Goal: Information Seeking & Learning: Learn about a topic

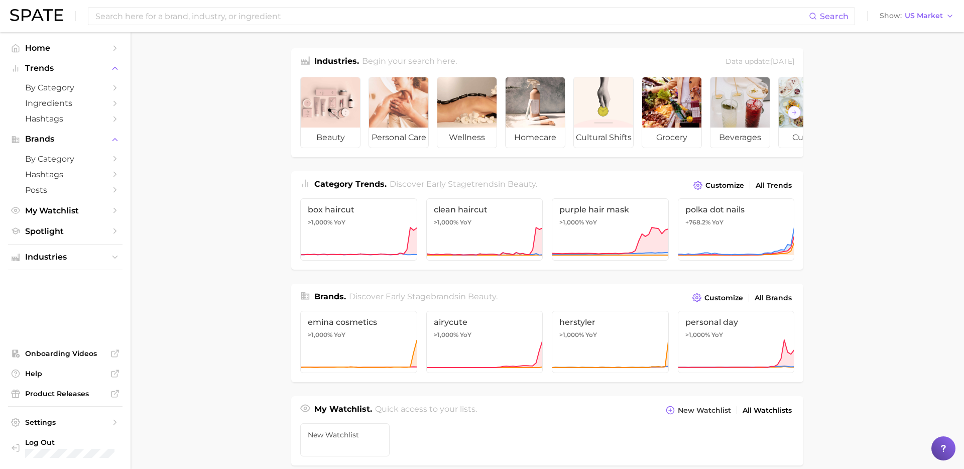
click at [222, 216] on main "Industries. Begin your search here. Data update: [DATE] beauty personal care we…" at bounding box center [547, 424] width 833 height 784
click at [68, 90] on span "by Category" at bounding box center [65, 88] width 80 height 10
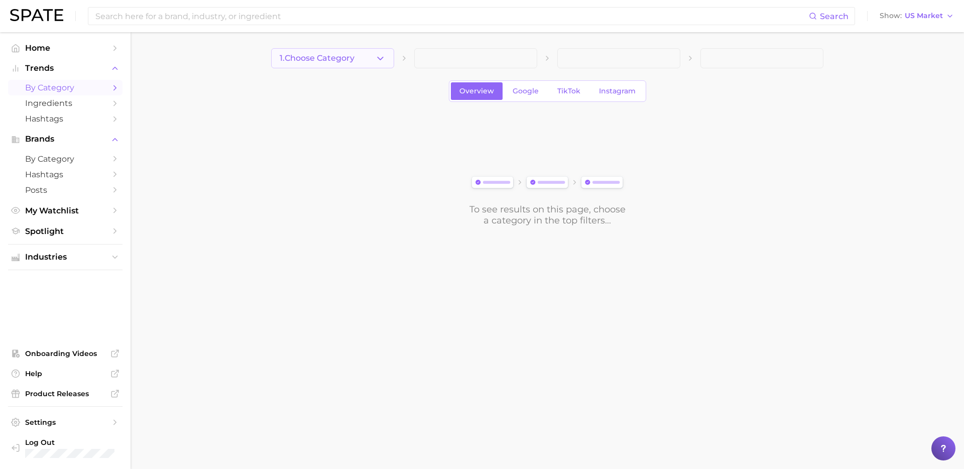
click at [381, 51] on button "1. Choose Category" at bounding box center [332, 58] width 123 height 20
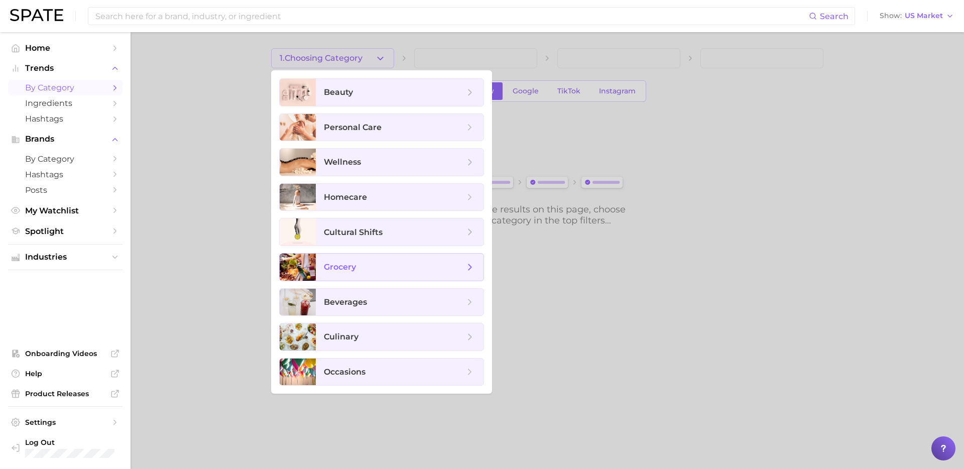
click at [378, 271] on span "grocery" at bounding box center [394, 267] width 141 height 11
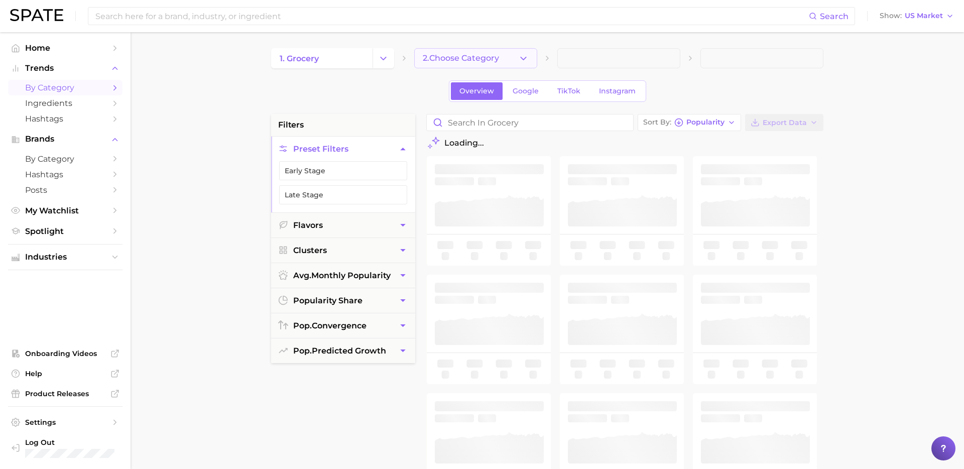
click at [515, 56] on button "2. Choose Category" at bounding box center [475, 58] width 123 height 20
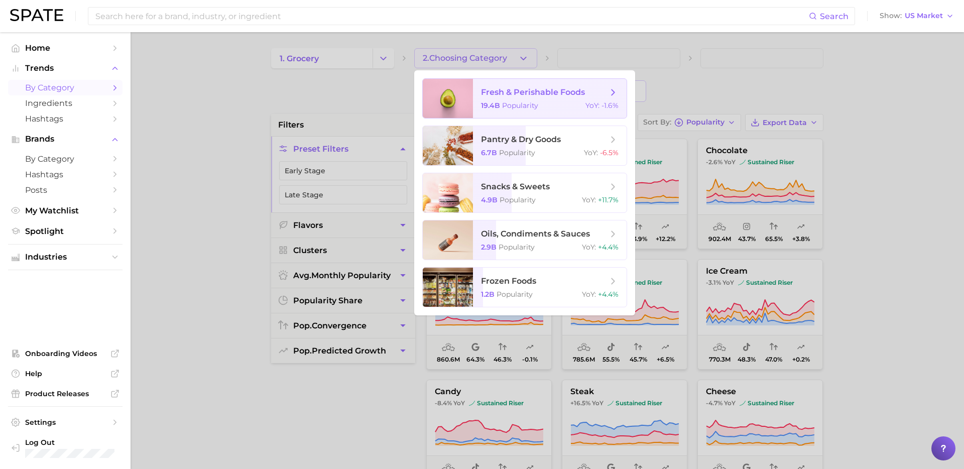
click at [562, 97] on span "fresh & perishable foods" at bounding box center [544, 92] width 127 height 11
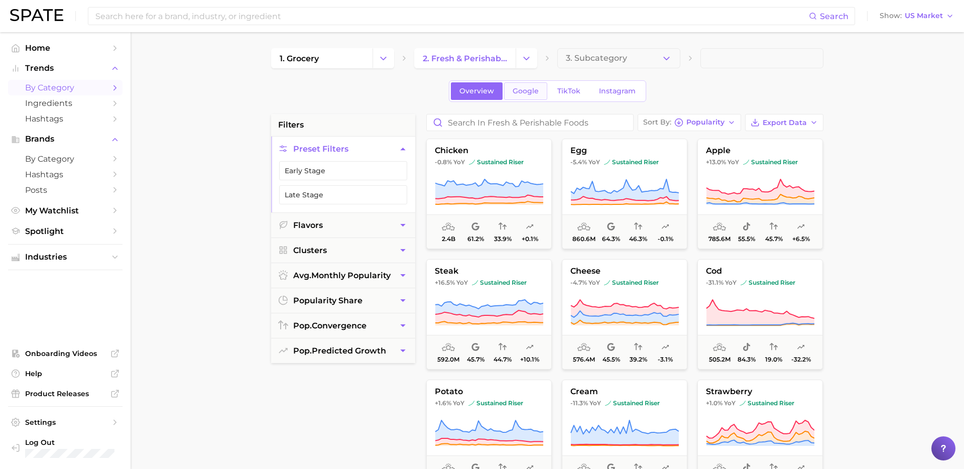
click at [531, 87] on span "Google" at bounding box center [526, 91] width 26 height 9
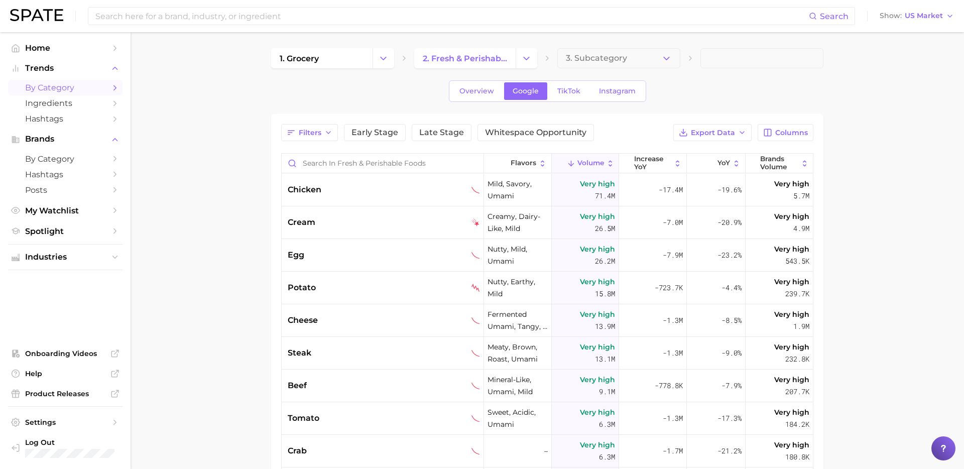
click at [892, 238] on main "1. grocery 2. fresh & perishable foods 3. Subcategory Overview Google TikTok In…" at bounding box center [547, 357] width 833 height 650
click at [355, 133] on span "Early Stage" at bounding box center [374, 133] width 47 height 8
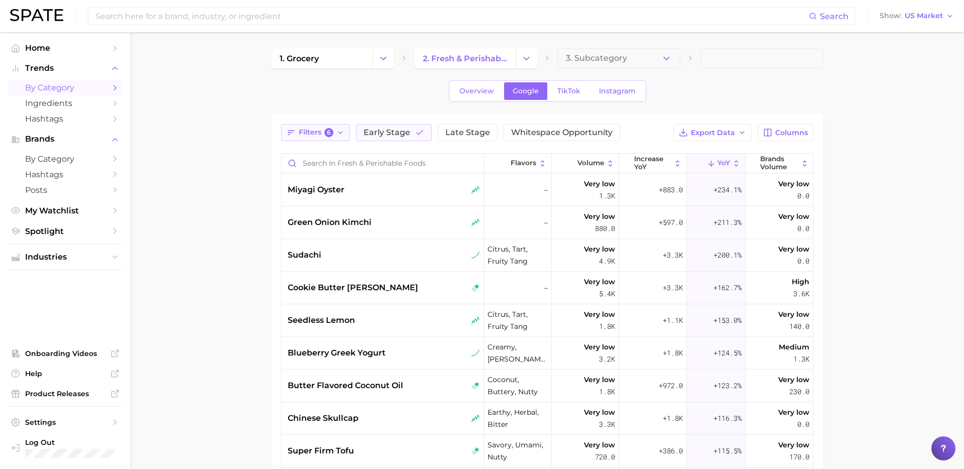
click at [303, 139] on button "Filters 6" at bounding box center [315, 132] width 69 height 17
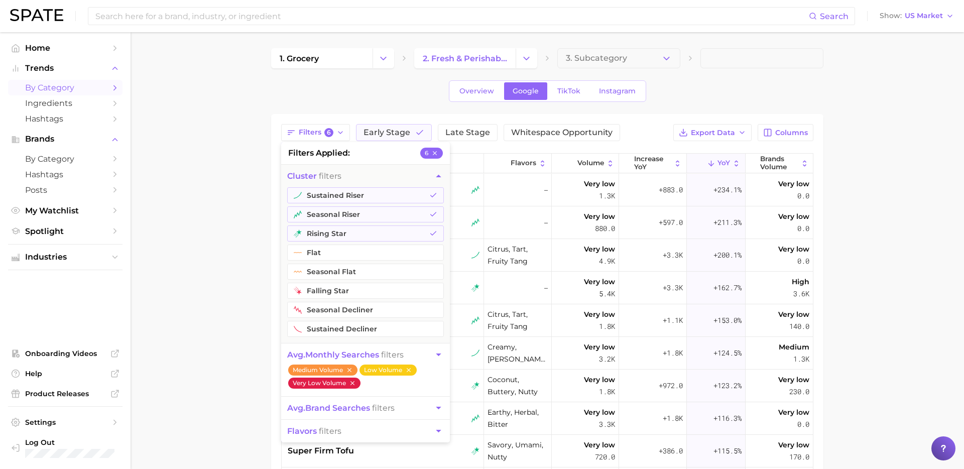
click at [352, 384] on icon "button" at bounding box center [352, 383] width 7 height 7
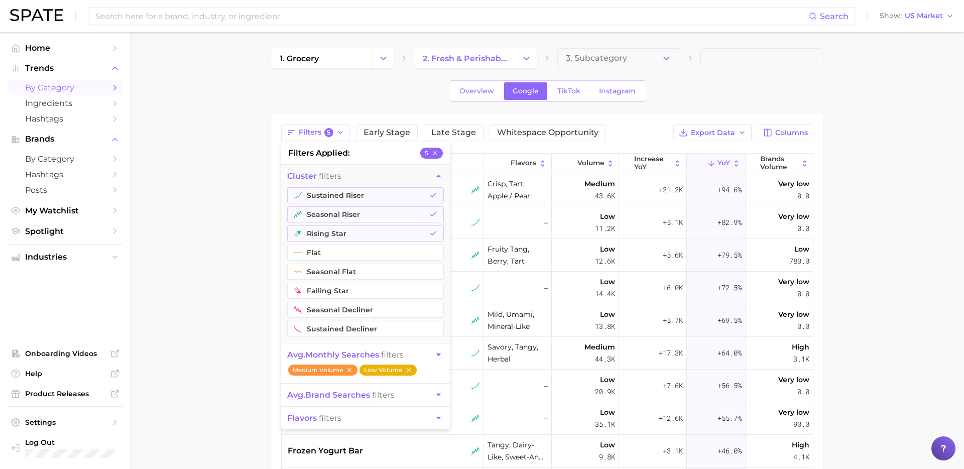
click at [402, 372] on button "Low Volume" at bounding box center [387, 370] width 57 height 11
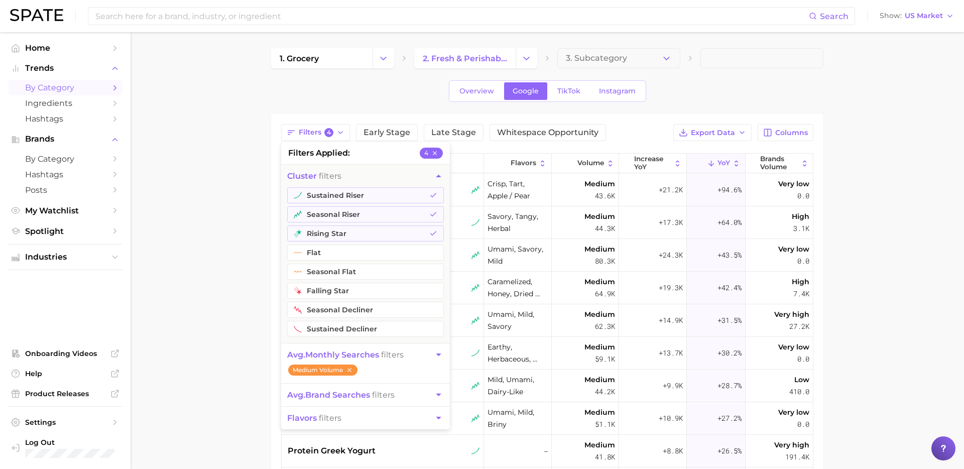
click at [435, 354] on icon "button" at bounding box center [438, 354] width 11 height 11
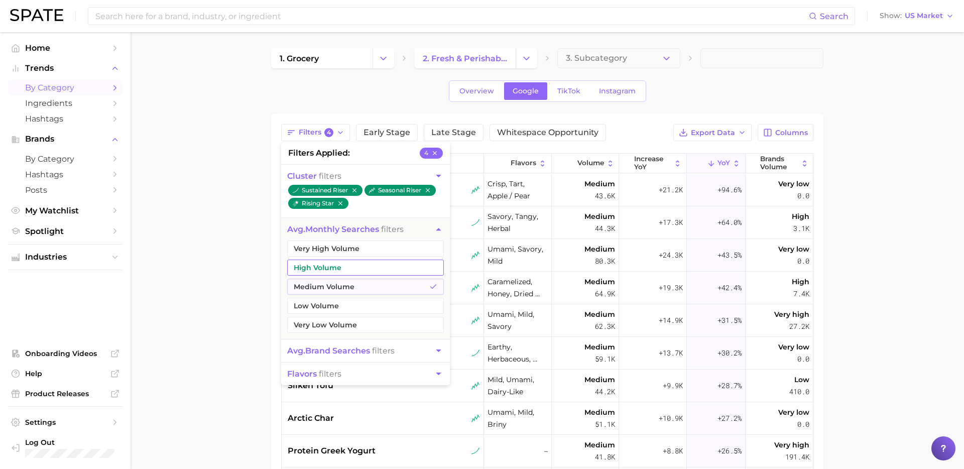
click at [350, 264] on button "High Volume" at bounding box center [365, 268] width 157 height 16
click at [352, 249] on button "Very High Volume" at bounding box center [365, 249] width 157 height 16
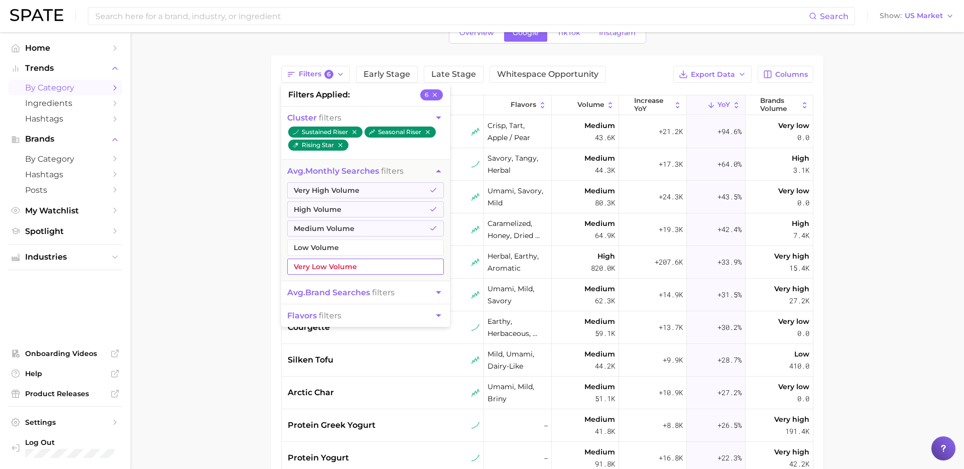
scroll to position [63, 0]
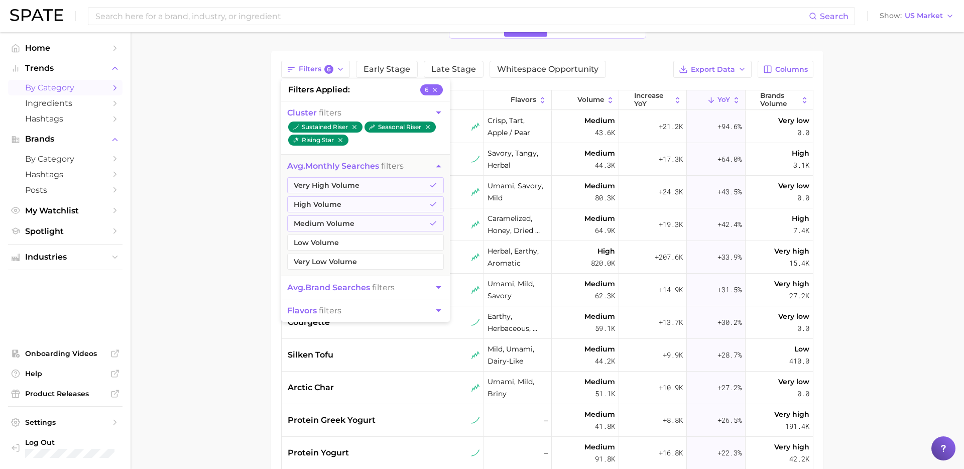
click at [191, 323] on main "1. grocery 2. fresh & perishable foods 3. Subcategory Overview Google TikTok In…" at bounding box center [547, 294] width 833 height 650
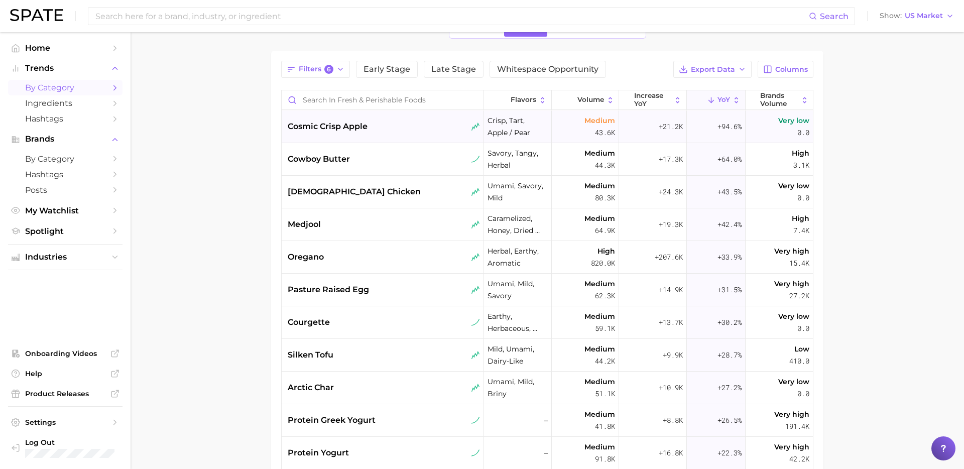
click at [410, 126] on div "cosmic crisp apple" at bounding box center [384, 127] width 192 height 12
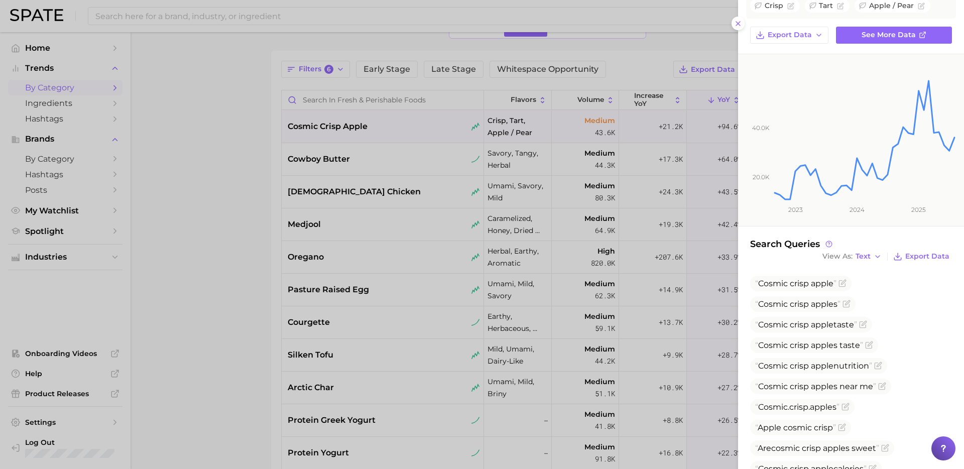
scroll to position [0, 0]
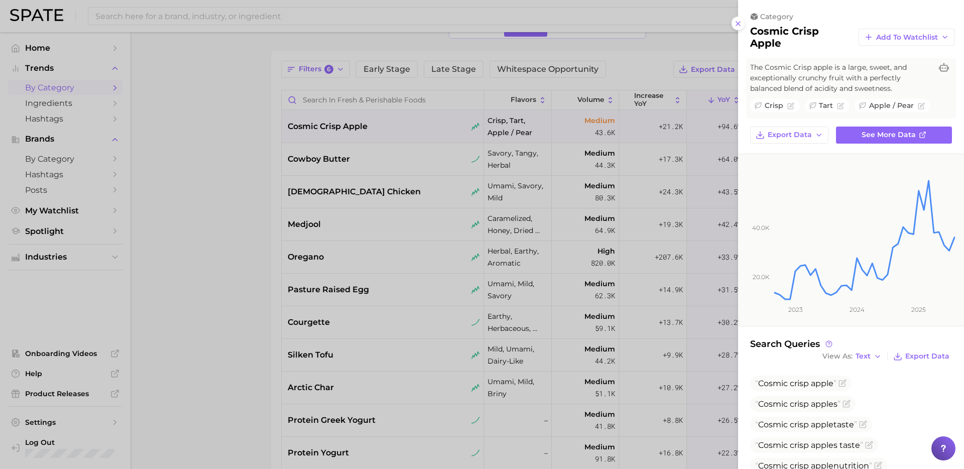
click at [403, 226] on div at bounding box center [482, 234] width 964 height 469
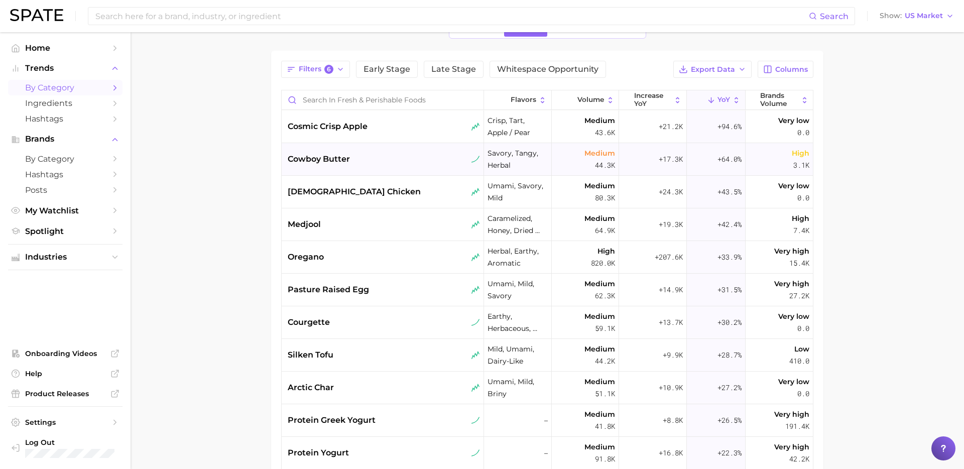
click at [398, 167] on div "cowboy butter" at bounding box center [383, 159] width 202 height 33
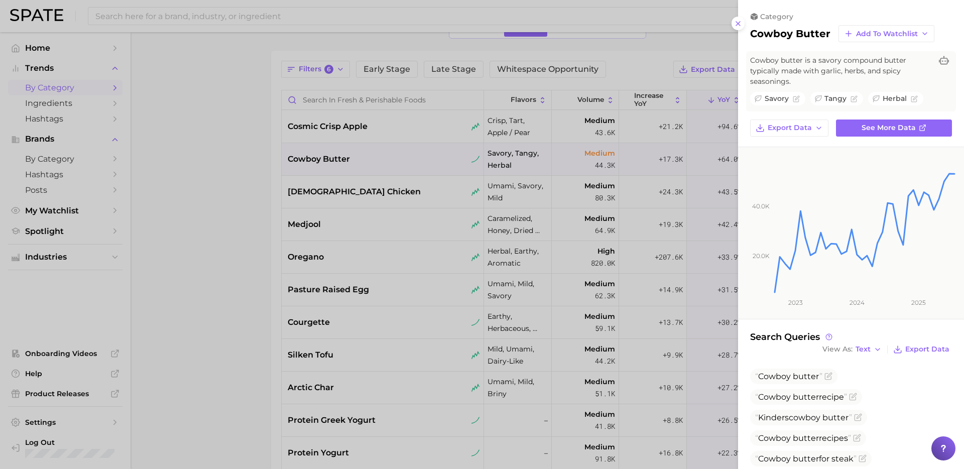
click at [791, 35] on h2 "cowboy butter" at bounding box center [790, 34] width 80 height 12
copy div "cowboy butter Add to Watchlist"
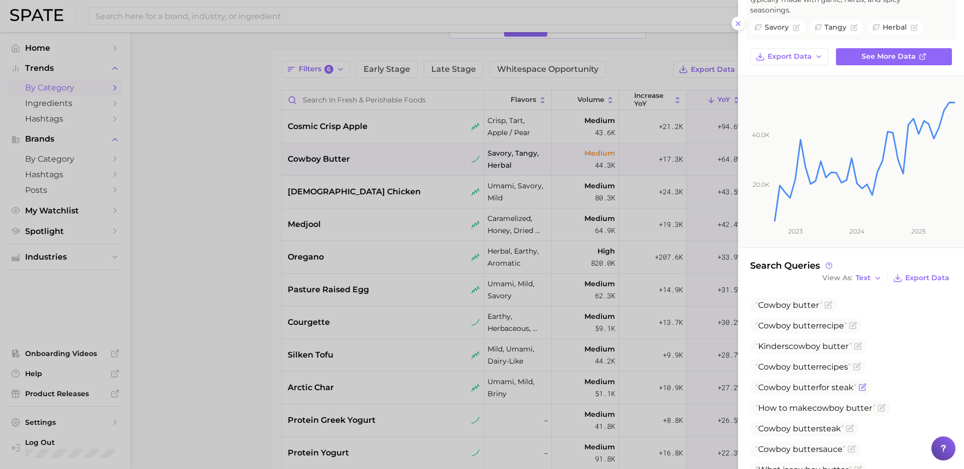
scroll to position [72, 0]
click at [338, 188] on div at bounding box center [482, 234] width 964 height 469
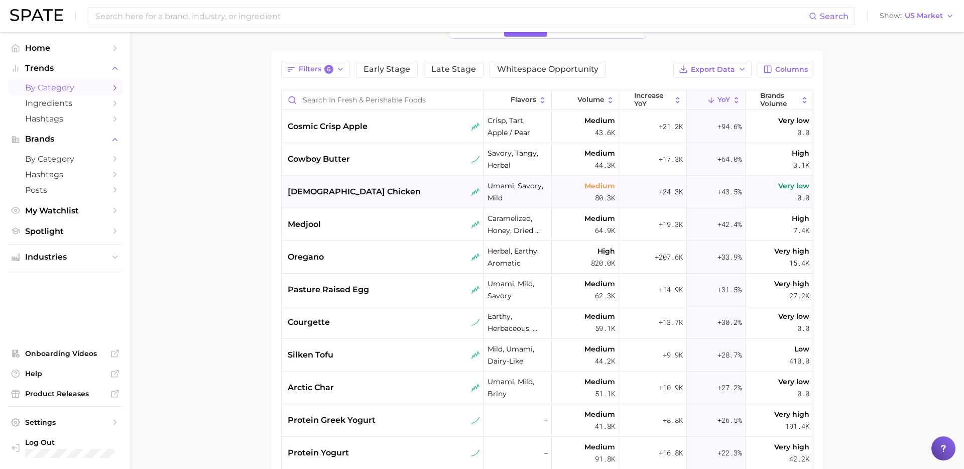
click at [334, 197] on span "[DEMOGRAPHIC_DATA] chicken" at bounding box center [354, 192] width 133 height 12
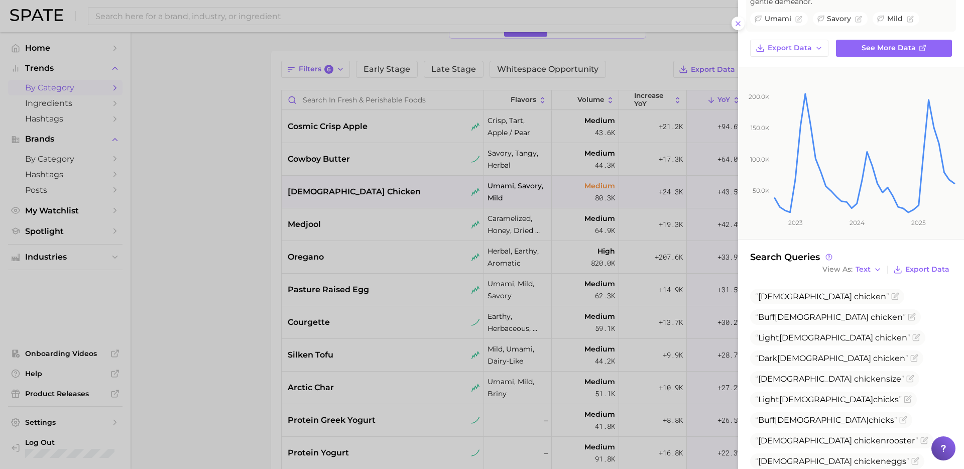
scroll to position [0, 0]
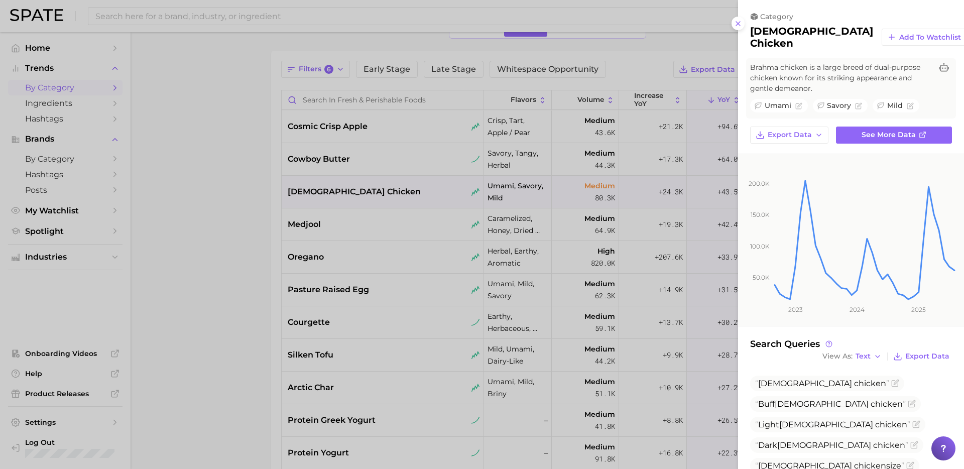
click at [323, 188] on div at bounding box center [482, 234] width 964 height 469
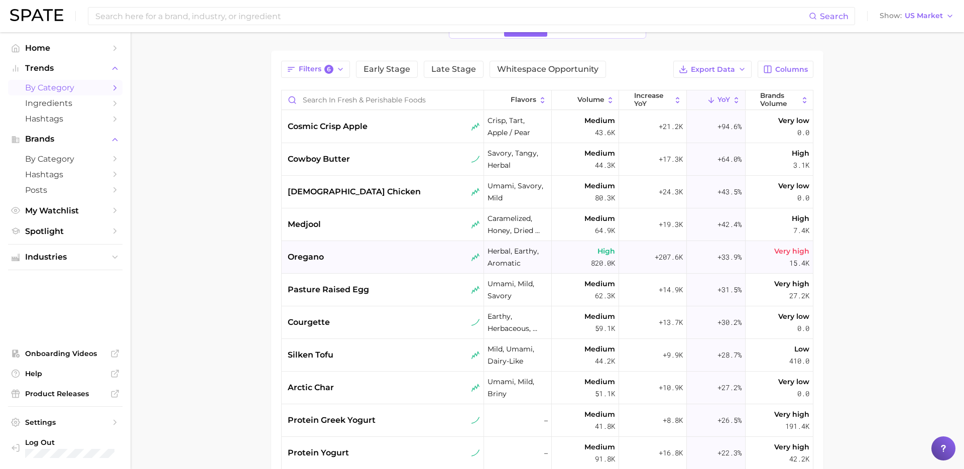
click at [352, 241] on div "oregano" at bounding box center [383, 257] width 202 height 33
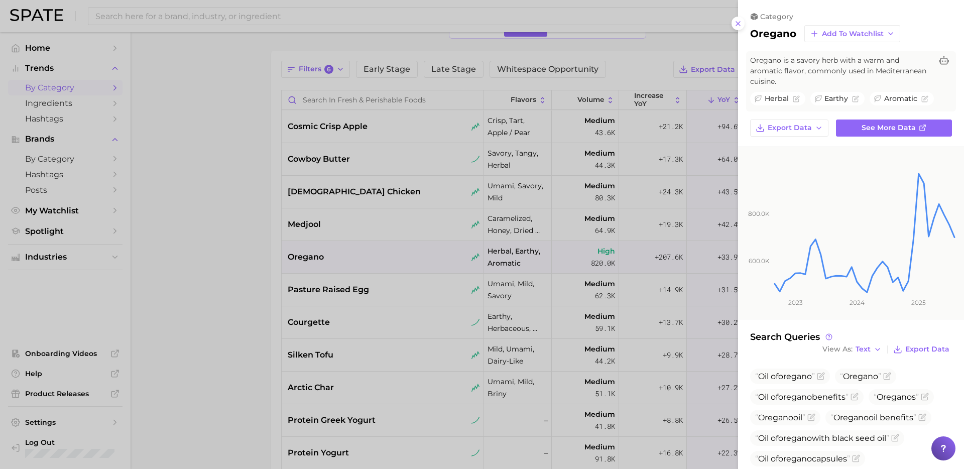
click at [367, 286] on div at bounding box center [482, 234] width 964 height 469
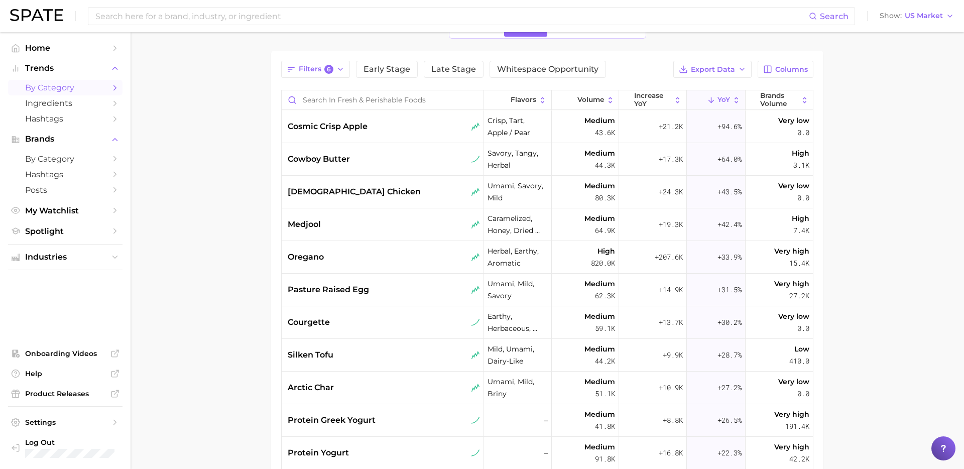
click at [367, 286] on span "pasture raised egg" at bounding box center [328, 290] width 81 height 12
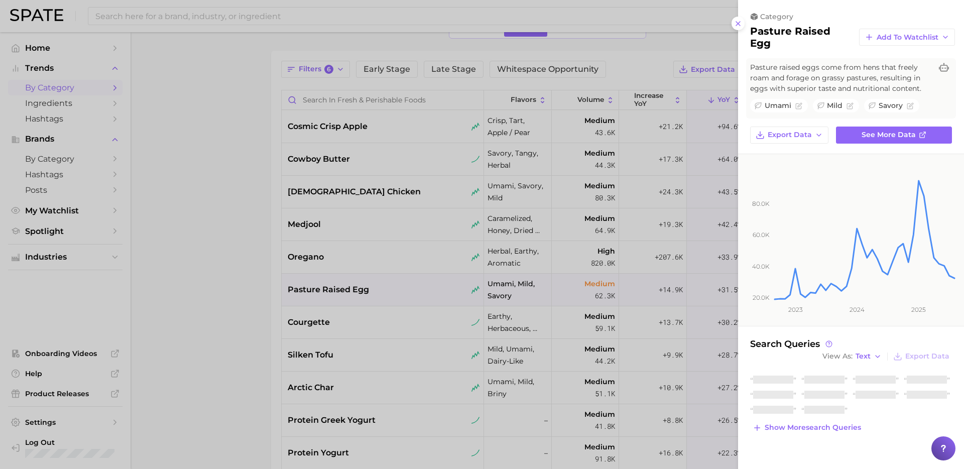
click at [384, 319] on div at bounding box center [482, 234] width 964 height 469
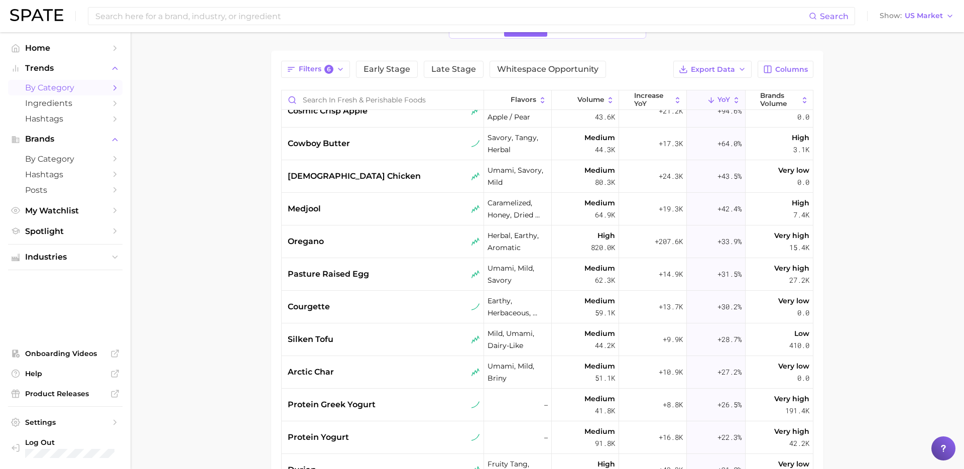
scroll to position [21, 0]
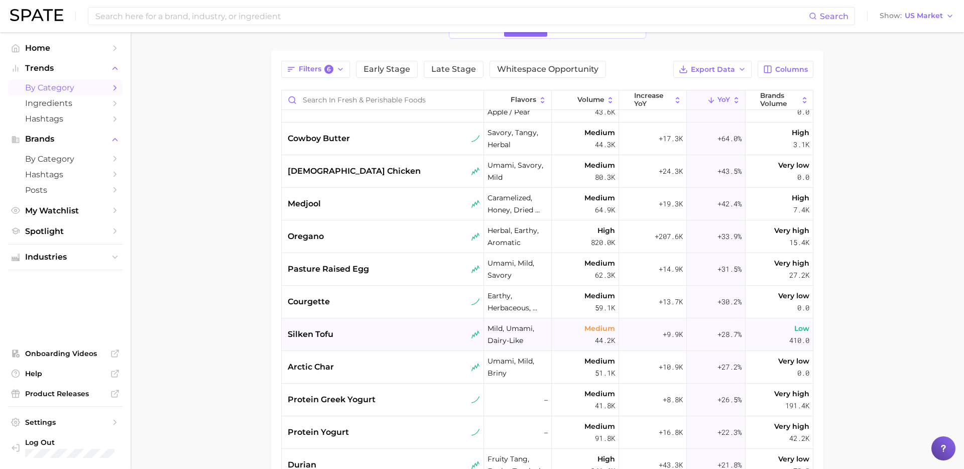
click at [381, 334] on div "silken tofu" at bounding box center [384, 334] width 192 height 12
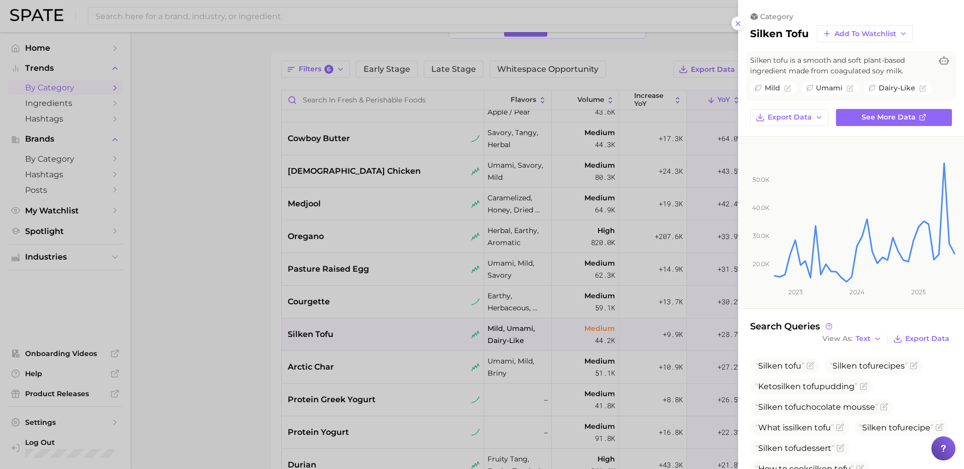
click at [337, 328] on div at bounding box center [482, 234] width 964 height 469
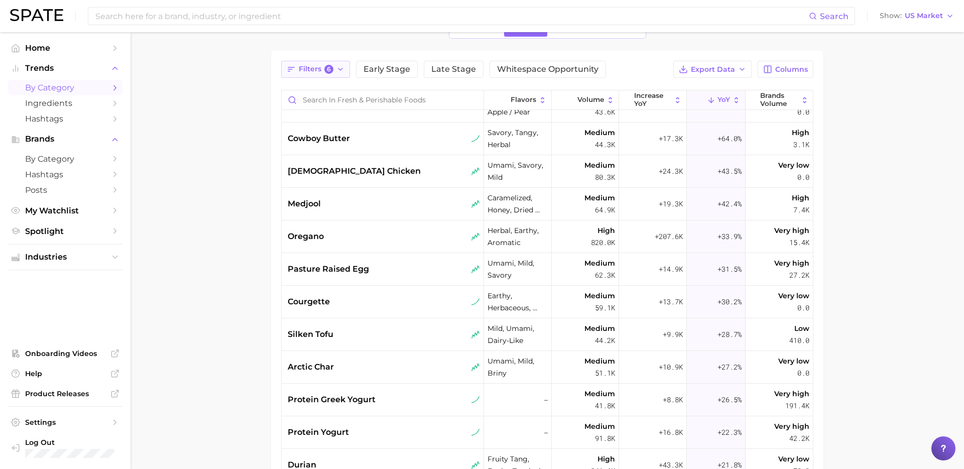
click at [305, 70] on span "Filters 6" at bounding box center [316, 69] width 35 height 9
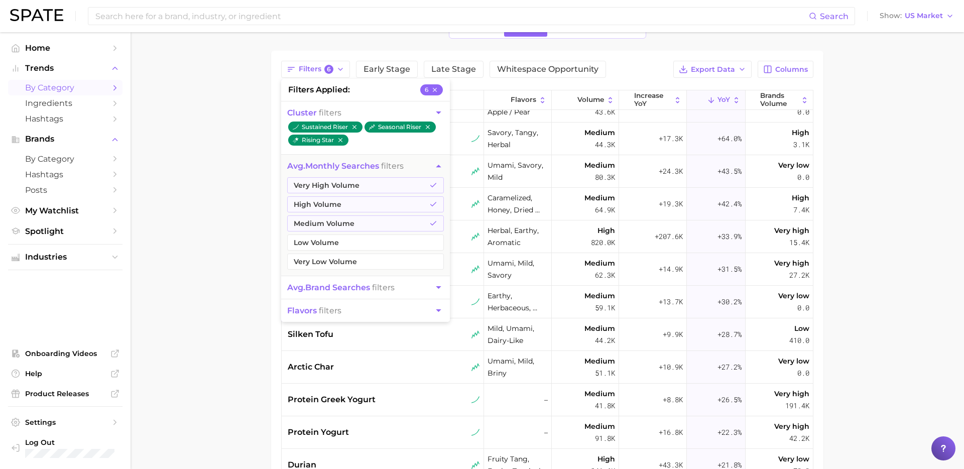
click at [189, 310] on main "1. grocery 2. fresh & perishable foods 3. Subcategory Overview Google TikTok In…" at bounding box center [547, 294] width 833 height 650
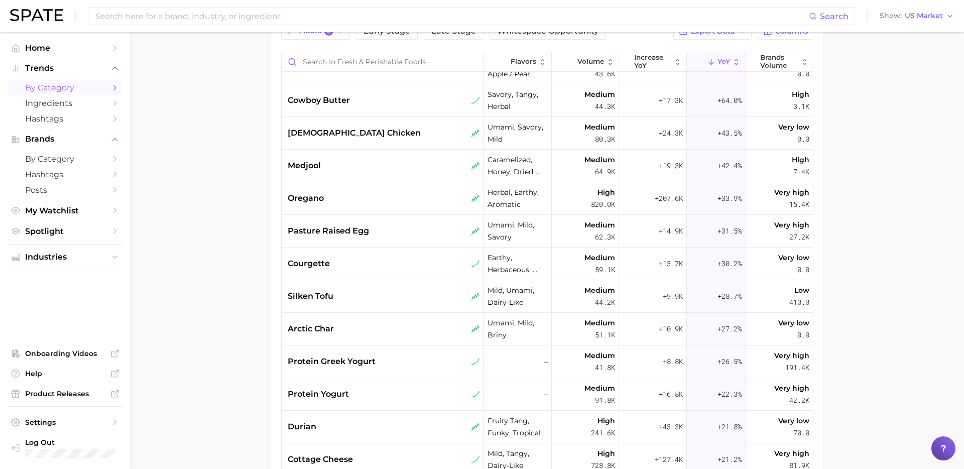
scroll to position [124, 0]
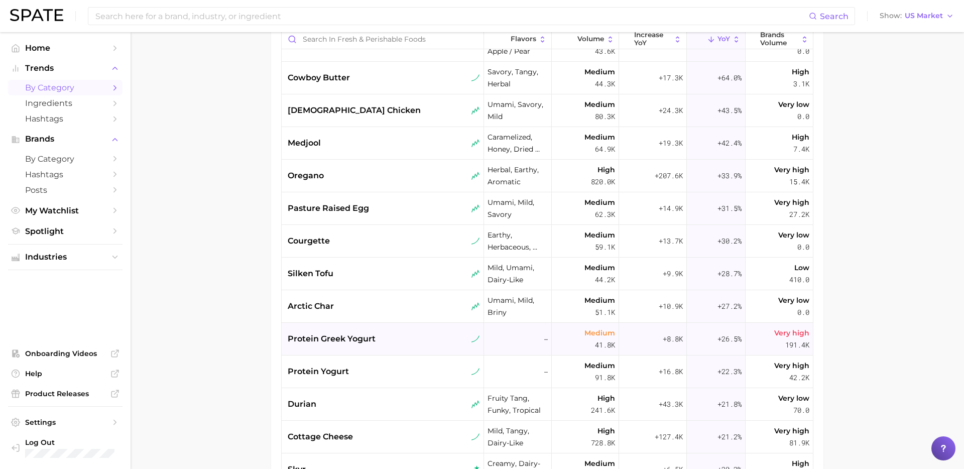
click at [377, 344] on div "protein greek yogurt" at bounding box center [384, 339] width 192 height 12
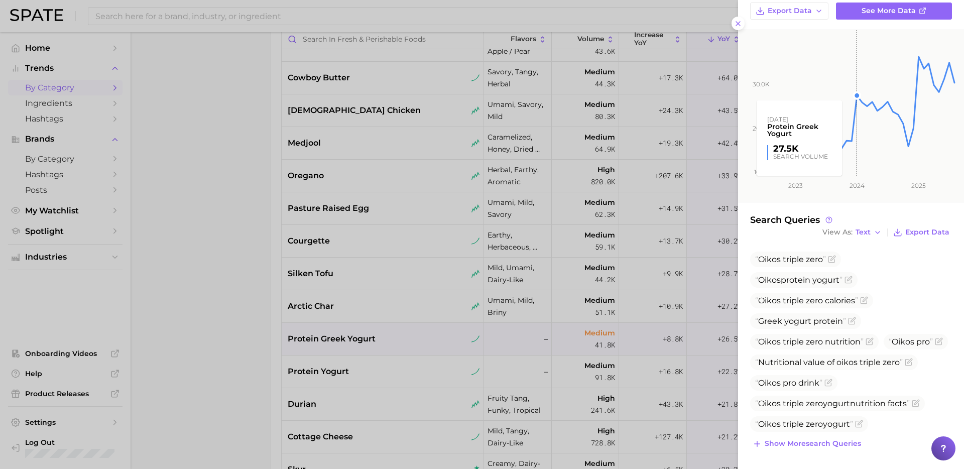
scroll to position [0, 0]
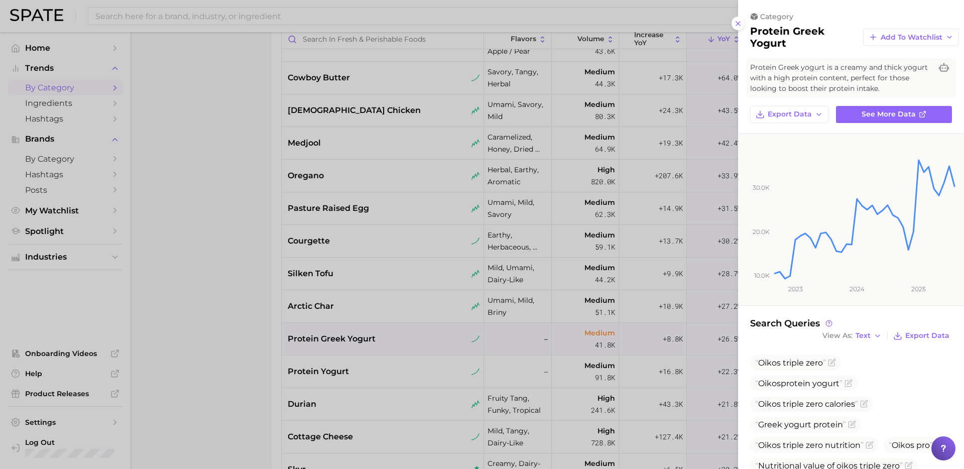
click at [340, 366] on div at bounding box center [482, 234] width 964 height 469
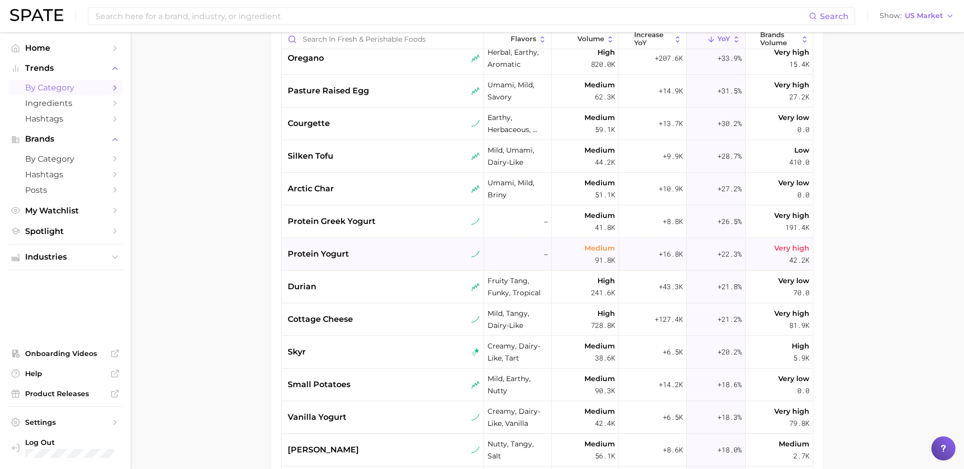
scroll to position [143, 0]
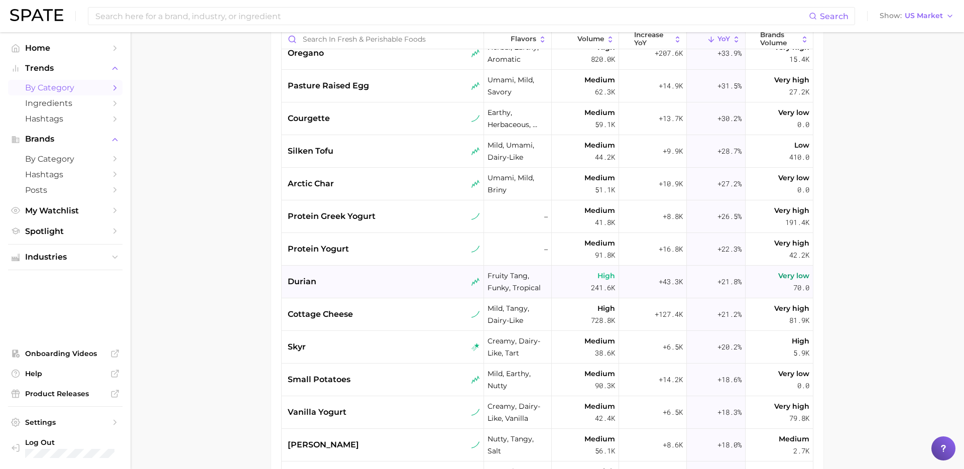
click at [402, 276] on div "durian" at bounding box center [384, 282] width 192 height 12
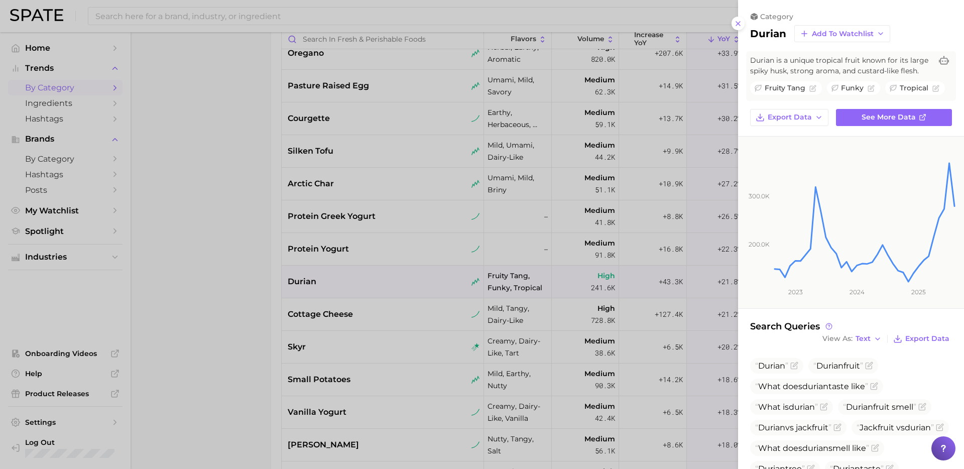
click at [332, 311] on div at bounding box center [482, 234] width 964 height 469
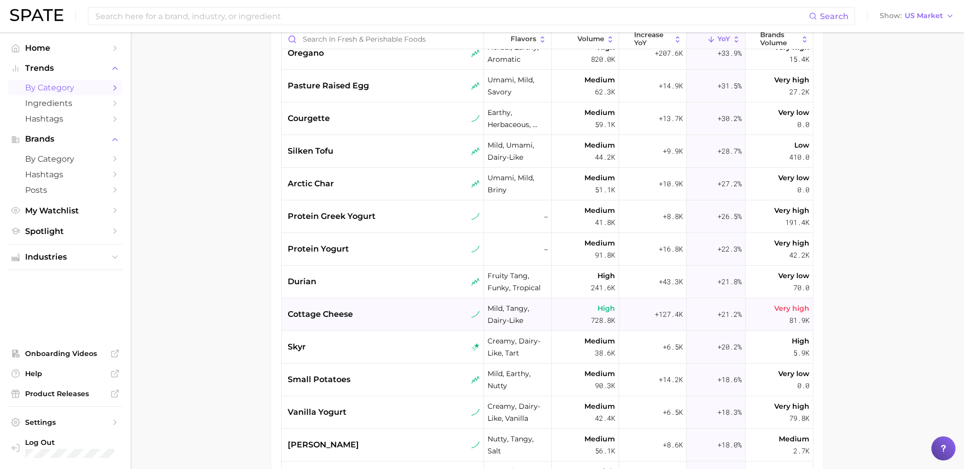
click at [374, 316] on div "cottage cheese" at bounding box center [384, 314] width 192 height 12
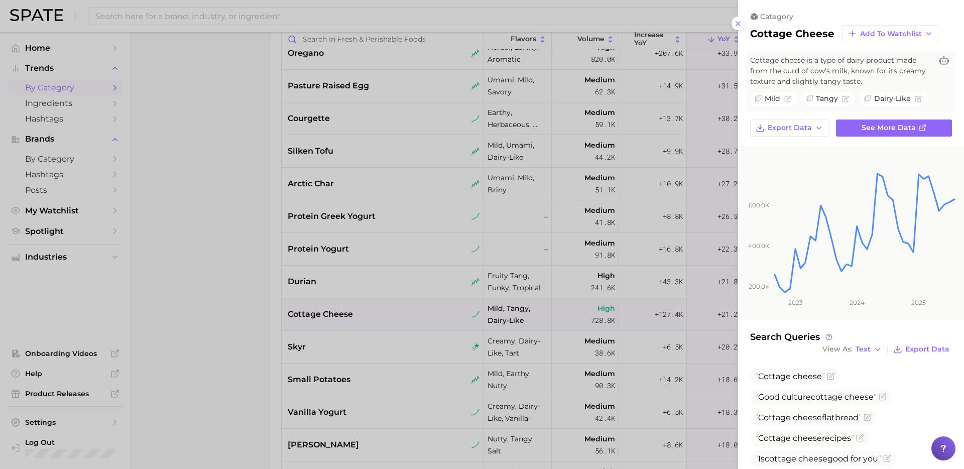
click at [379, 357] on div at bounding box center [482, 234] width 964 height 469
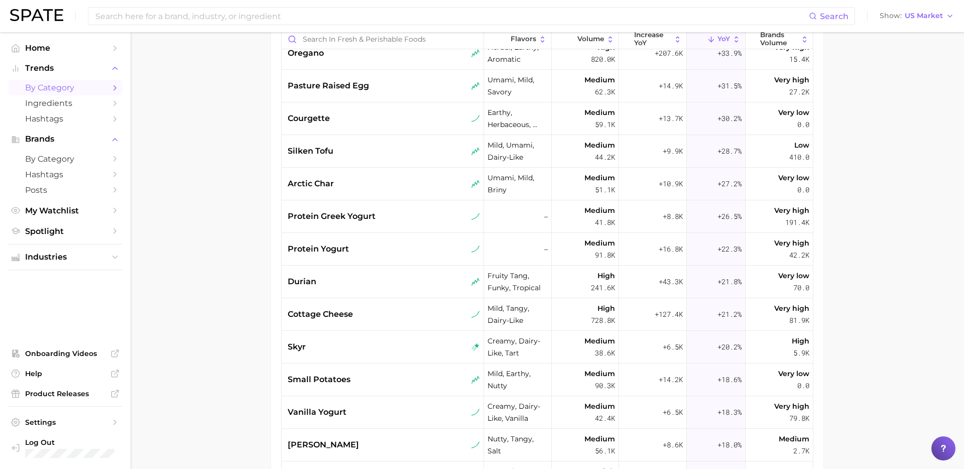
click at [379, 357] on div "skyr" at bounding box center [383, 347] width 202 height 33
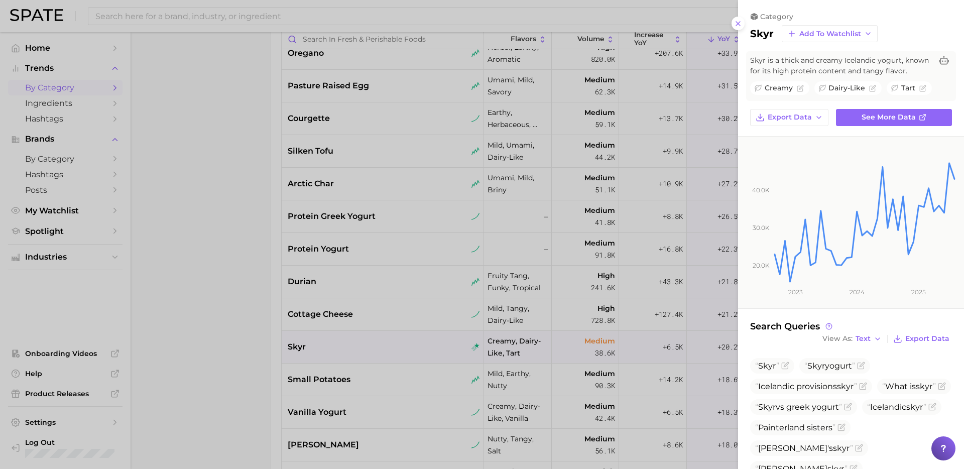
click at [399, 386] on div at bounding box center [482, 234] width 964 height 469
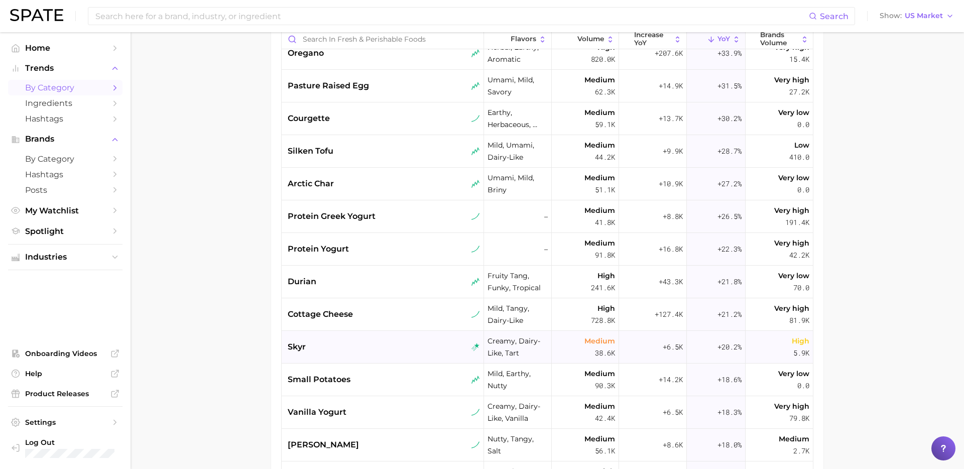
click at [396, 362] on div "skyr" at bounding box center [383, 347] width 202 height 33
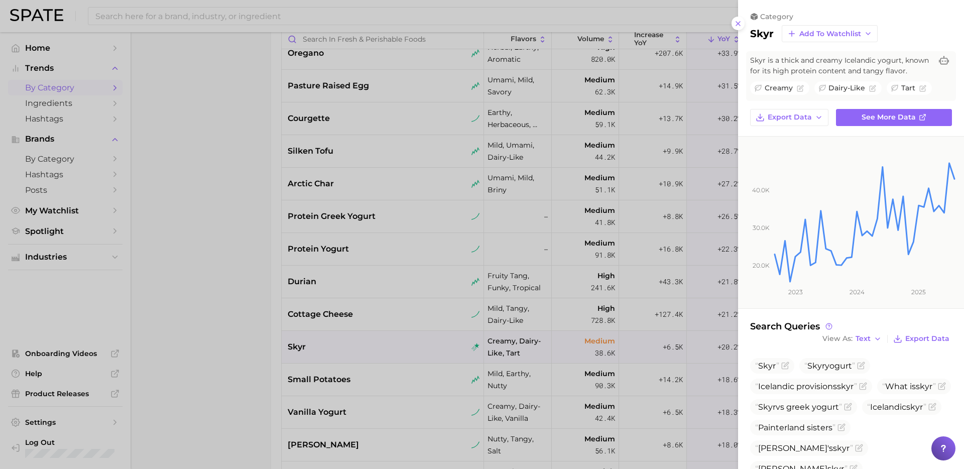
click at [407, 322] on div at bounding box center [482, 234] width 964 height 469
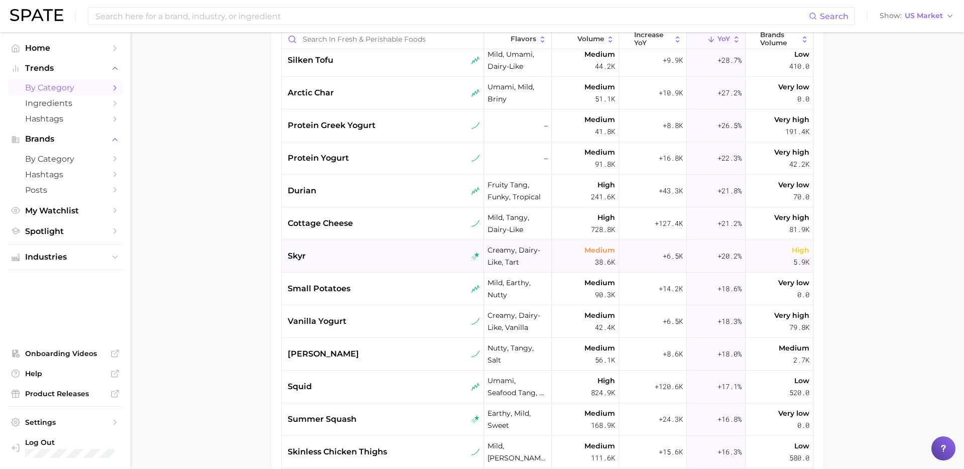
scroll to position [236, 0]
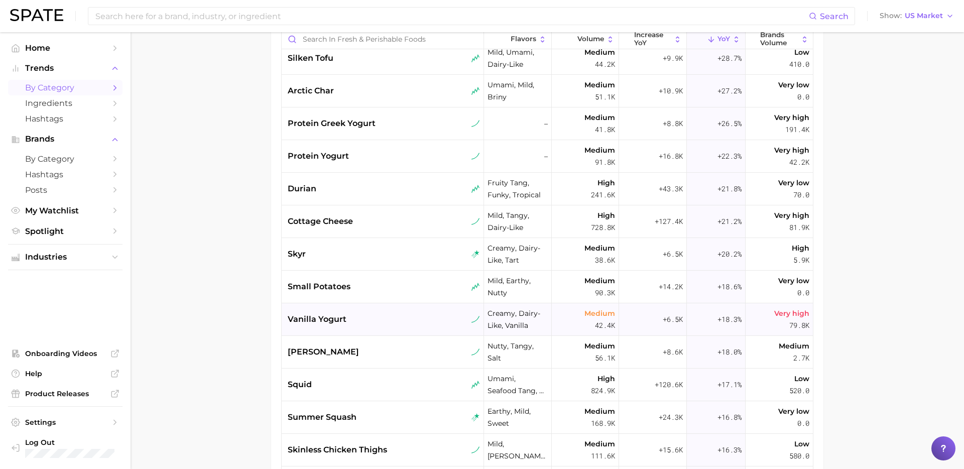
click at [392, 316] on div "vanilla yogurt" at bounding box center [384, 319] width 192 height 12
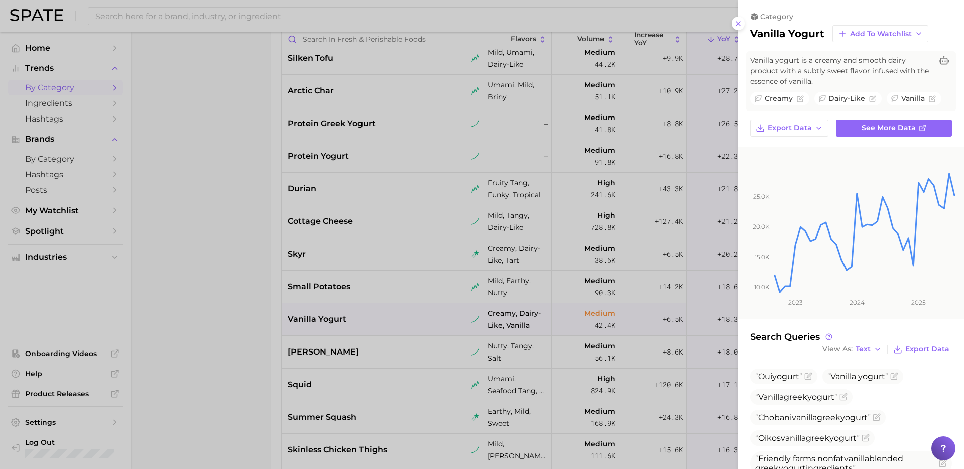
click at [405, 305] on div at bounding box center [482, 234] width 964 height 469
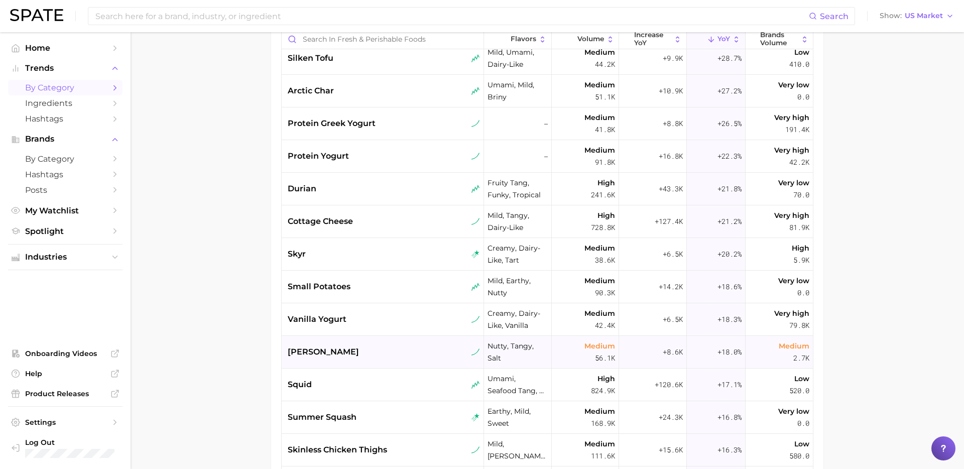
click at [383, 359] on div "[PERSON_NAME]" at bounding box center [383, 352] width 202 height 33
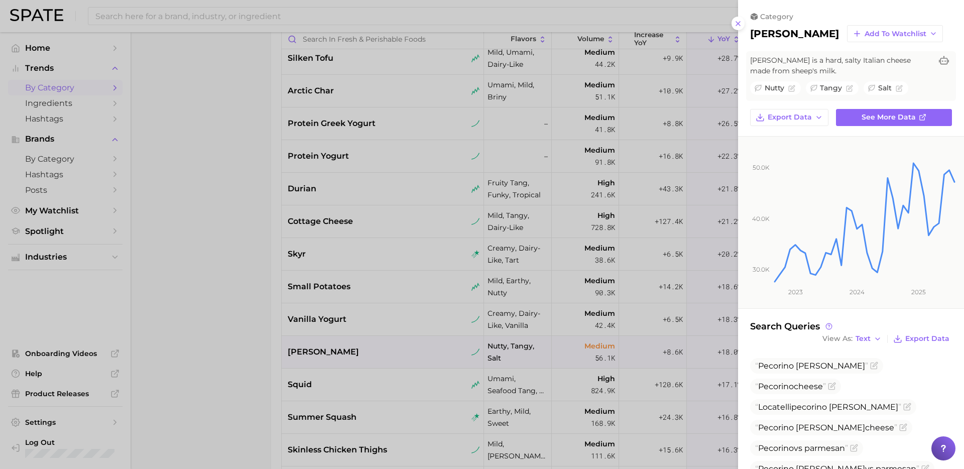
click at [453, 288] on div at bounding box center [482, 234] width 964 height 469
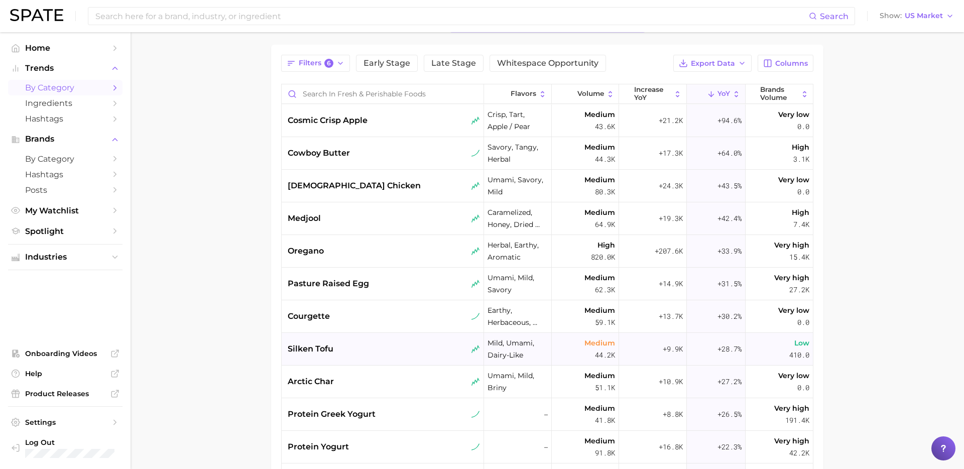
scroll to position [0, 0]
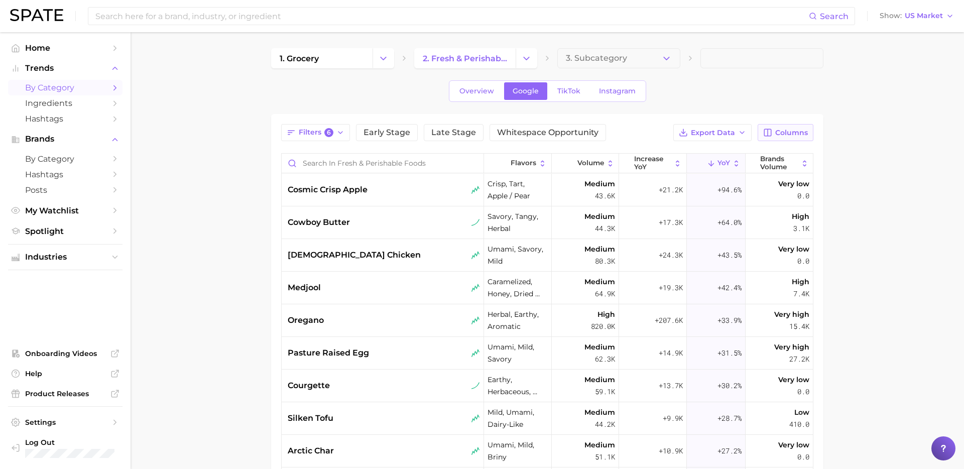
click at [791, 135] on span "Columns" at bounding box center [791, 133] width 33 height 9
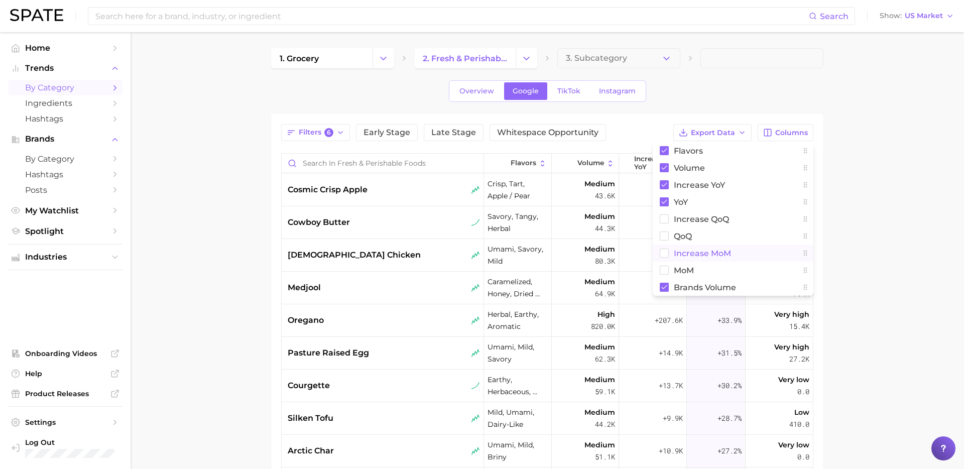
click at [679, 255] on span "increase MoM" at bounding box center [702, 253] width 57 height 9
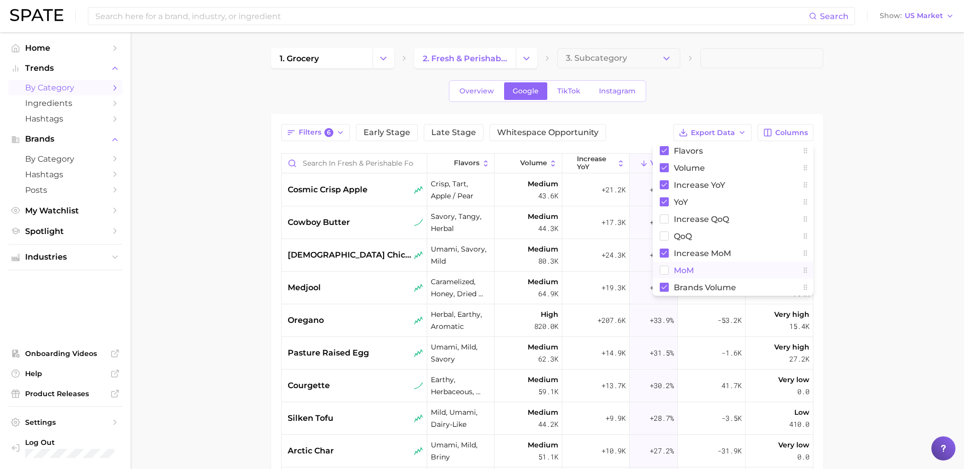
click at [674, 269] on span "MoM" at bounding box center [684, 270] width 20 height 9
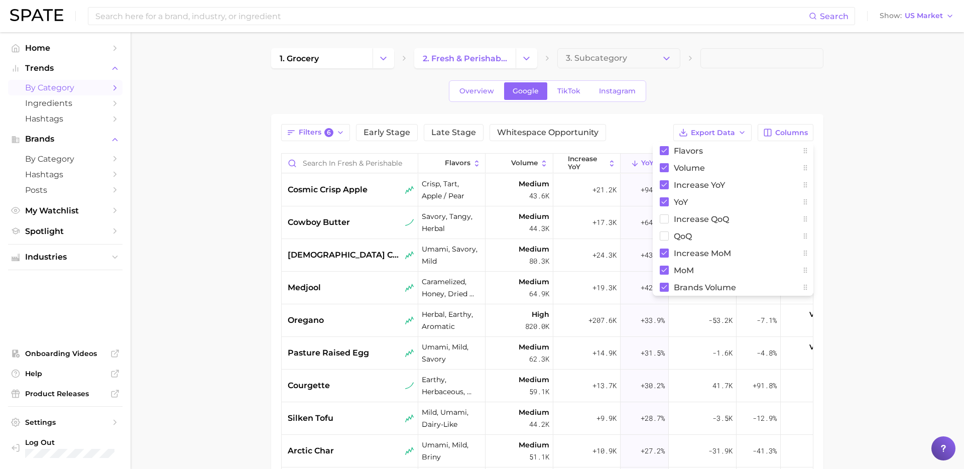
click at [871, 205] on main "1. grocery 2. fresh & perishable foods 3. Subcategory Overview Google TikTok In…" at bounding box center [547, 357] width 833 height 650
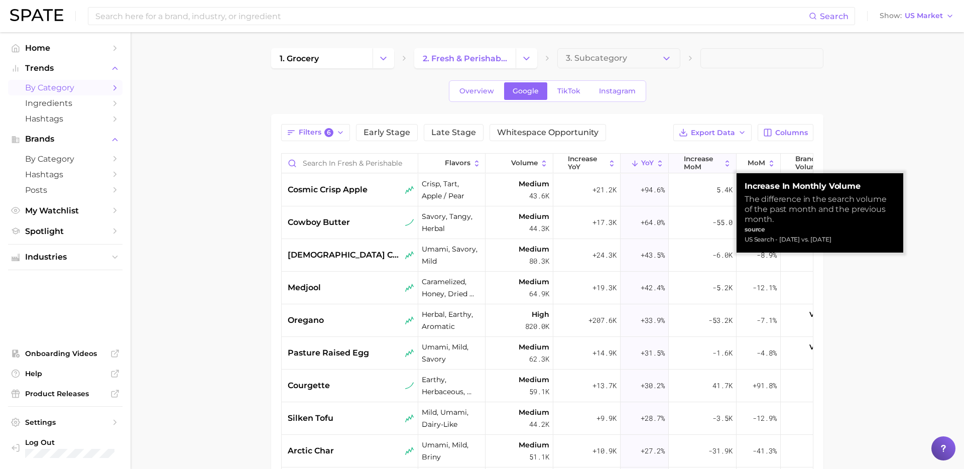
click at [712, 163] on span "increase MoM" at bounding box center [702, 163] width 37 height 16
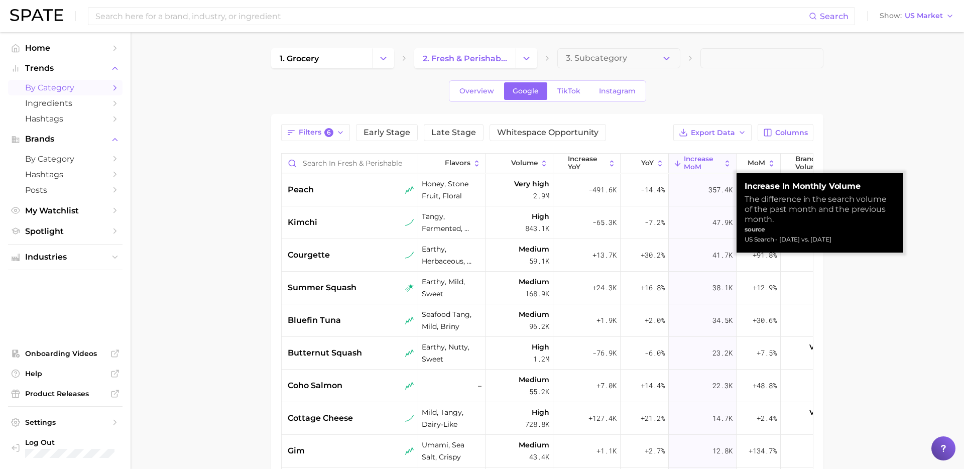
click at [851, 187] on strong "Increase in Monthly Volume" at bounding box center [820, 186] width 151 height 10
click at [859, 152] on main "1. grocery 2. fresh & perishable foods 3. Subcategory Overview Google TikTok In…" at bounding box center [547, 357] width 833 height 650
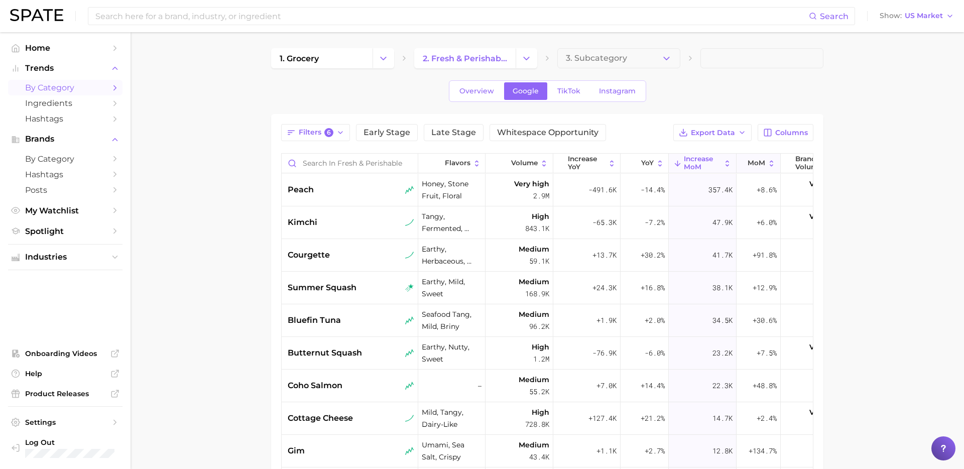
click at [754, 166] on span "MoM" at bounding box center [757, 163] width 18 height 8
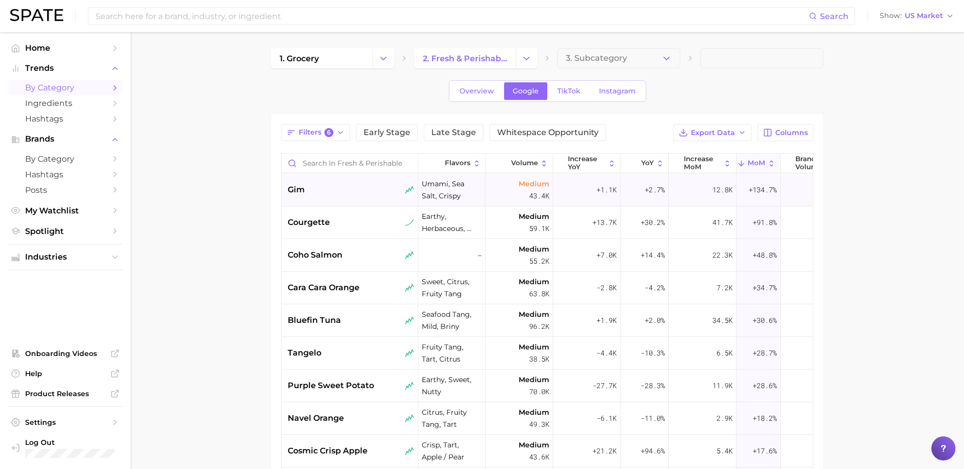
click at [349, 191] on div "gim" at bounding box center [351, 190] width 127 height 12
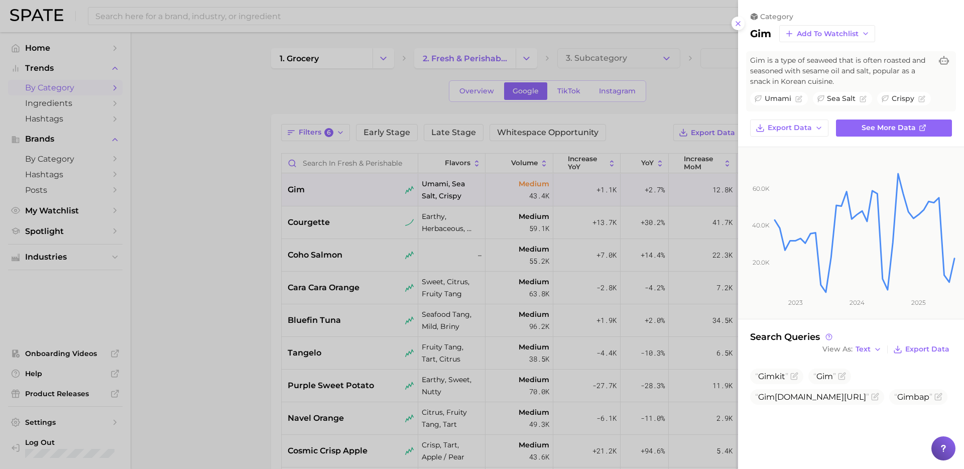
click at [384, 274] on div at bounding box center [482, 234] width 964 height 469
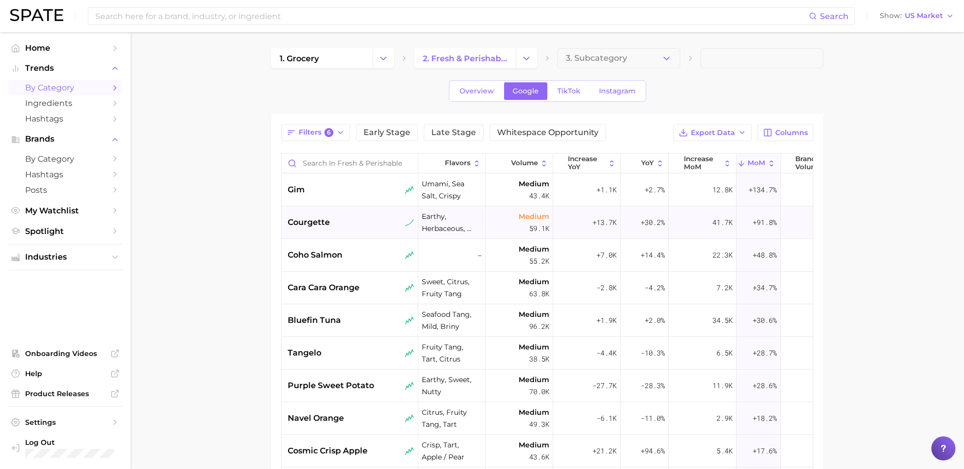
click at [386, 215] on div "courgette" at bounding box center [350, 222] width 137 height 33
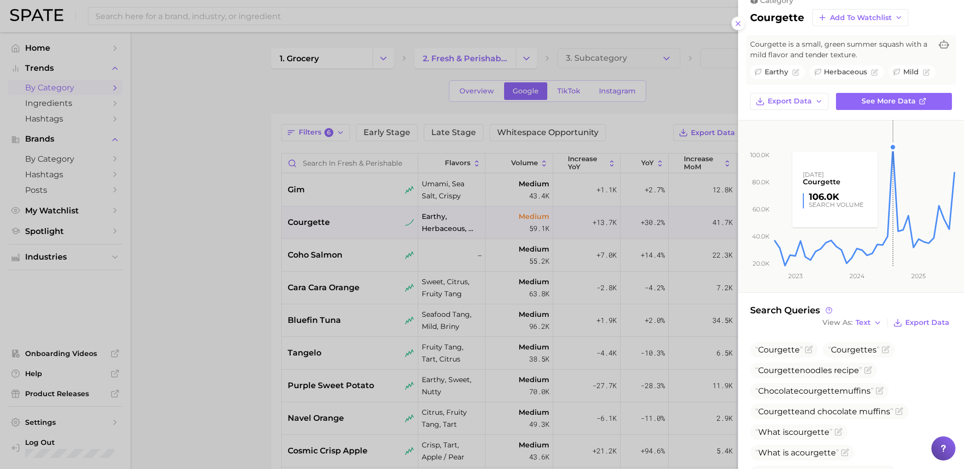
scroll to position [106, 0]
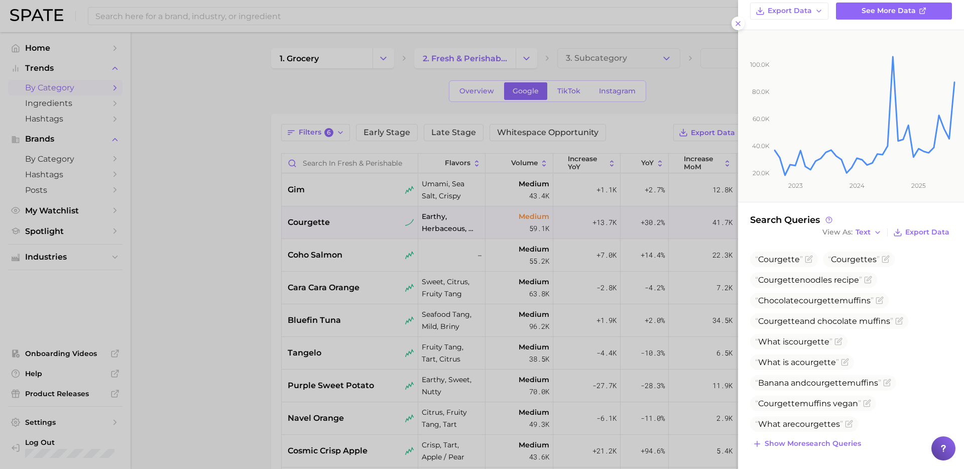
click at [421, 359] on div at bounding box center [482, 234] width 964 height 469
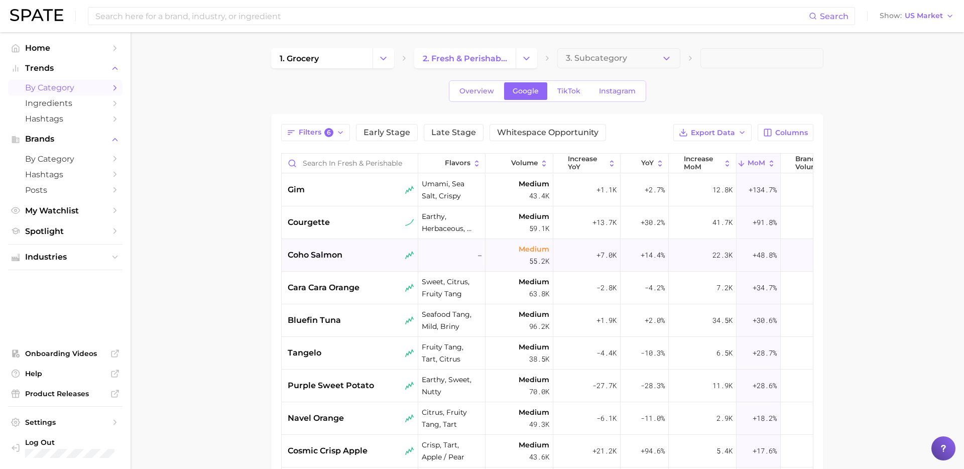
click at [366, 264] on div "coho salmon" at bounding box center [350, 255] width 137 height 33
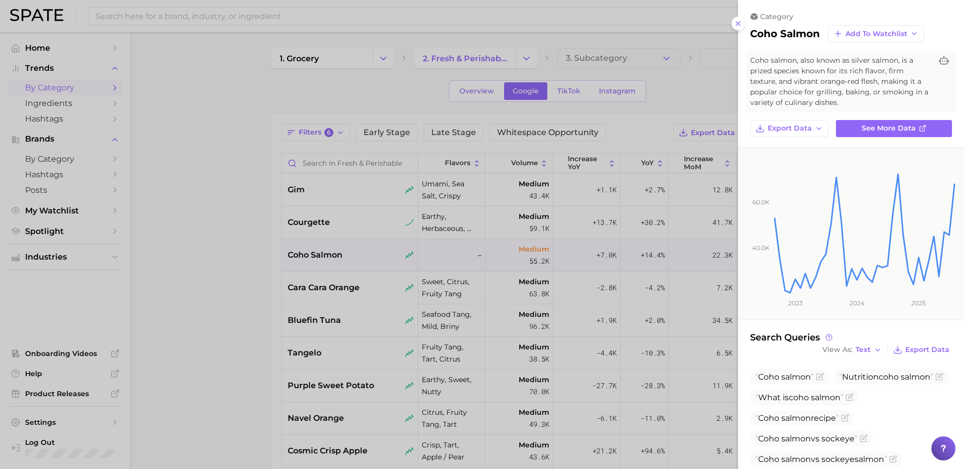
click at [369, 294] on div at bounding box center [482, 234] width 964 height 469
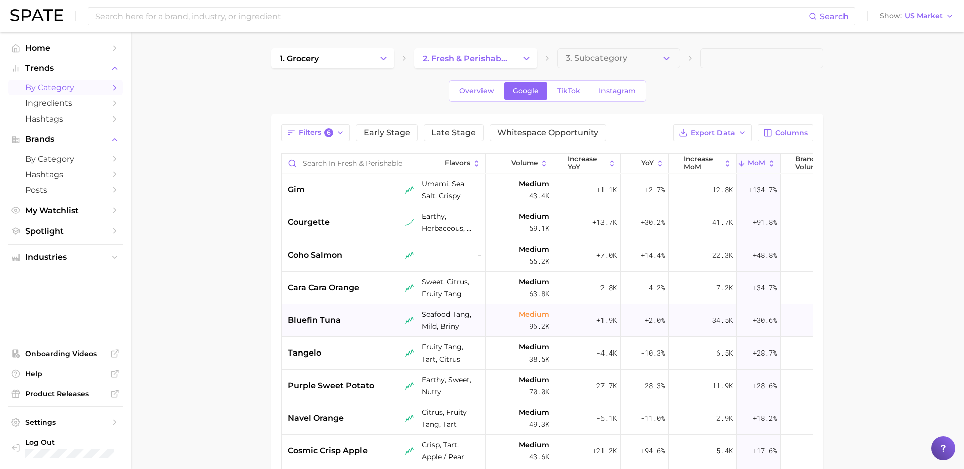
click at [346, 328] on div "bluefin tuna" at bounding box center [350, 320] width 137 height 33
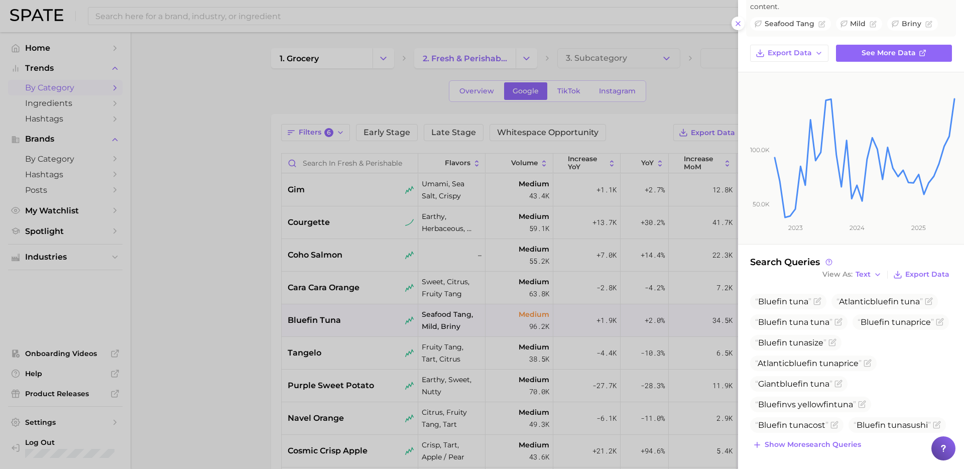
scroll to position [76, 0]
click at [405, 166] on div at bounding box center [482, 234] width 964 height 469
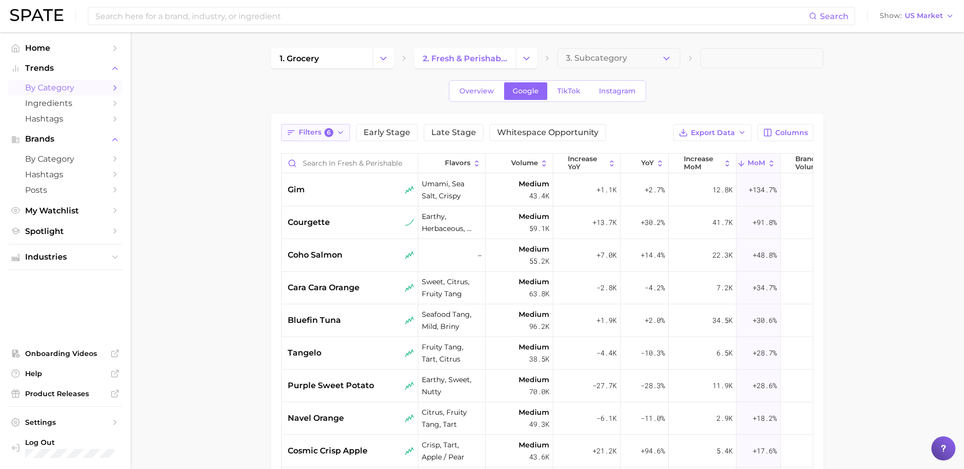
click at [326, 138] on button "Filters 6" at bounding box center [315, 132] width 69 height 17
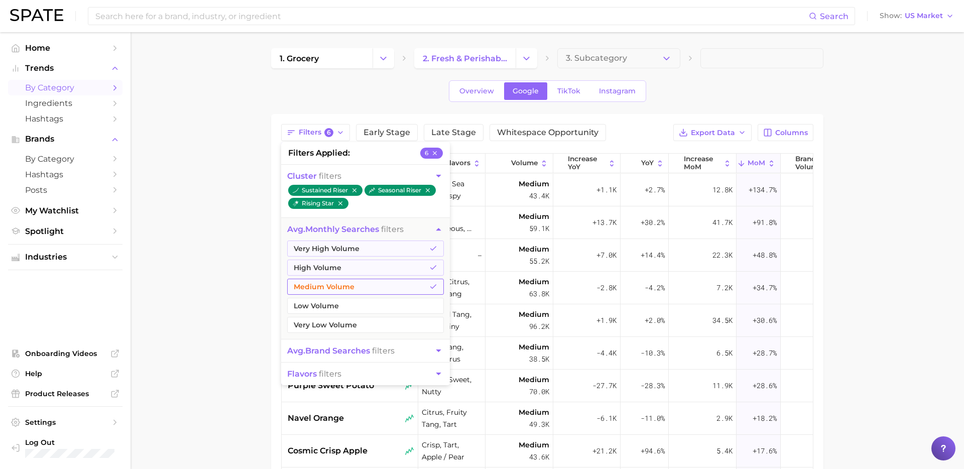
click at [362, 285] on button "Medium Volume" at bounding box center [365, 287] width 157 height 16
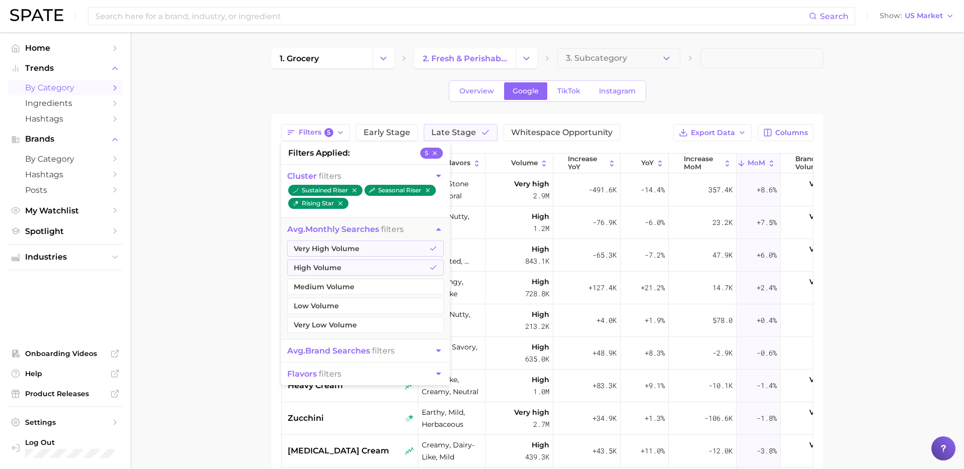
click at [216, 289] on main "1. grocery 2. fresh & perishable foods 3. Subcategory Overview Google TikTok In…" at bounding box center [547, 357] width 833 height 650
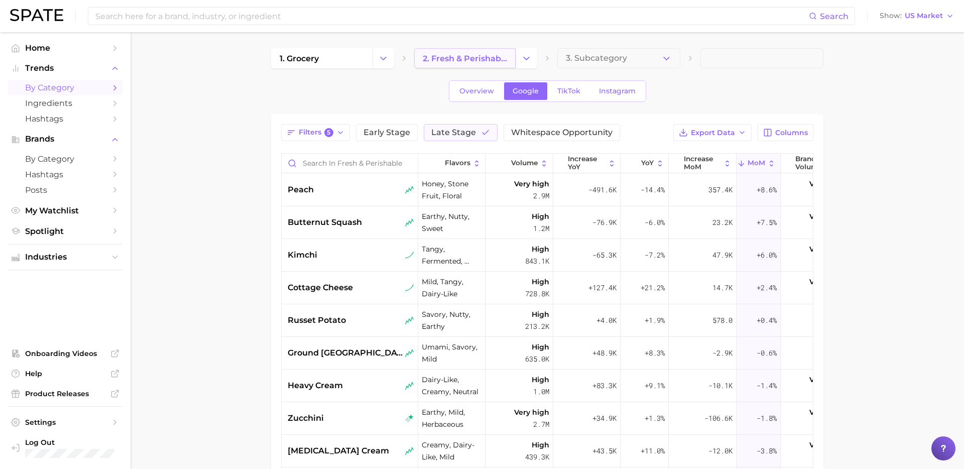
click at [471, 54] on span "2. fresh & perishable foods" at bounding box center [465, 59] width 84 height 10
click at [529, 57] on icon "Change Category" at bounding box center [526, 58] width 11 height 11
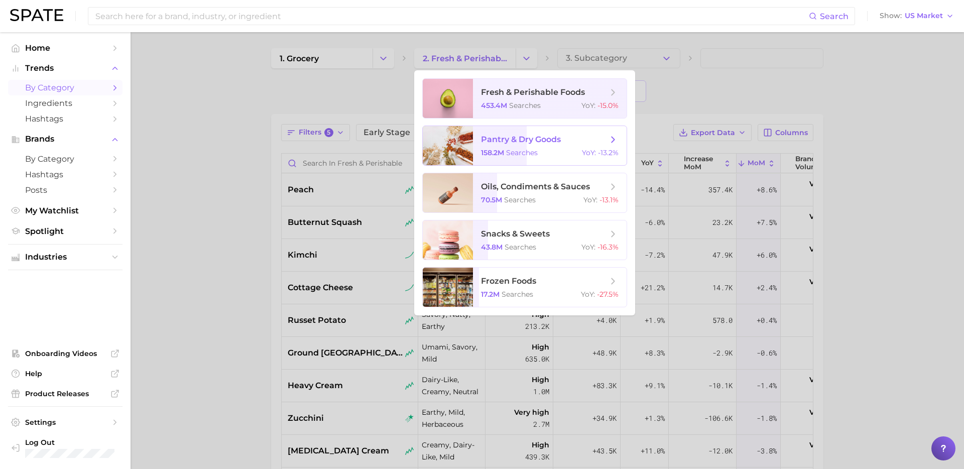
click at [525, 139] on span "pantry & dry goods" at bounding box center [521, 140] width 80 height 10
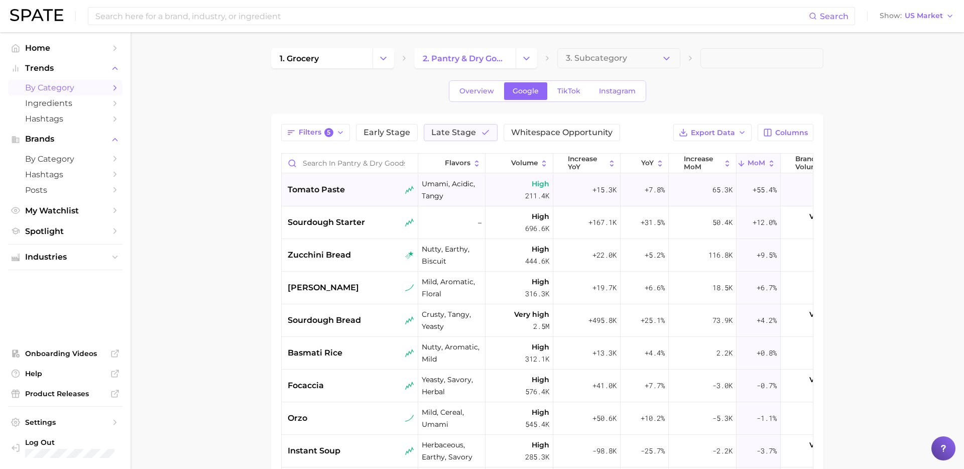
click at [362, 198] on div "tomato paste" at bounding box center [350, 190] width 137 height 33
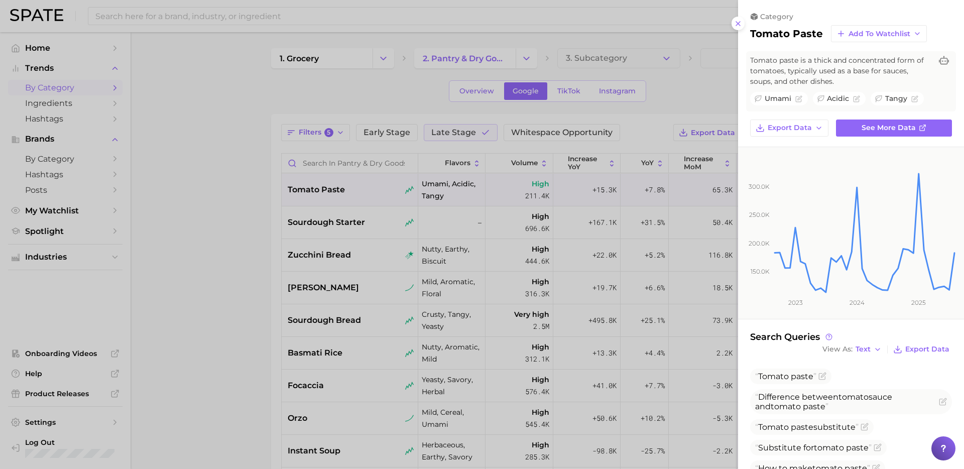
click at [320, 142] on div at bounding box center [482, 234] width 964 height 469
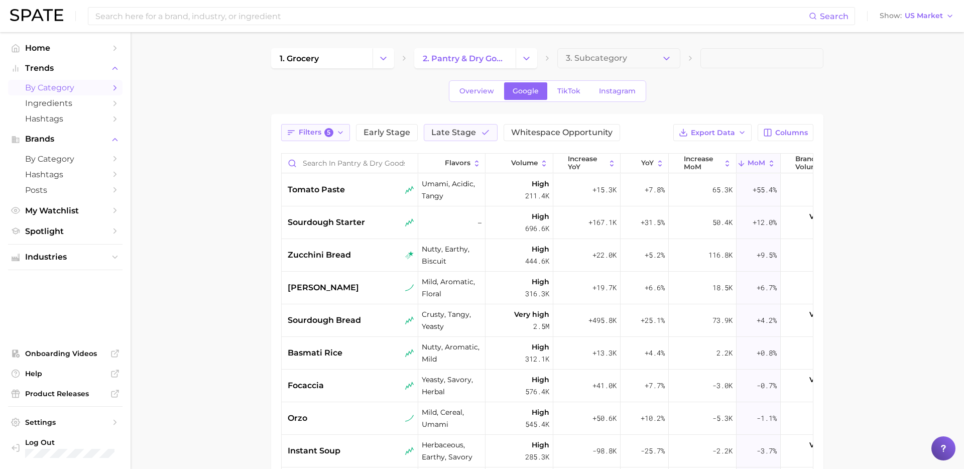
click at [313, 135] on span "Filters 5" at bounding box center [316, 132] width 35 height 9
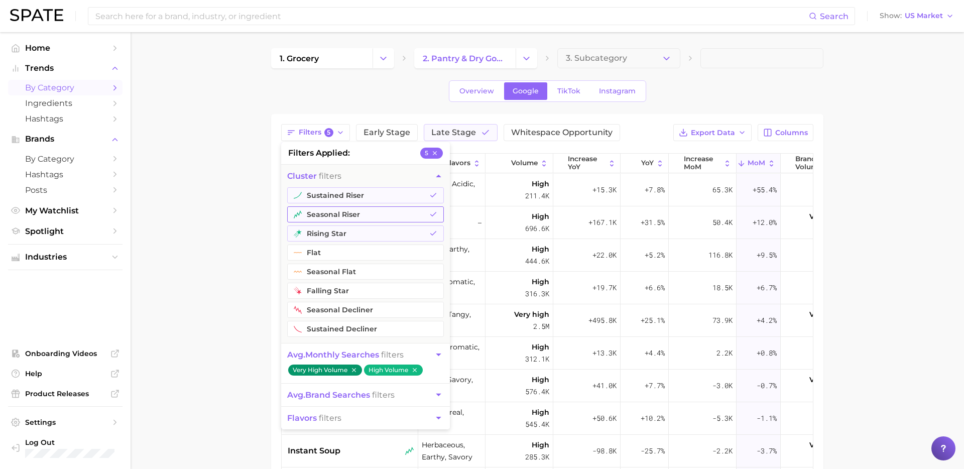
click at [354, 215] on button "seasonal riser" at bounding box center [365, 214] width 157 height 16
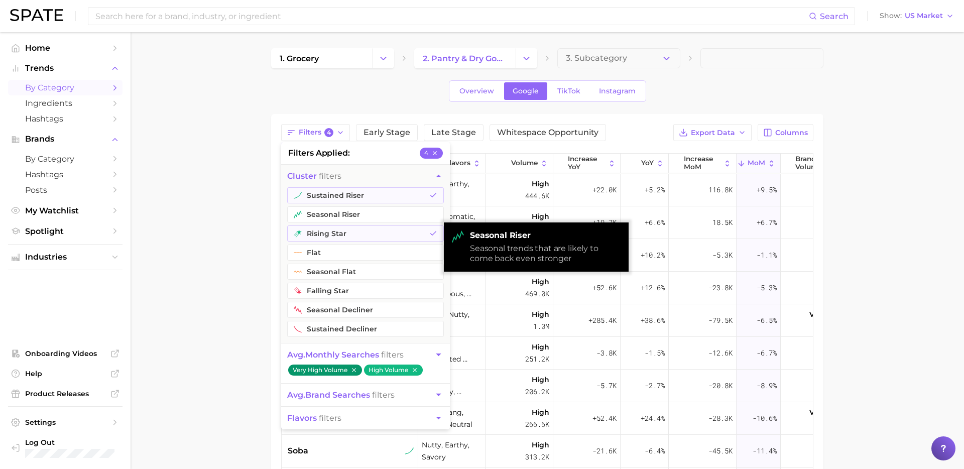
click at [212, 249] on main "1. grocery 2. pantry & dry goods 3. Subcategory Overview Google TikTok Instagra…" at bounding box center [547, 312] width 833 height 561
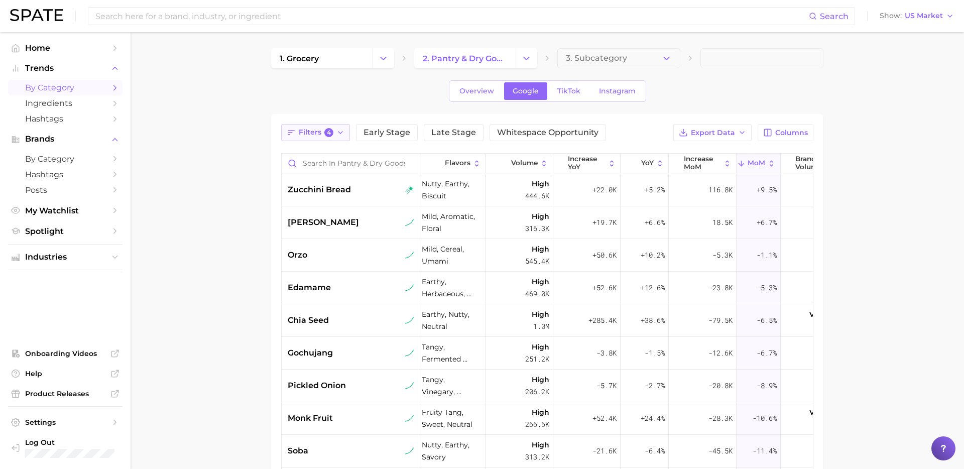
click at [316, 133] on span "Filters 4" at bounding box center [316, 132] width 35 height 9
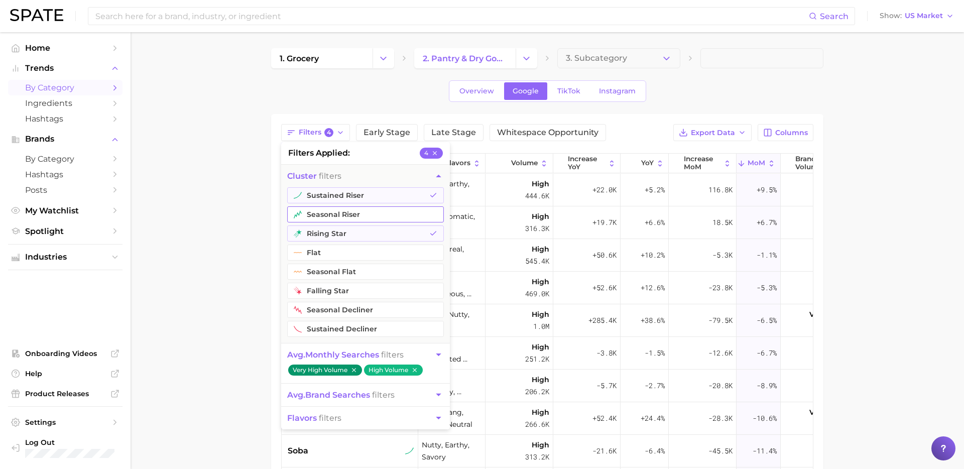
click at [358, 212] on button "seasonal riser" at bounding box center [365, 214] width 157 height 16
click at [375, 192] on button "sustained riser" at bounding box center [365, 195] width 157 height 16
click at [364, 231] on button "rising star" at bounding box center [365, 233] width 157 height 16
click at [205, 258] on main "1. grocery 2. pantry & dry goods 3. Subcategory Overview Google TikTok Instagra…" at bounding box center [547, 312] width 833 height 561
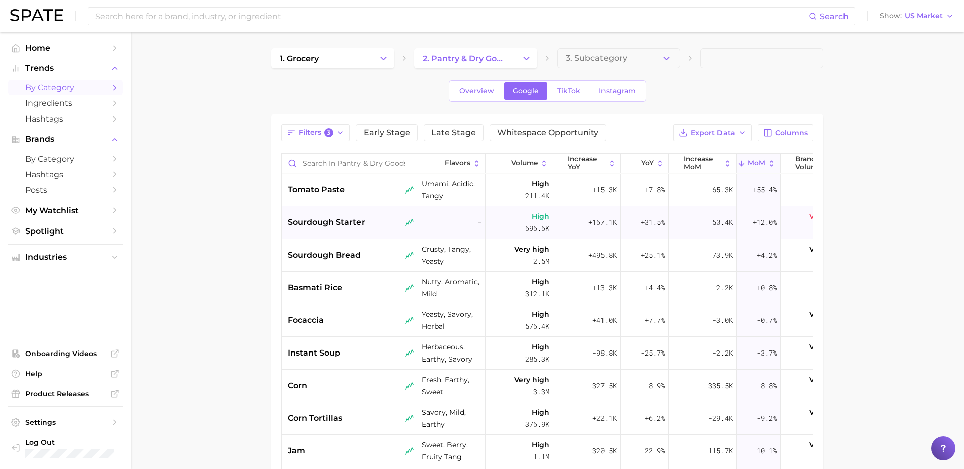
click at [379, 208] on div "sourdough starter" at bounding box center [350, 222] width 137 height 33
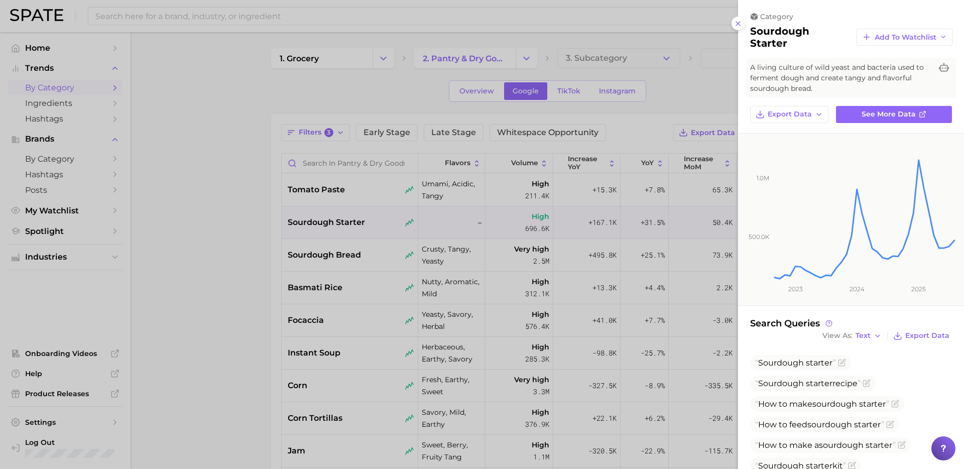
click at [344, 193] on div at bounding box center [482, 234] width 964 height 469
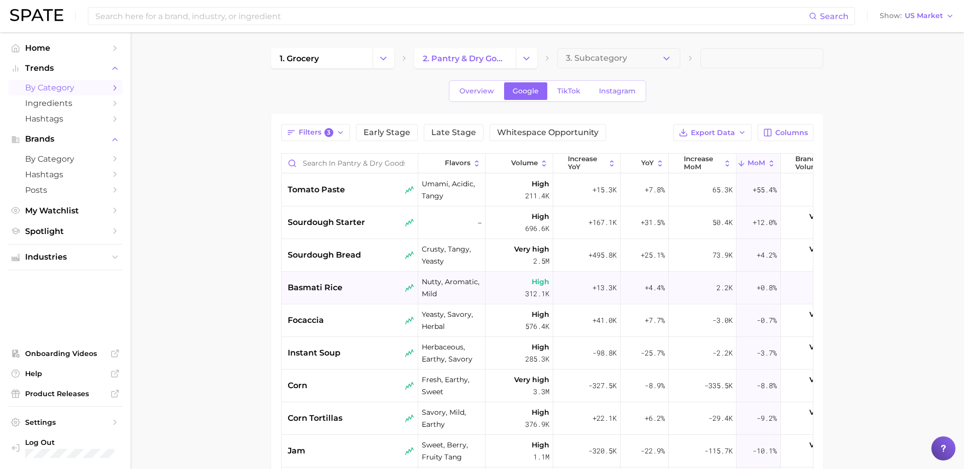
click at [355, 286] on div "basmati rice" at bounding box center [351, 288] width 127 height 12
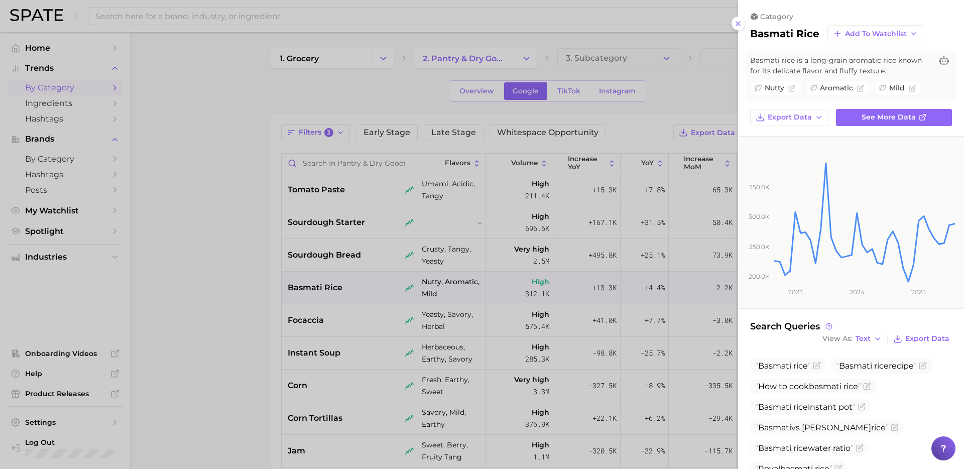
click at [365, 204] on div at bounding box center [482, 234] width 964 height 469
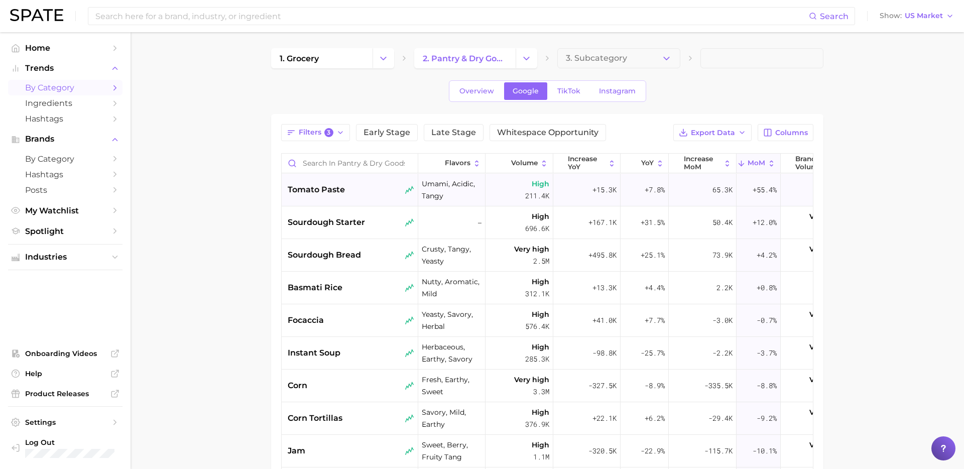
click at [360, 188] on div "tomato paste" at bounding box center [351, 190] width 127 height 12
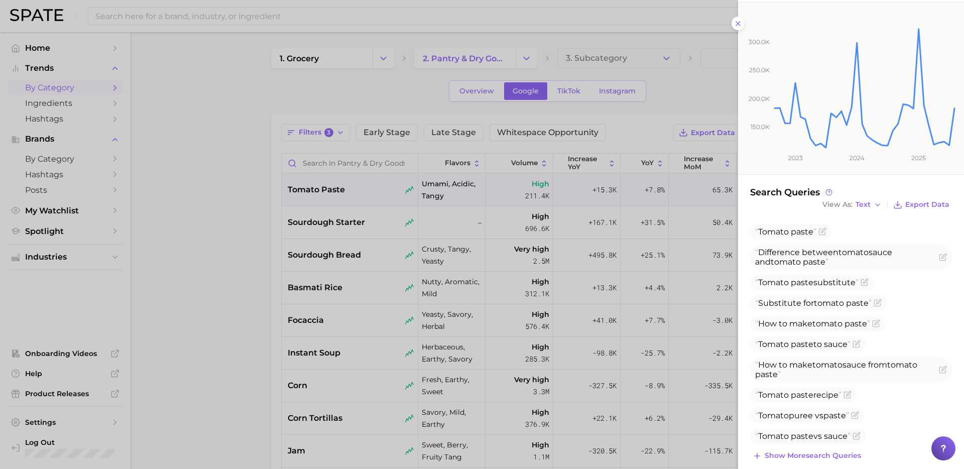
scroll to position [157, 0]
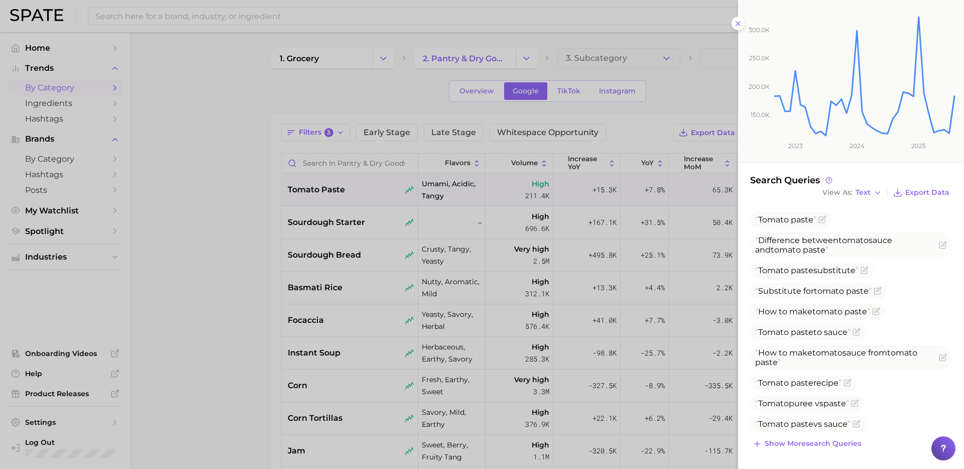
click at [412, 98] on div at bounding box center [482, 234] width 964 height 469
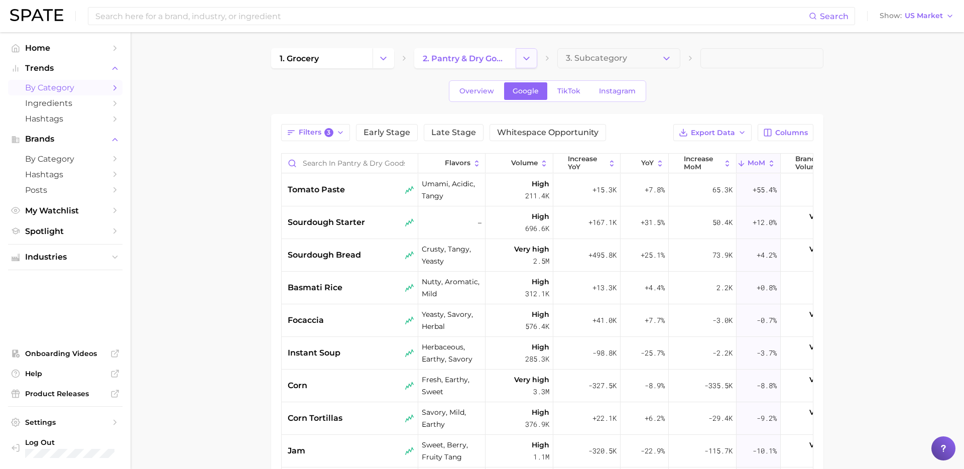
click at [522, 61] on icon "Change Category" at bounding box center [526, 58] width 11 height 11
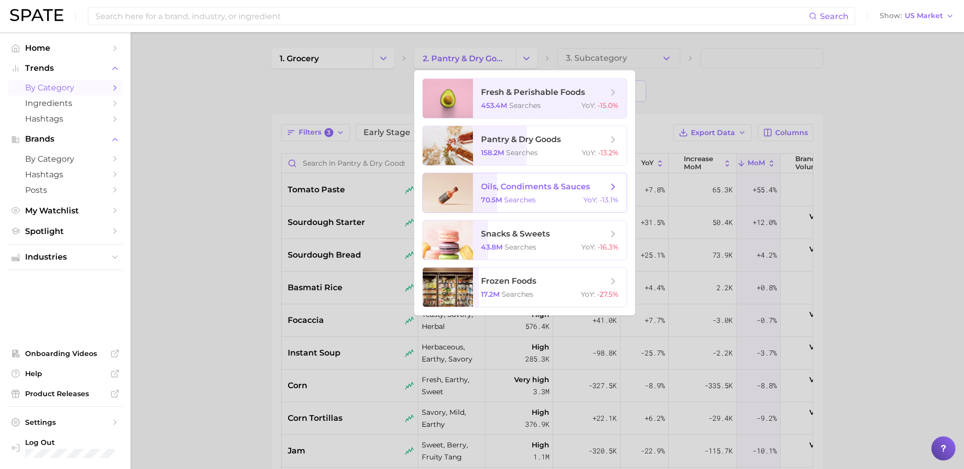
click at [556, 195] on div "70.5m searches YoY : -13.1%" at bounding box center [550, 199] width 138 height 9
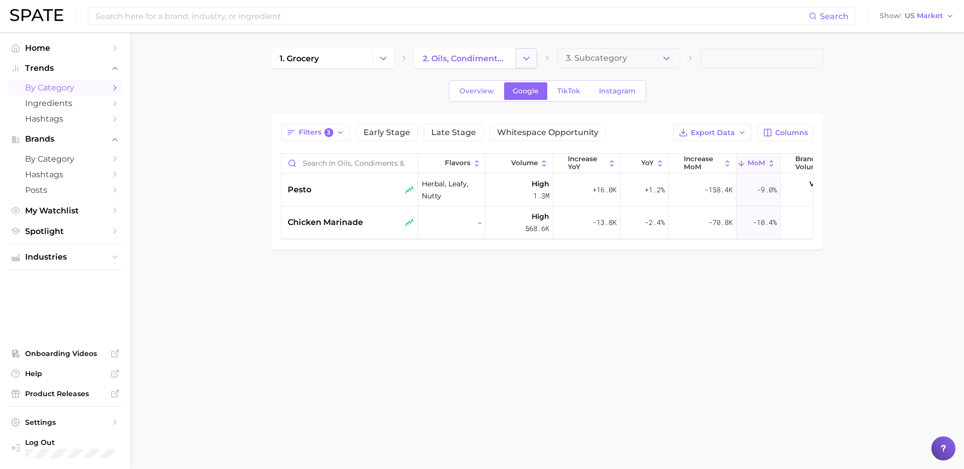
click at [529, 61] on icon "Change Category" at bounding box center [526, 58] width 11 height 11
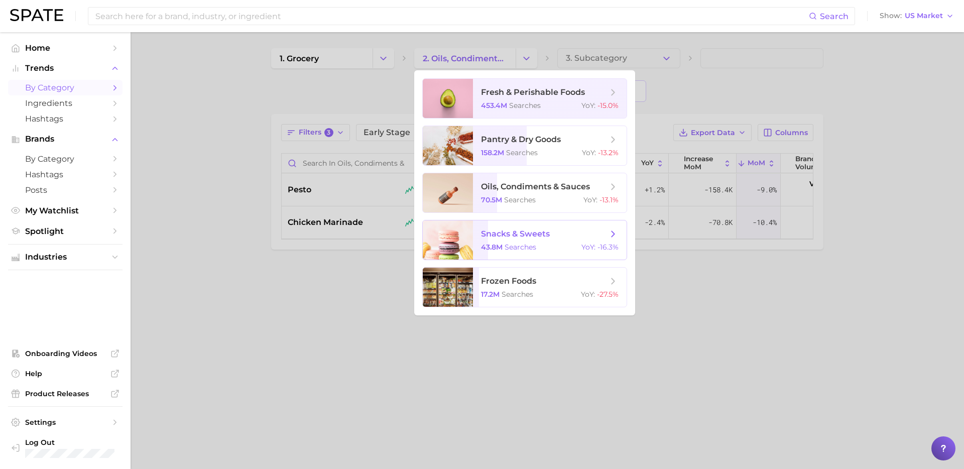
click at [548, 241] on span "snacks & sweets 43.8m searches YoY : -16.3%" at bounding box center [550, 239] width 154 height 39
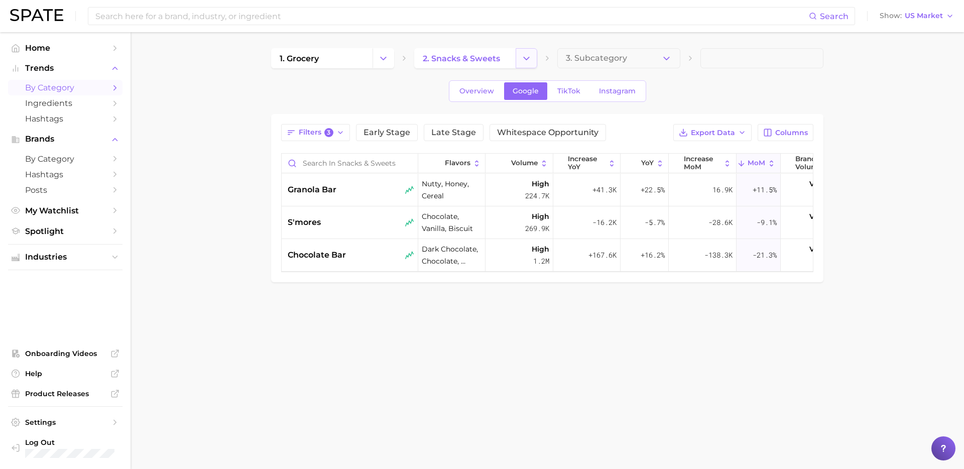
click at [525, 60] on icon "Change Category" at bounding box center [526, 58] width 11 height 11
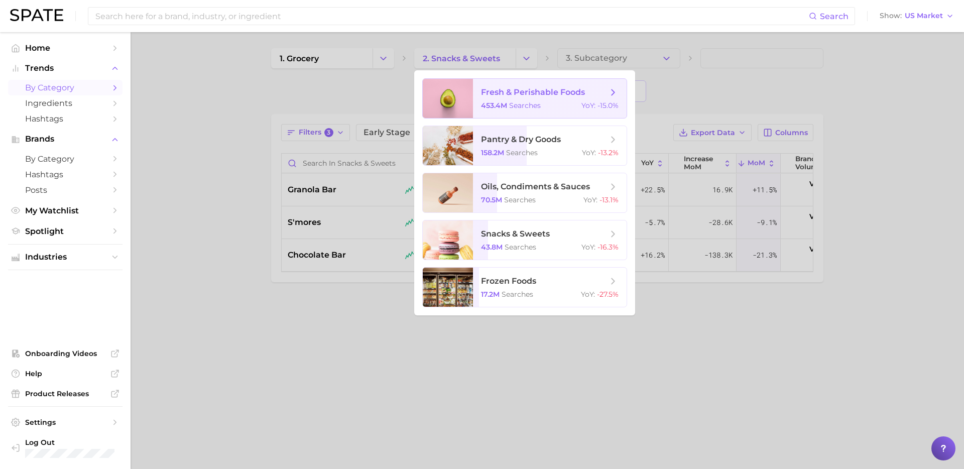
click at [505, 295] on span "searches" at bounding box center [518, 294] width 32 height 9
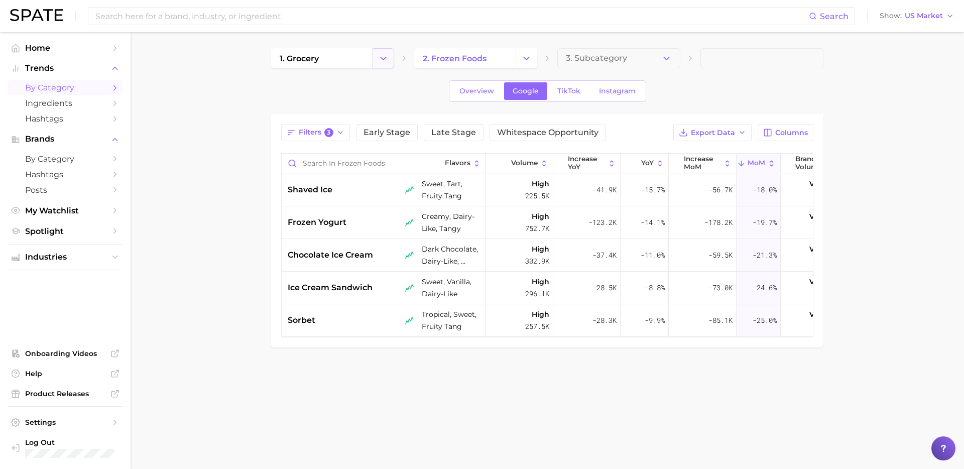
click at [390, 62] on button "Change Category" at bounding box center [384, 58] width 22 height 20
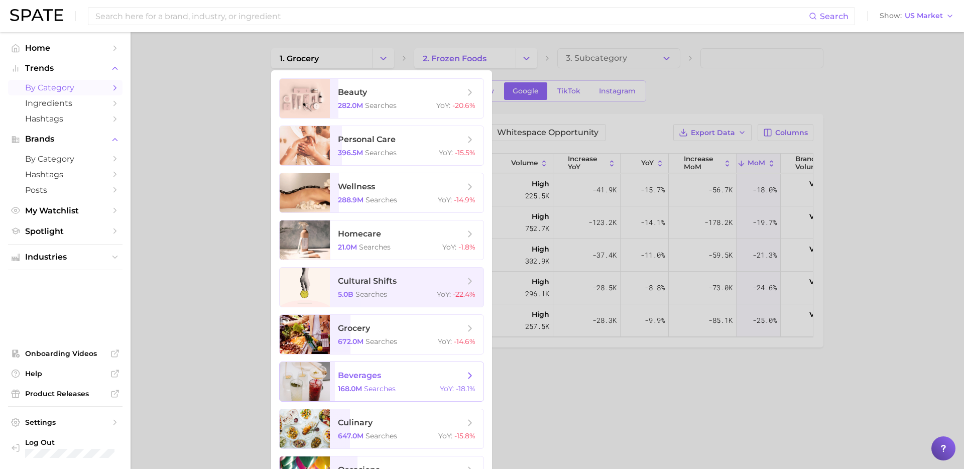
scroll to position [35, 0]
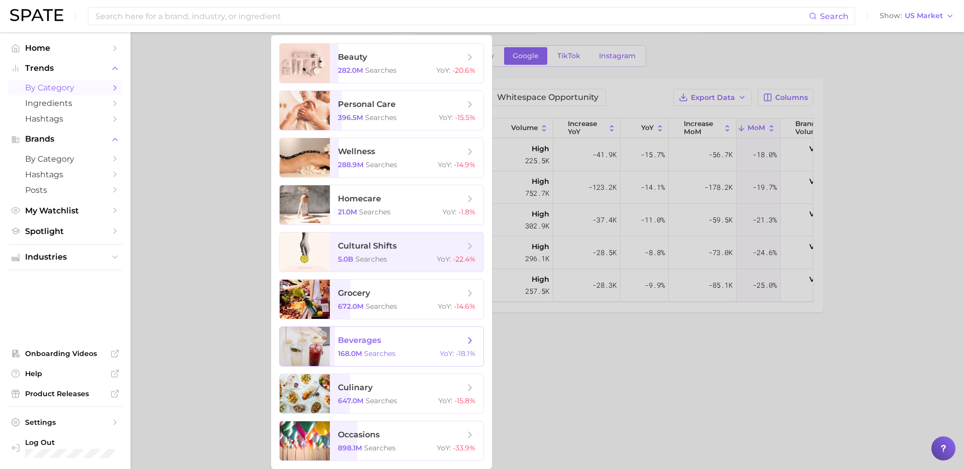
click at [419, 343] on span "beverages" at bounding box center [401, 340] width 127 height 11
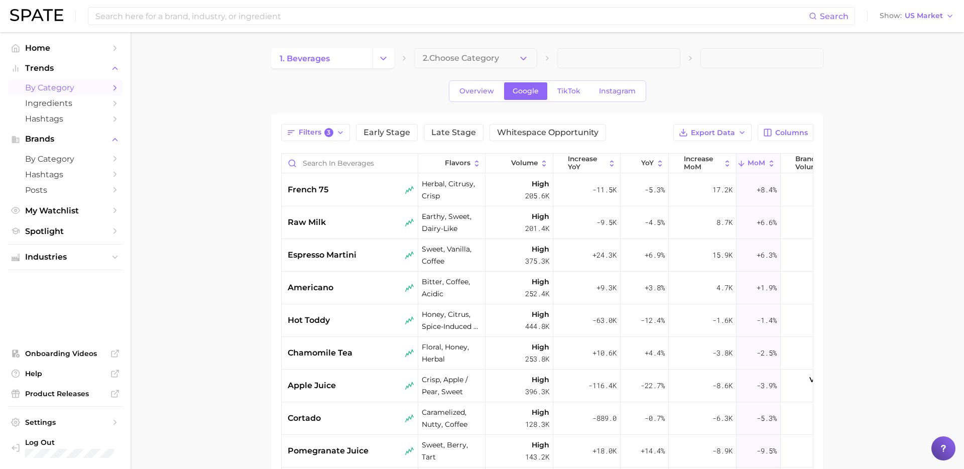
click at [524, 64] on button "2. Choose Category" at bounding box center [475, 58] width 123 height 20
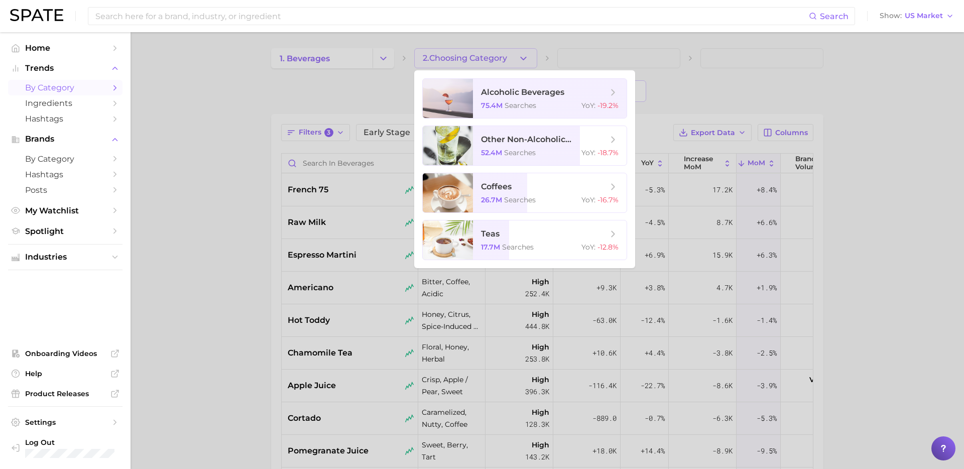
click at [600, 29] on div "Search Show US Market" at bounding box center [482, 16] width 944 height 32
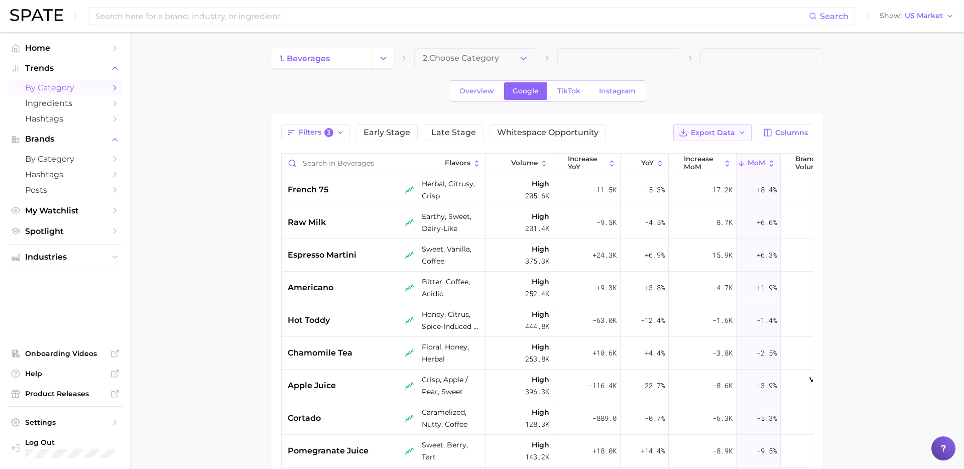
click at [715, 135] on span "Export Data" at bounding box center [713, 133] width 44 height 9
click at [328, 133] on span "3" at bounding box center [328, 132] width 9 height 9
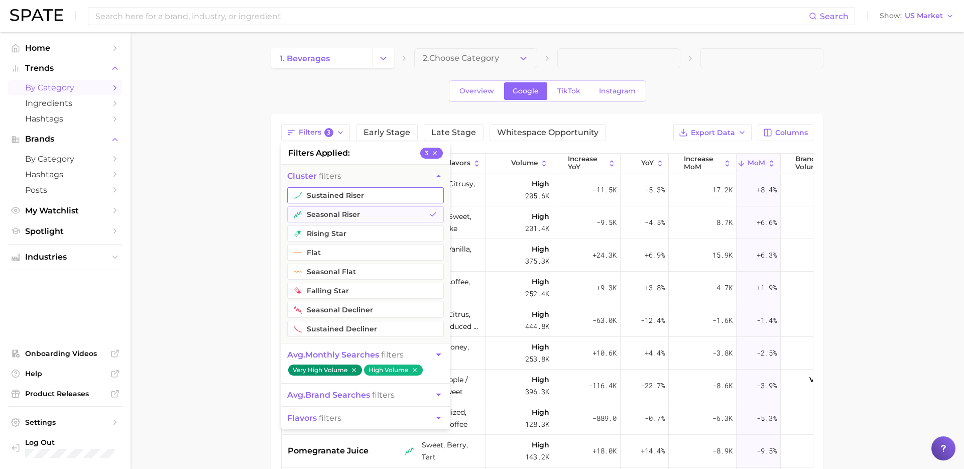
click at [399, 191] on button "sustained riser" at bounding box center [365, 195] width 157 height 16
click at [383, 233] on button "rising star" at bounding box center [365, 233] width 157 height 16
click at [185, 276] on main "1. beverages 2. Choose Category Overview Google TikTok Instagram Filters 5 filt…" at bounding box center [547, 357] width 833 height 650
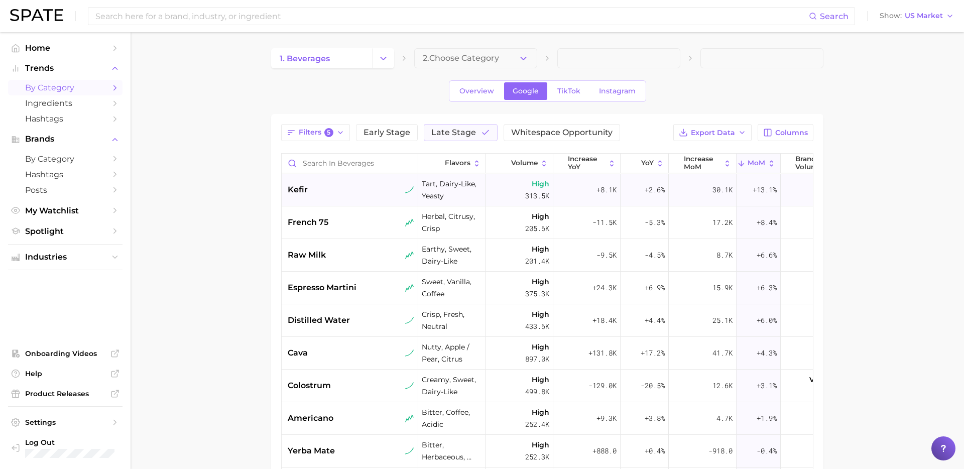
click at [351, 187] on div "kefir" at bounding box center [351, 190] width 127 height 12
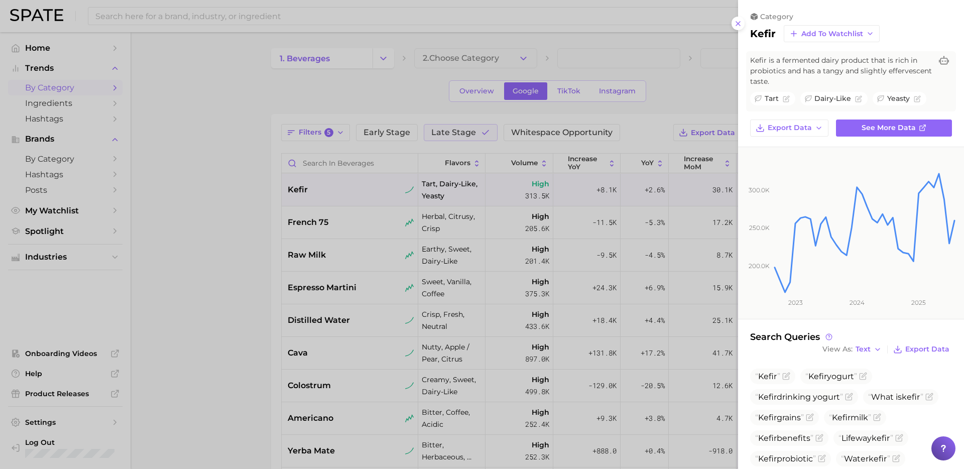
click at [555, 253] on div at bounding box center [482, 234] width 964 height 469
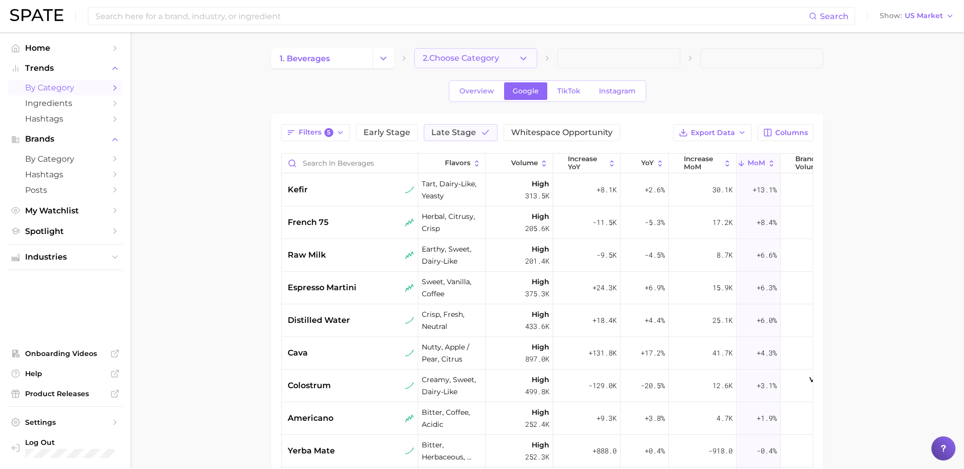
click at [438, 60] on span "2. Choose Category" at bounding box center [461, 58] width 76 height 9
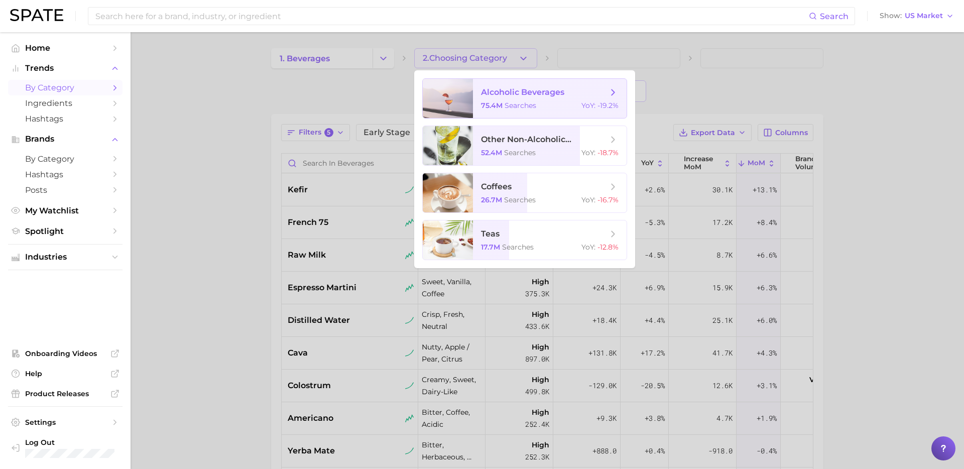
click at [501, 92] on span "alcoholic beverages" at bounding box center [522, 92] width 83 height 10
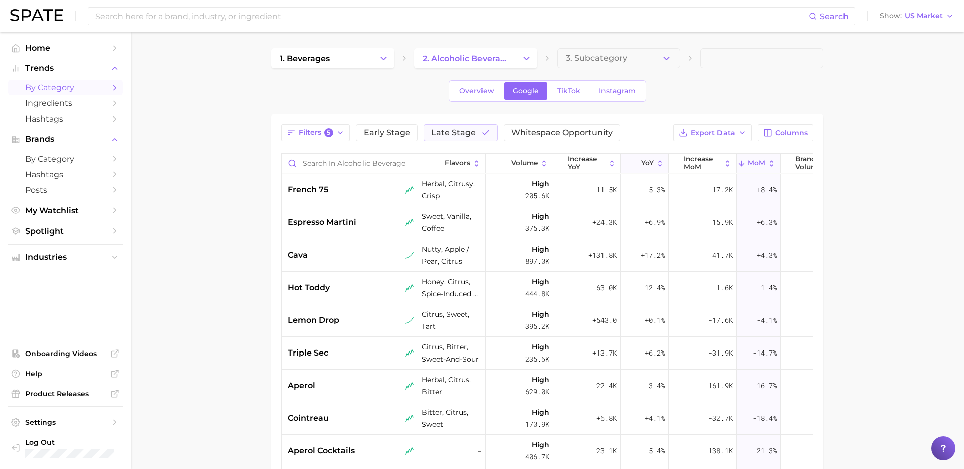
click at [645, 156] on button "YoY" at bounding box center [645, 164] width 48 height 20
click at [527, 59] on polyline "Change Category" at bounding box center [527, 58] width 6 height 3
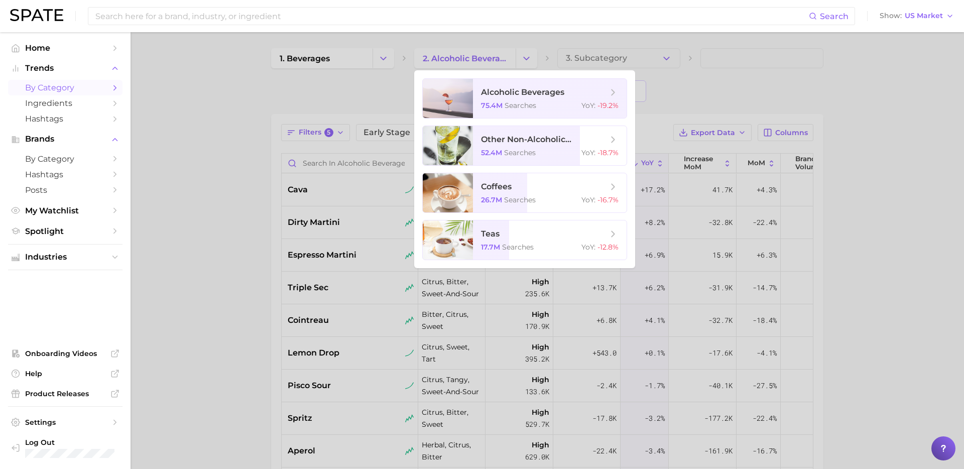
click at [382, 55] on div at bounding box center [482, 234] width 964 height 469
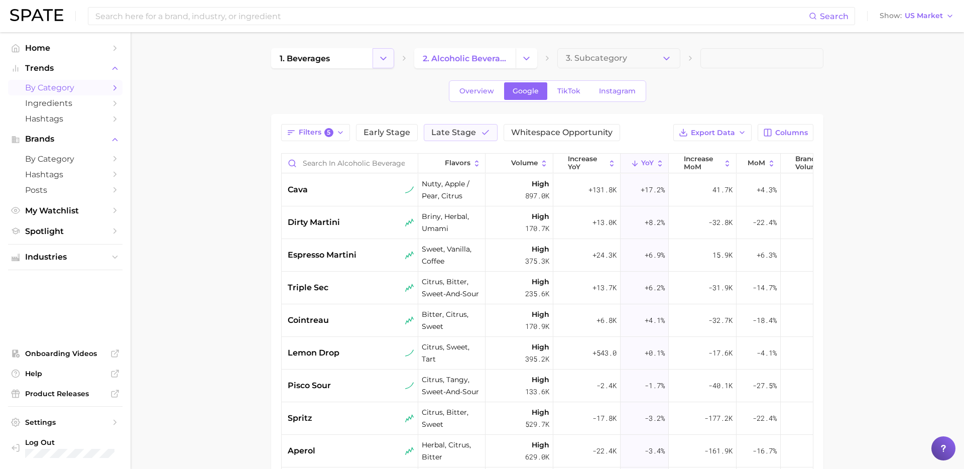
click at [387, 60] on icon "Change Category" at bounding box center [383, 58] width 11 height 11
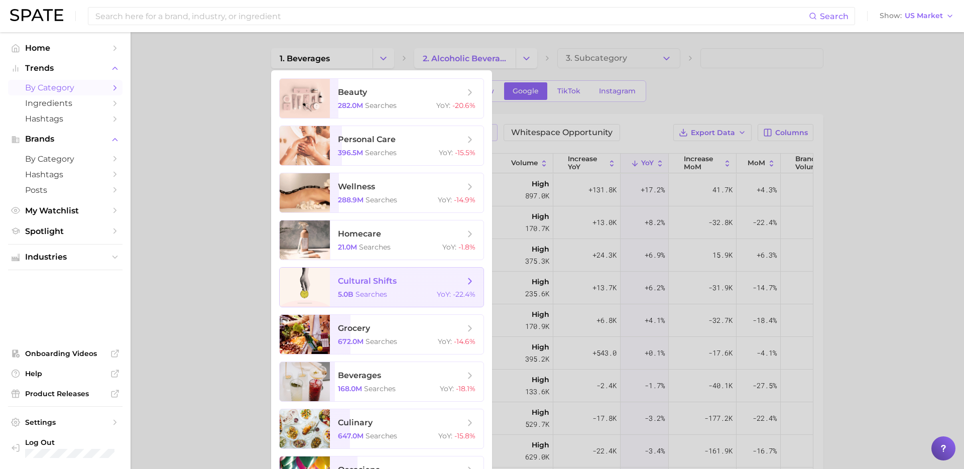
click at [373, 297] on span "searches" at bounding box center [371, 294] width 32 height 9
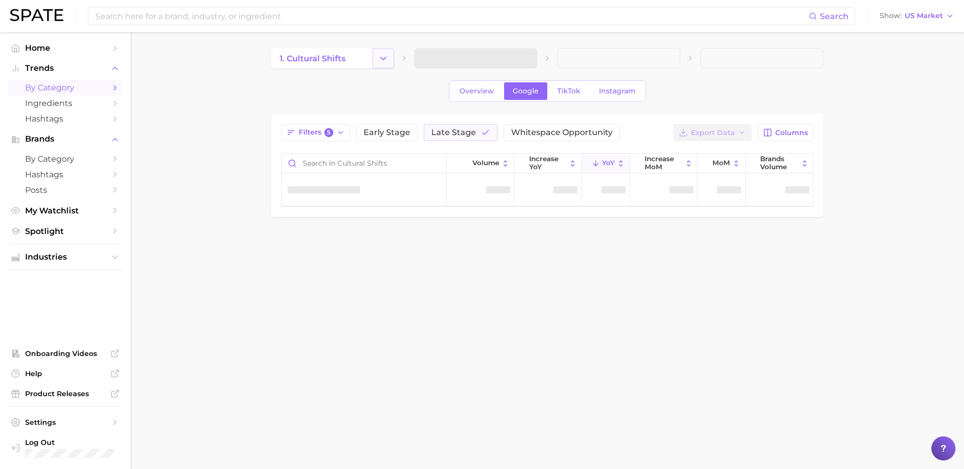
click at [385, 56] on icon "Change Category" at bounding box center [383, 58] width 11 height 11
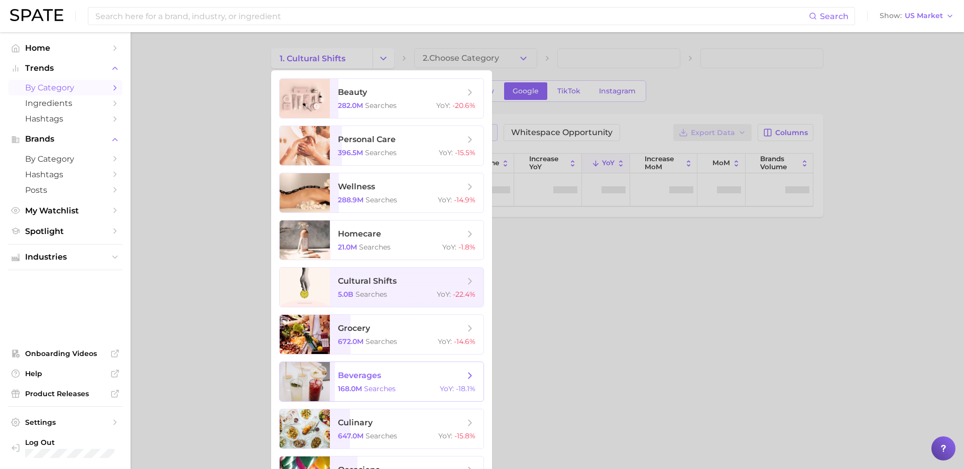
click at [376, 397] on span "beverages 168.0m searches YoY : -18.1%" at bounding box center [407, 381] width 154 height 39
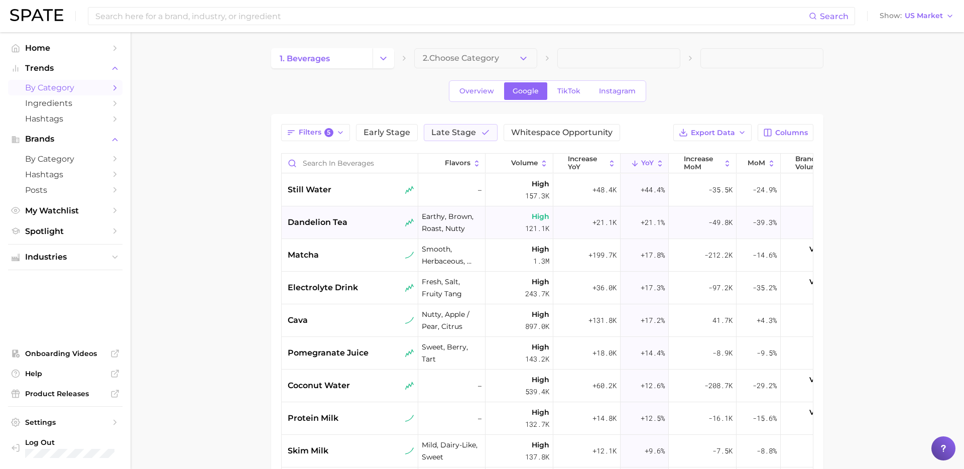
click at [341, 218] on span "dandelion tea" at bounding box center [318, 222] width 60 height 12
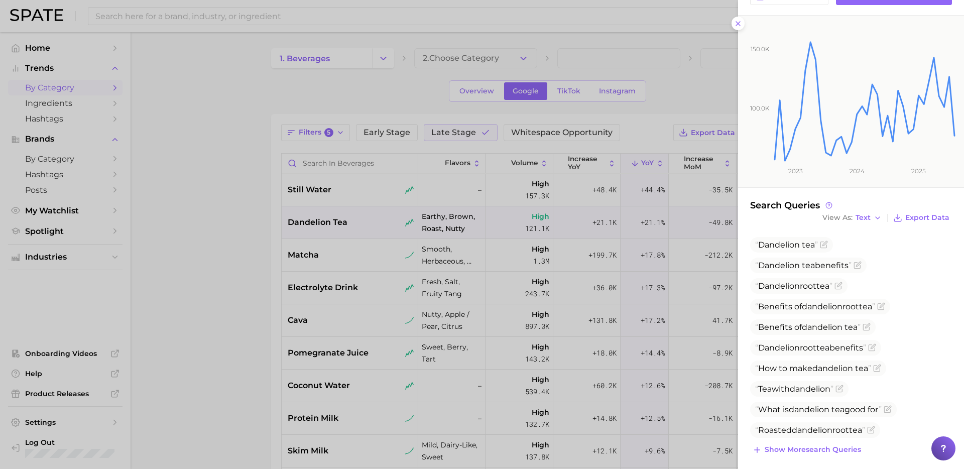
scroll to position [138, 0]
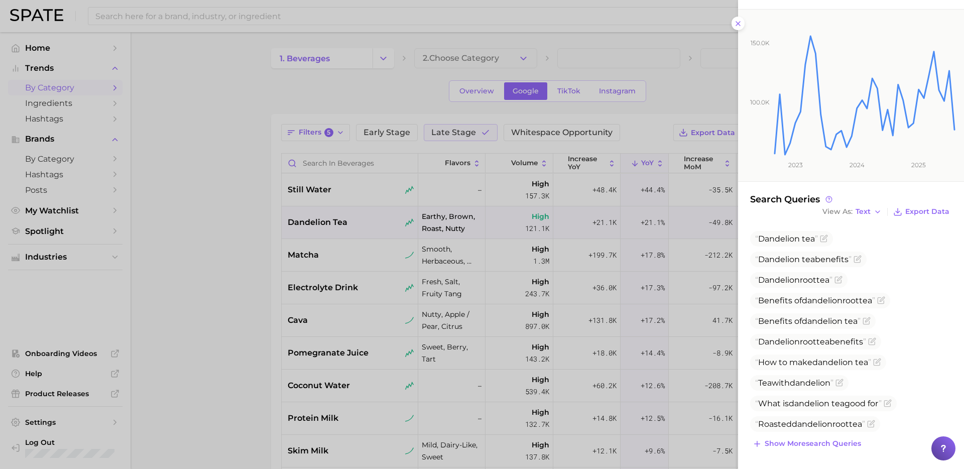
click at [291, 273] on div at bounding box center [482, 234] width 964 height 469
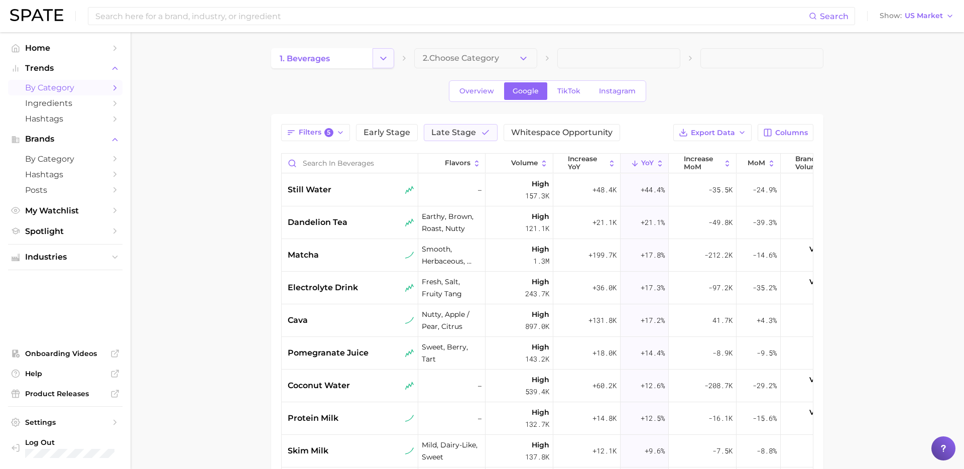
click at [379, 67] on button "Change Category" at bounding box center [384, 58] width 22 height 20
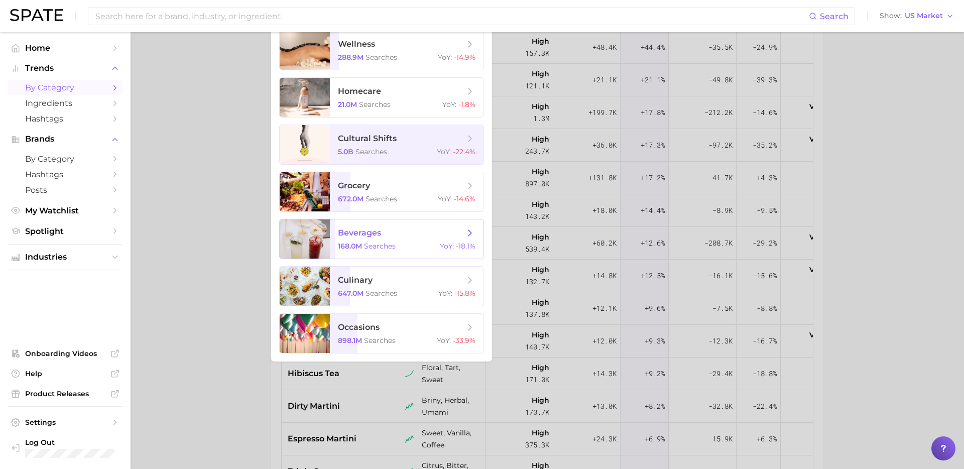
scroll to position [213, 0]
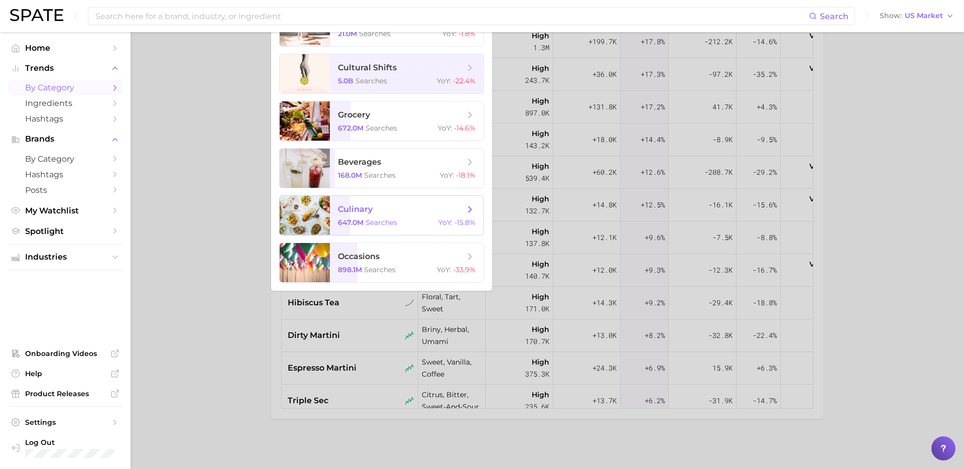
click at [393, 225] on span "searches" at bounding box center [382, 222] width 32 height 9
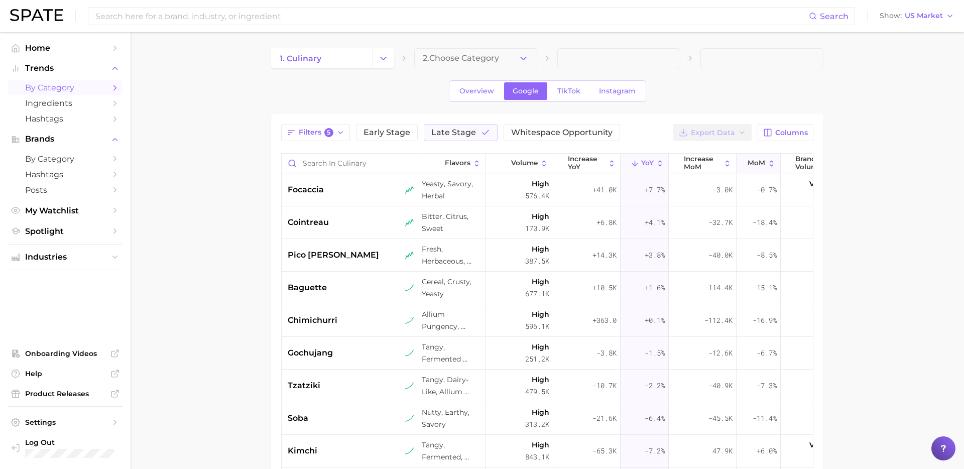
click at [762, 164] on span "MoM" at bounding box center [757, 163] width 18 height 8
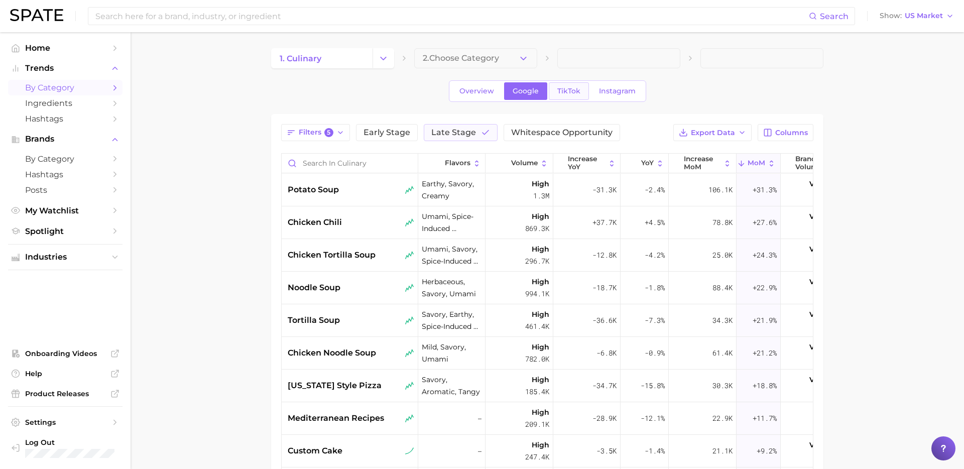
click at [571, 93] on span "TikTok" at bounding box center [568, 91] width 23 height 9
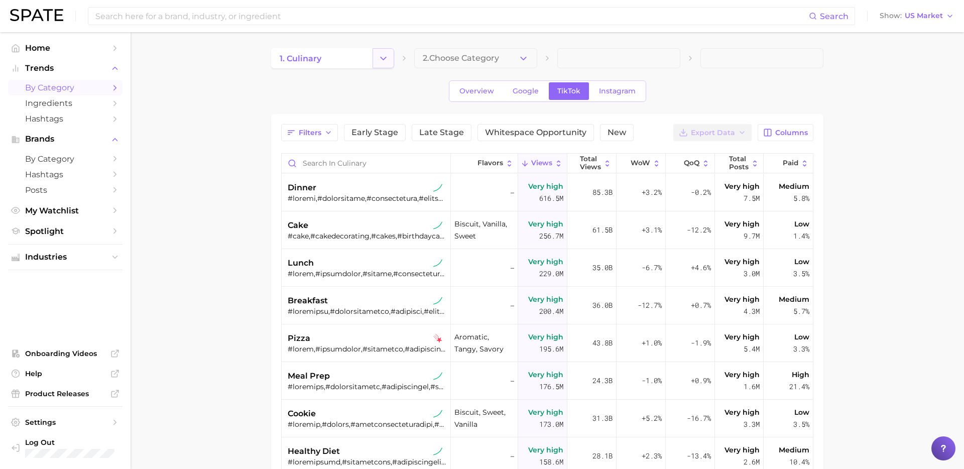
click at [383, 59] on polyline "Change Category" at bounding box center [384, 58] width 6 height 3
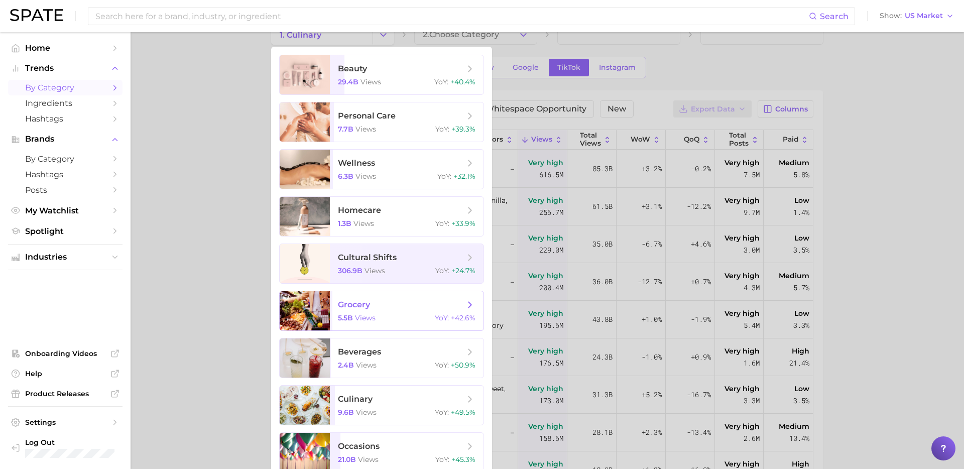
scroll to position [25, 0]
click at [427, 169] on span "wellness 6.3b views YoY : +32.1%" at bounding box center [407, 168] width 154 height 39
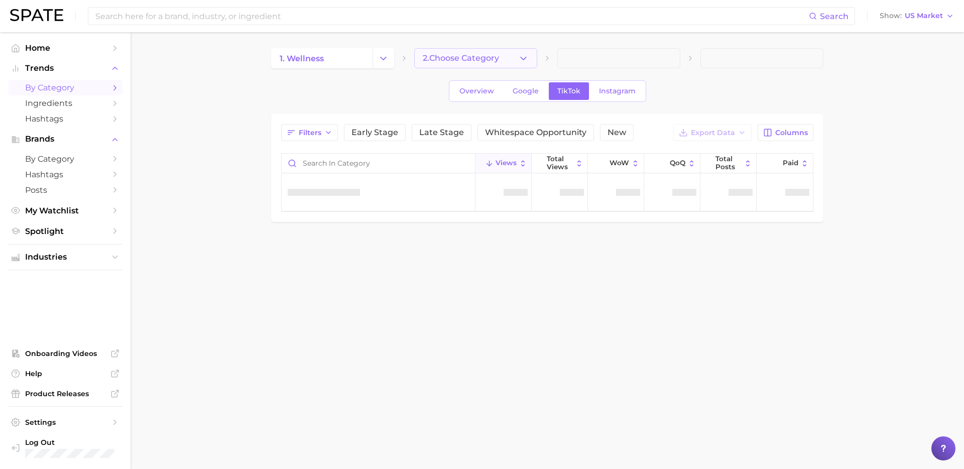
click at [526, 57] on icon "button" at bounding box center [523, 58] width 11 height 11
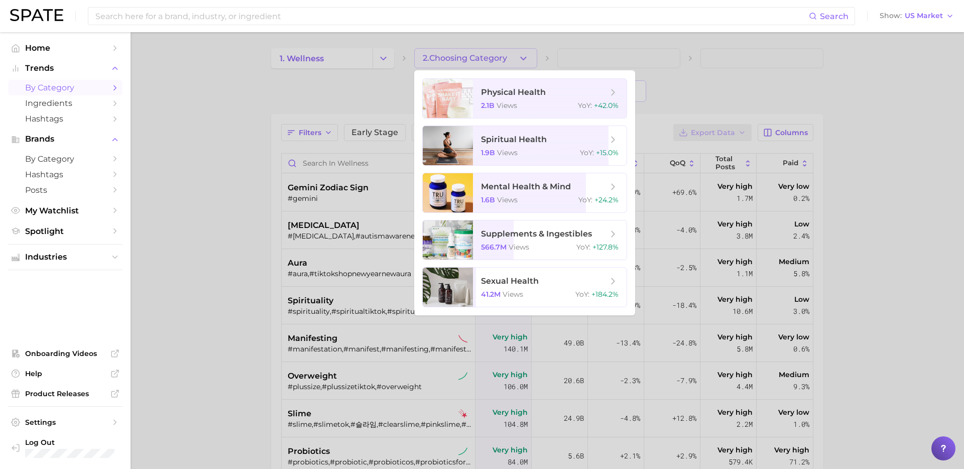
click at [384, 69] on div at bounding box center [482, 234] width 964 height 469
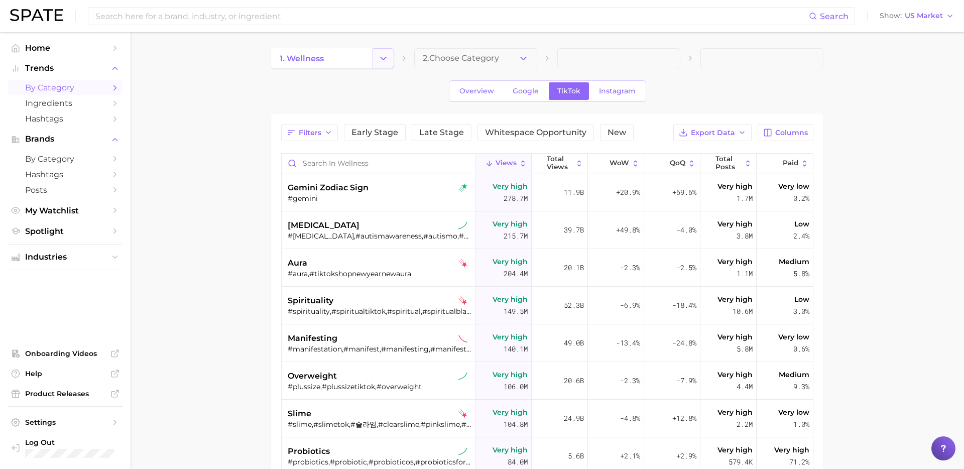
click at [381, 54] on icon "Change Category" at bounding box center [383, 58] width 11 height 11
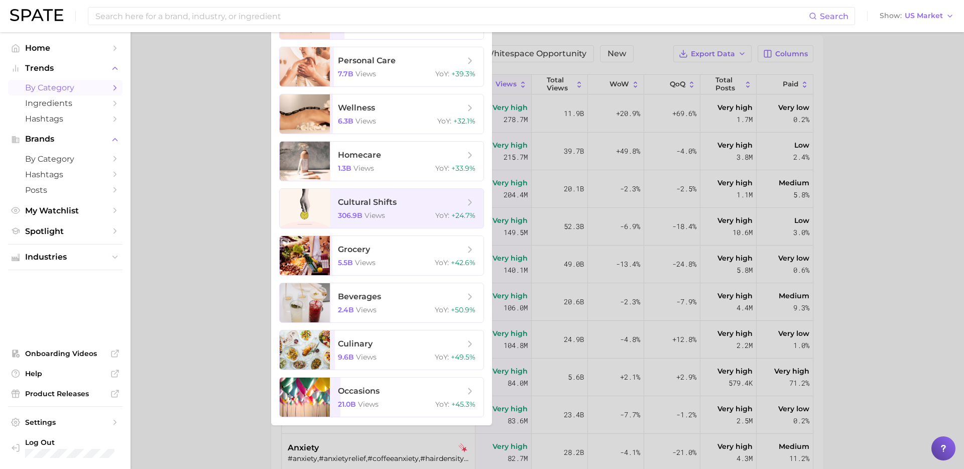
scroll to position [80, 0]
click at [404, 358] on div "9.6b views YoY : +49.5%" at bounding box center [407, 355] width 138 height 9
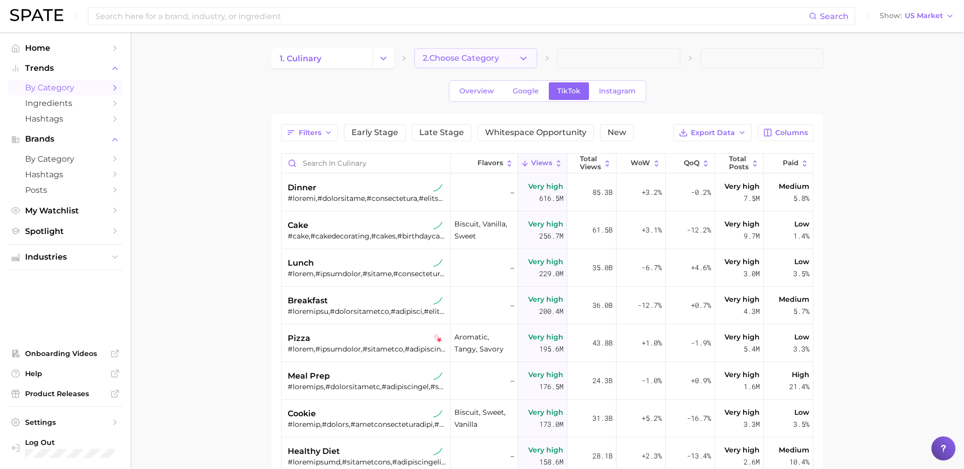
click at [521, 62] on icon "button" at bounding box center [523, 58] width 11 height 11
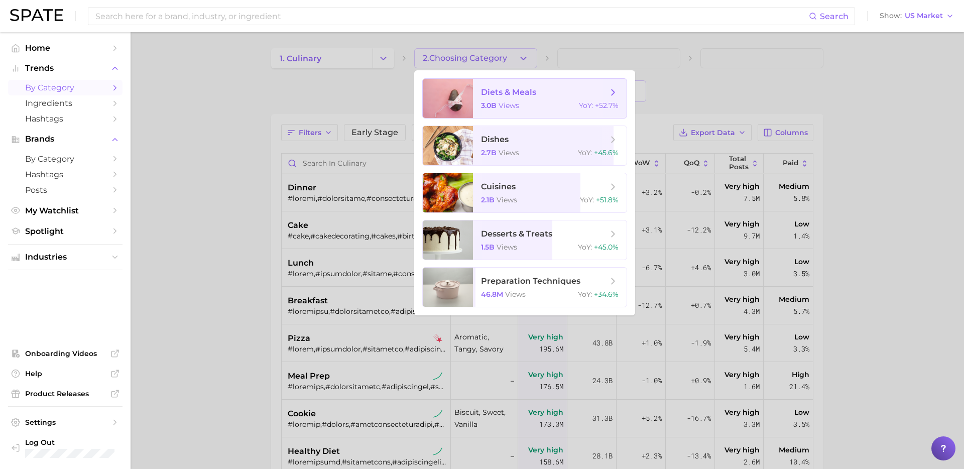
click at [529, 105] on div "3.0b views YoY : +52.7%" at bounding box center [550, 105] width 138 height 9
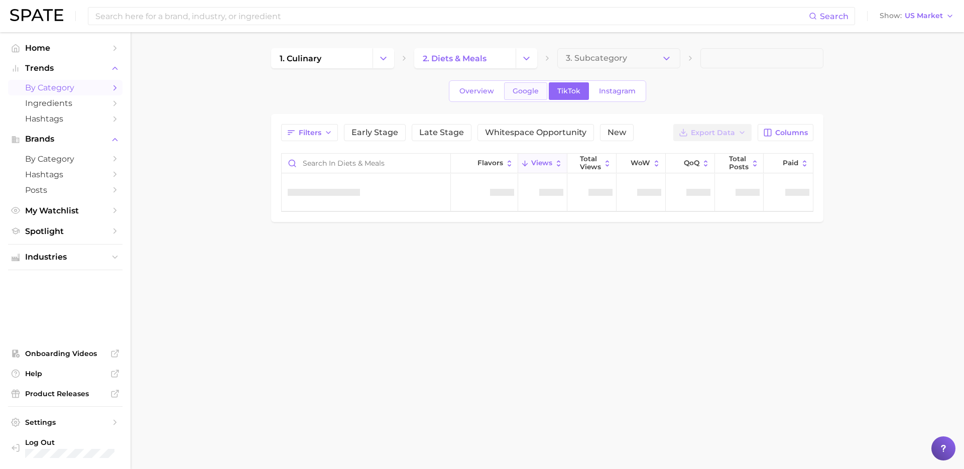
click at [531, 91] on span "Google" at bounding box center [526, 91] width 26 height 9
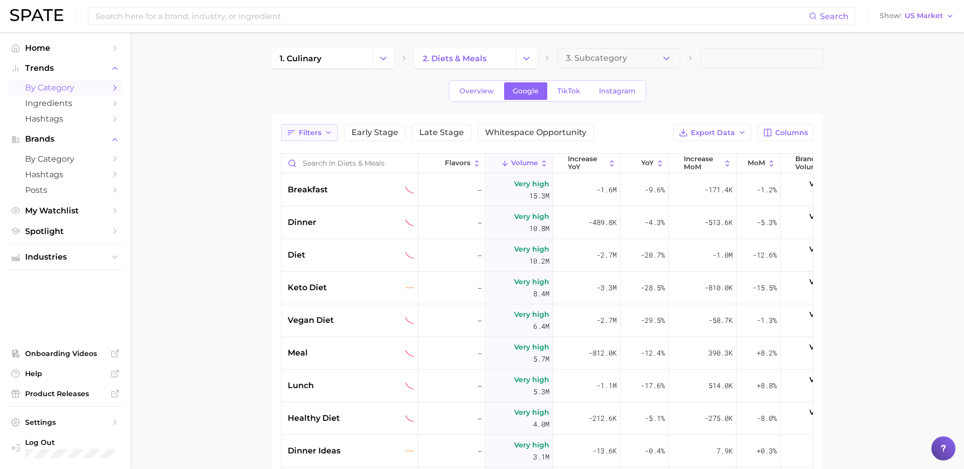
click at [319, 130] on span "Filters" at bounding box center [310, 133] width 23 height 9
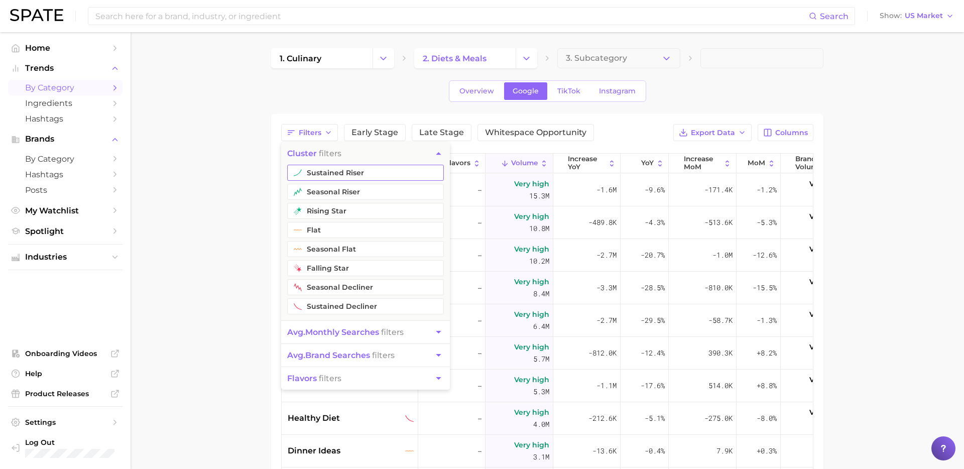
click at [348, 172] on button "sustained riser" at bounding box center [365, 173] width 157 height 16
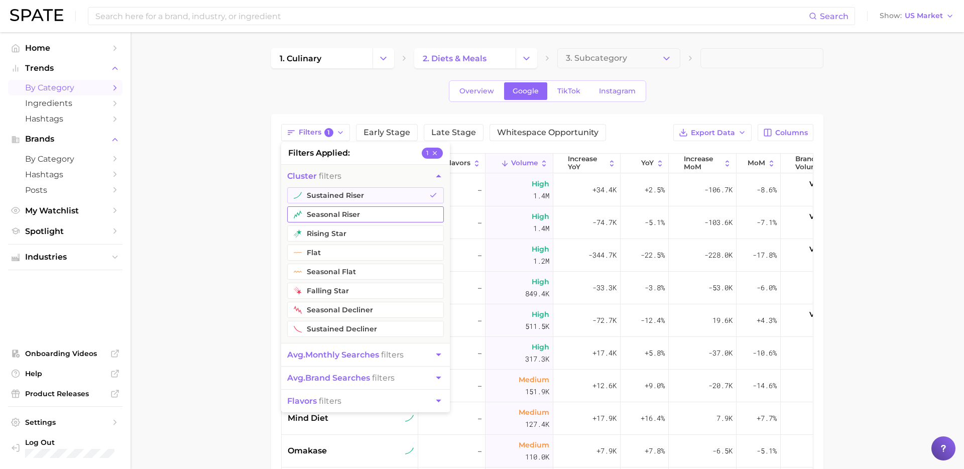
click at [343, 217] on button "seasonal riser" at bounding box center [365, 214] width 157 height 16
click at [342, 238] on button "rising star" at bounding box center [365, 233] width 157 height 16
click at [420, 350] on button "avg. monthly searches filters" at bounding box center [365, 354] width 169 height 23
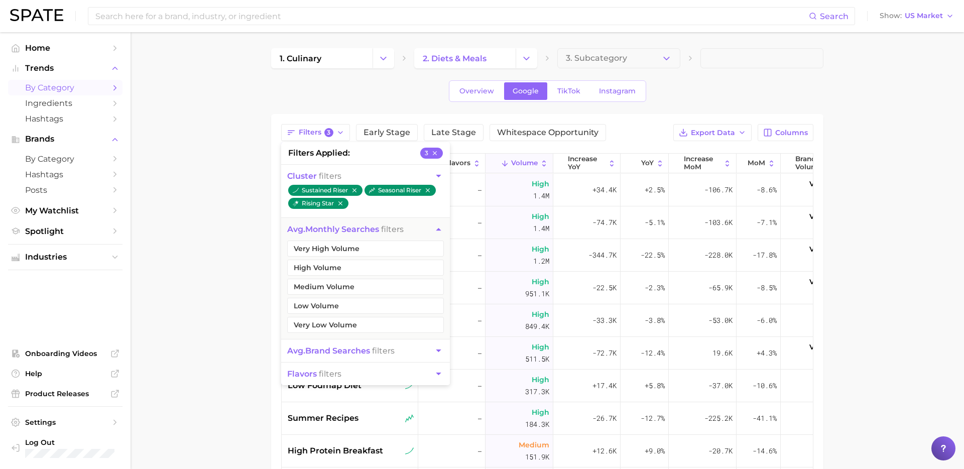
click at [203, 322] on main "1. culinary 2. diets & meals 3. Subcategory Overview Google TikTok Instagram Fi…" at bounding box center [547, 357] width 833 height 650
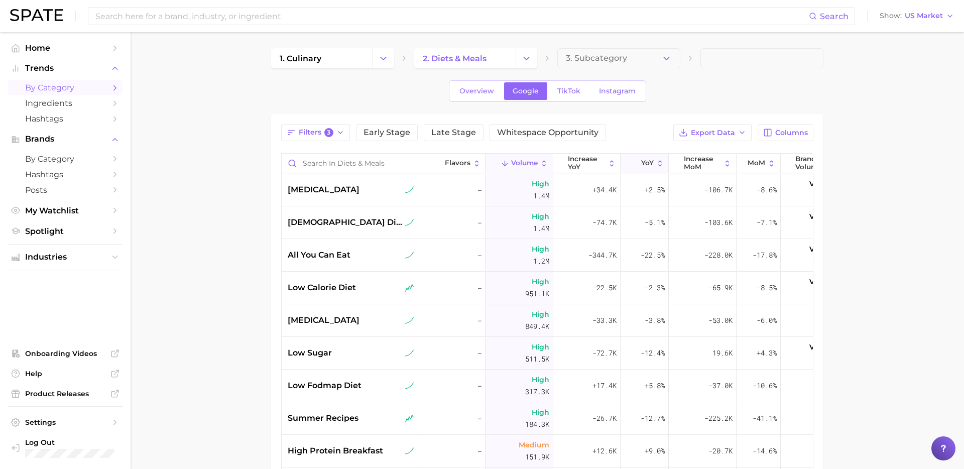
click at [639, 166] on icon at bounding box center [635, 163] width 9 height 9
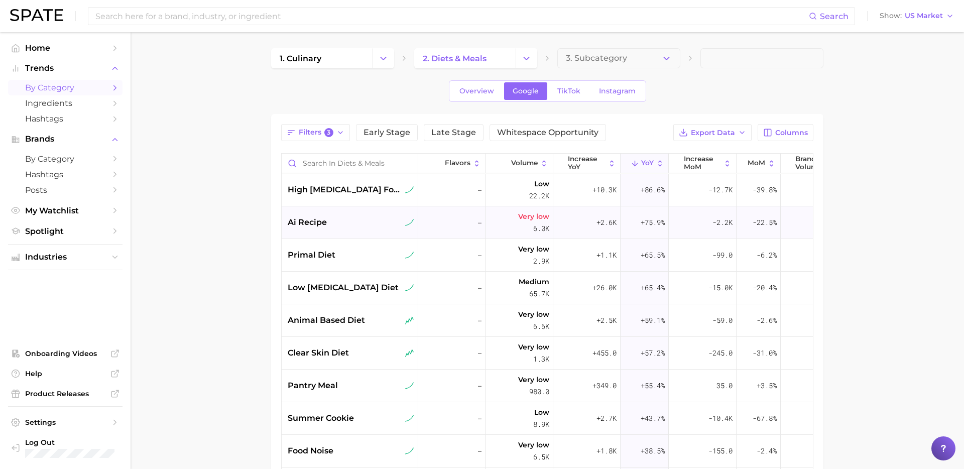
click at [358, 229] on div "ai recipe" at bounding box center [350, 222] width 137 height 33
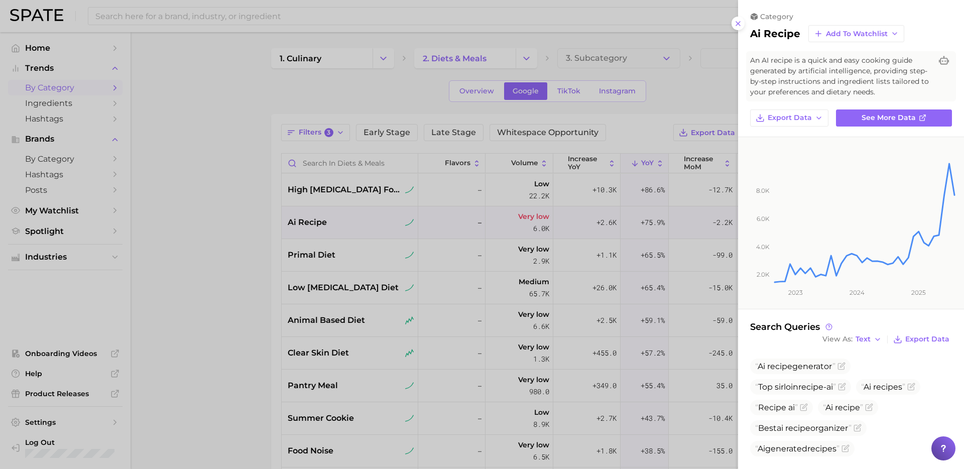
scroll to position [11, 0]
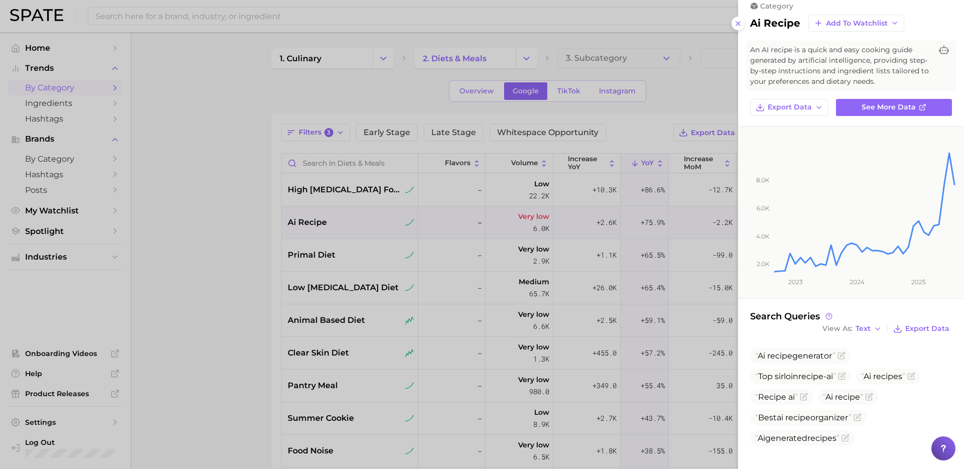
click at [298, 328] on div at bounding box center [482, 234] width 964 height 469
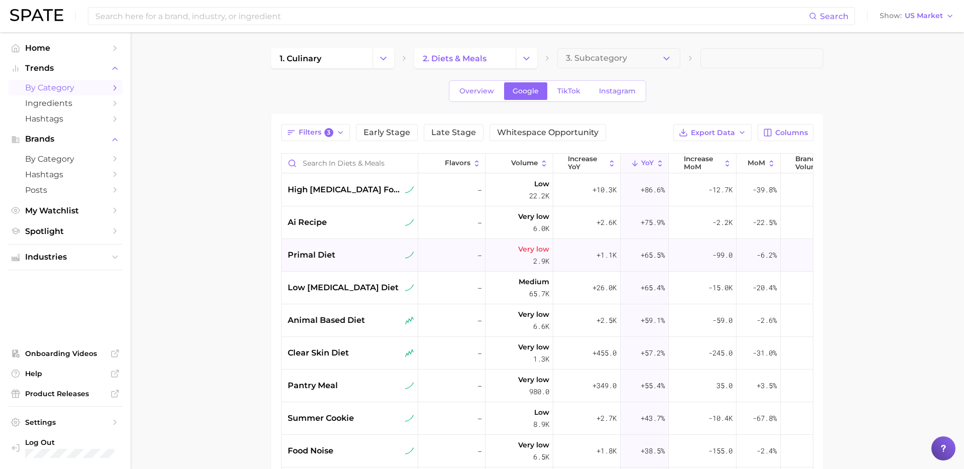
click at [364, 250] on div "primal diet" at bounding box center [351, 255] width 127 height 12
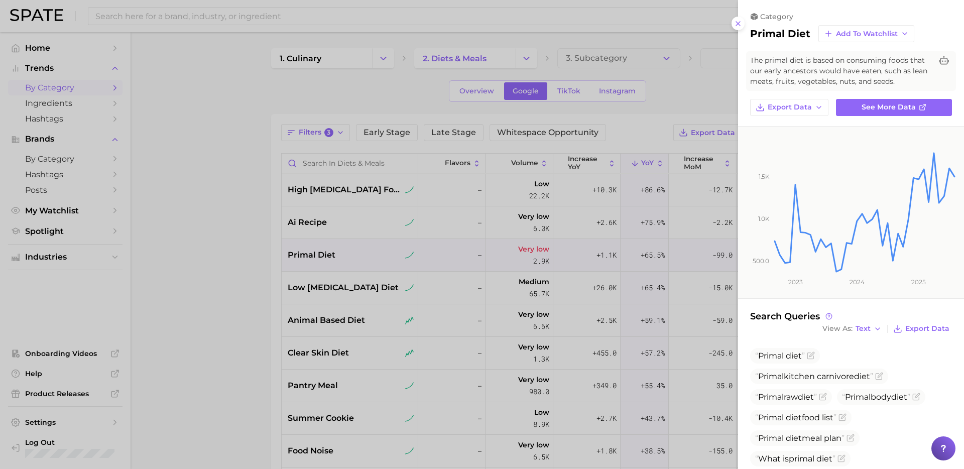
click at [368, 302] on div at bounding box center [482, 234] width 964 height 469
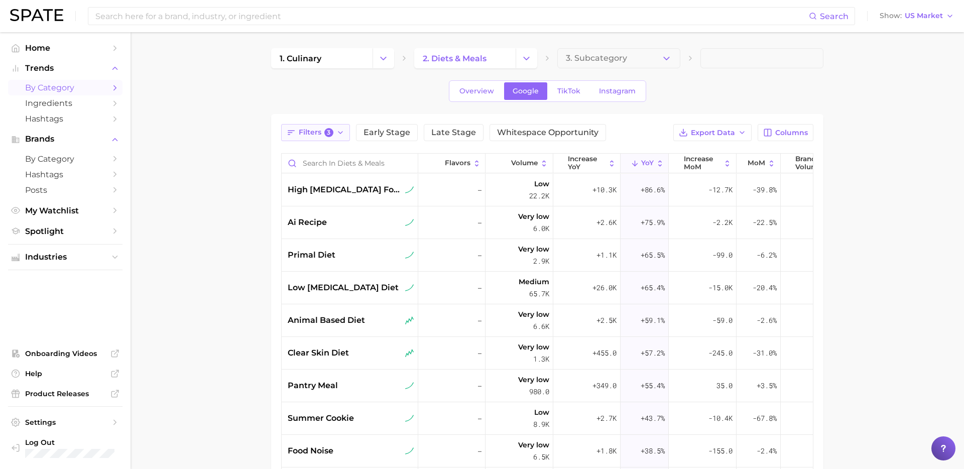
click at [322, 136] on span "Filters 3" at bounding box center [316, 132] width 35 height 9
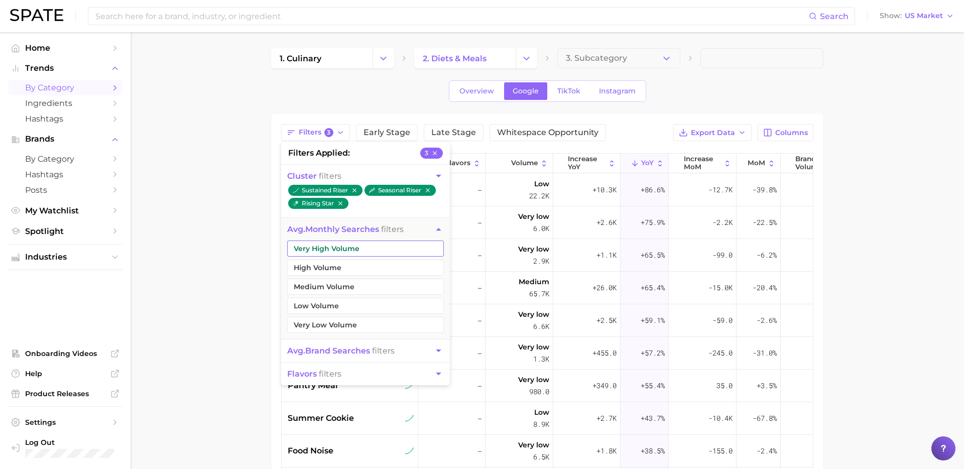
click at [362, 248] on button "Very High Volume" at bounding box center [365, 249] width 157 height 16
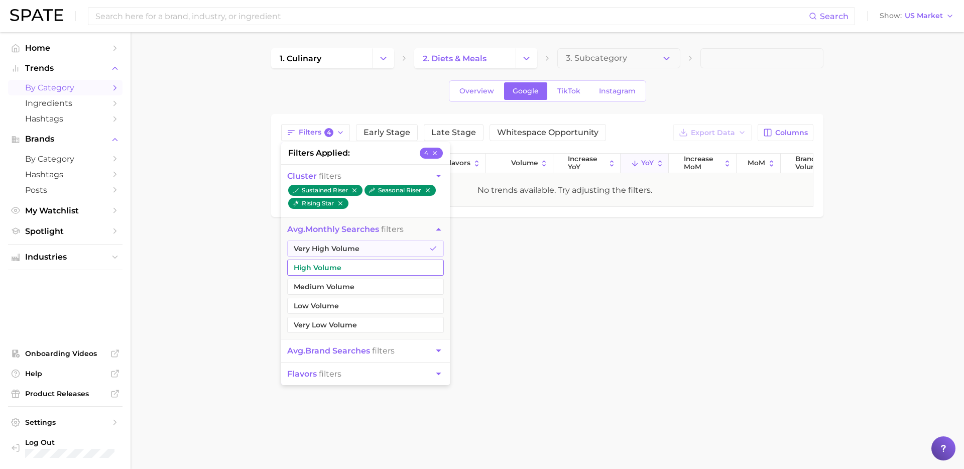
click at [355, 274] on button "High Volume" at bounding box center [365, 268] width 157 height 16
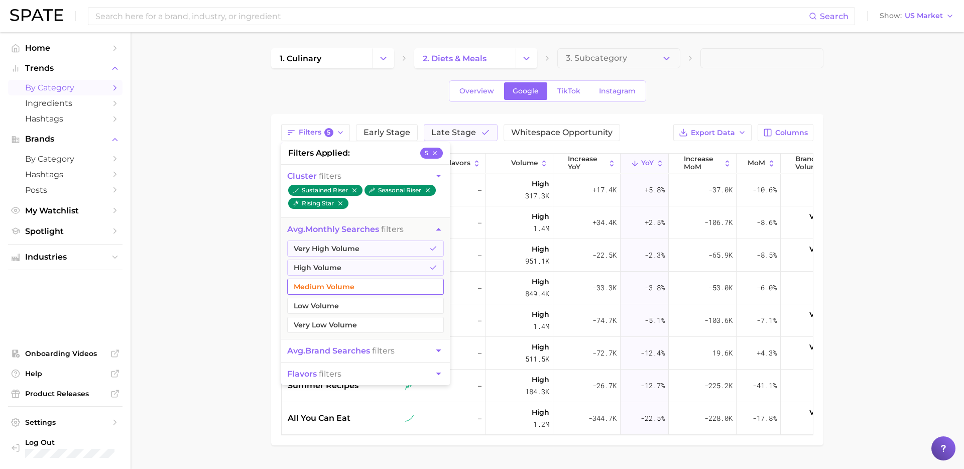
click at [353, 293] on button "Medium Volume" at bounding box center [365, 287] width 157 height 16
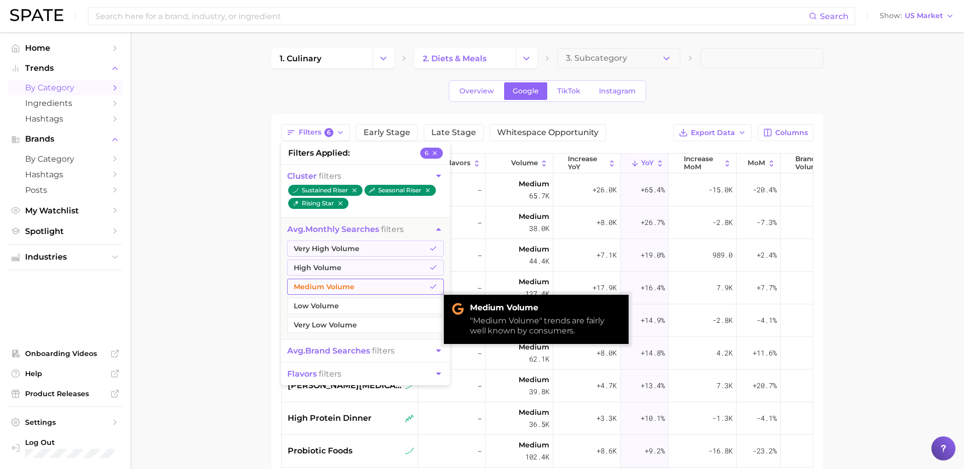
click at [334, 288] on button "Medium Volume" at bounding box center [365, 287] width 157 height 16
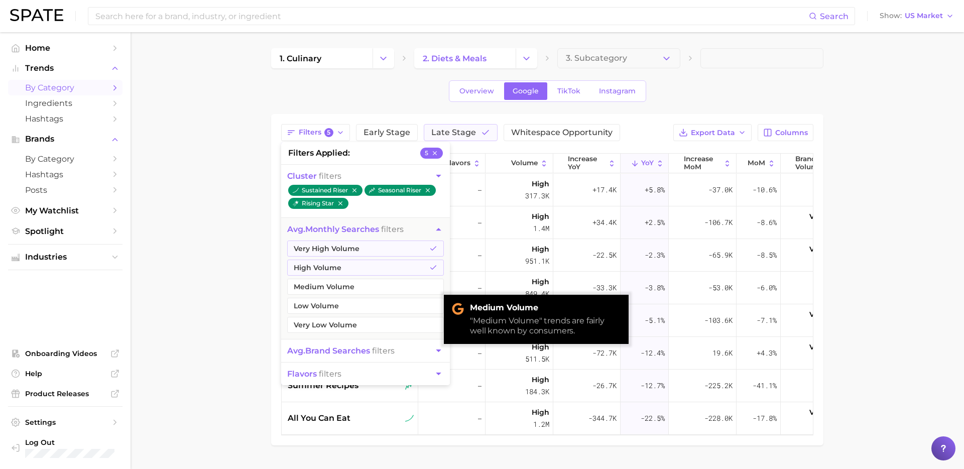
click at [243, 293] on main "1. culinary 2. diets & meals 3. Subcategory Overview Google TikTok Instagram Fi…" at bounding box center [547, 263] width 833 height 463
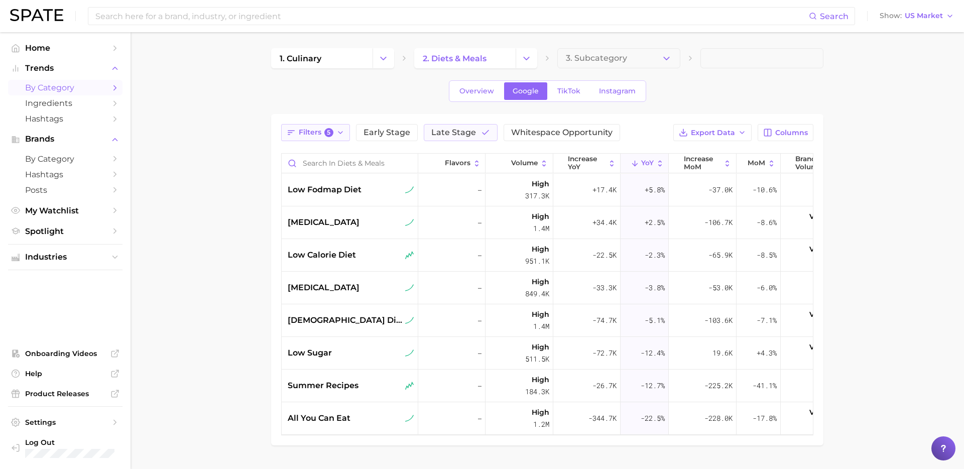
click at [323, 132] on span "Filters 5" at bounding box center [316, 132] width 35 height 9
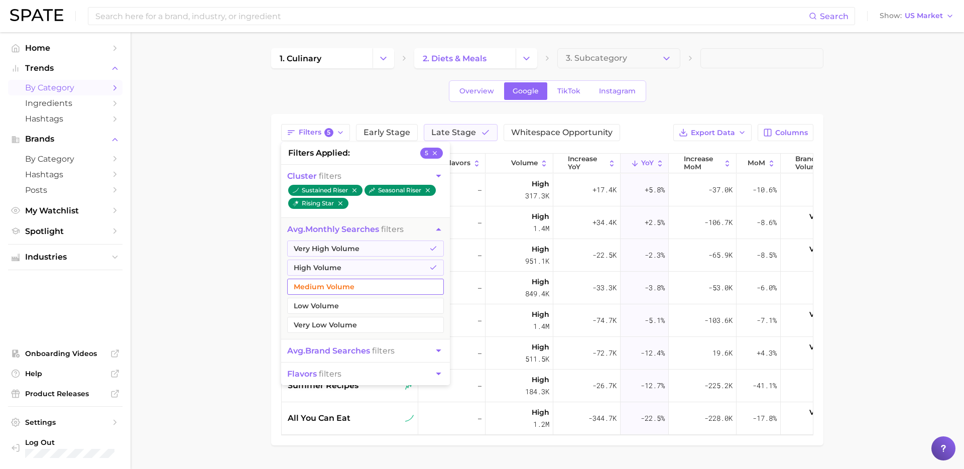
click at [366, 285] on button "Medium Volume" at bounding box center [365, 287] width 157 height 16
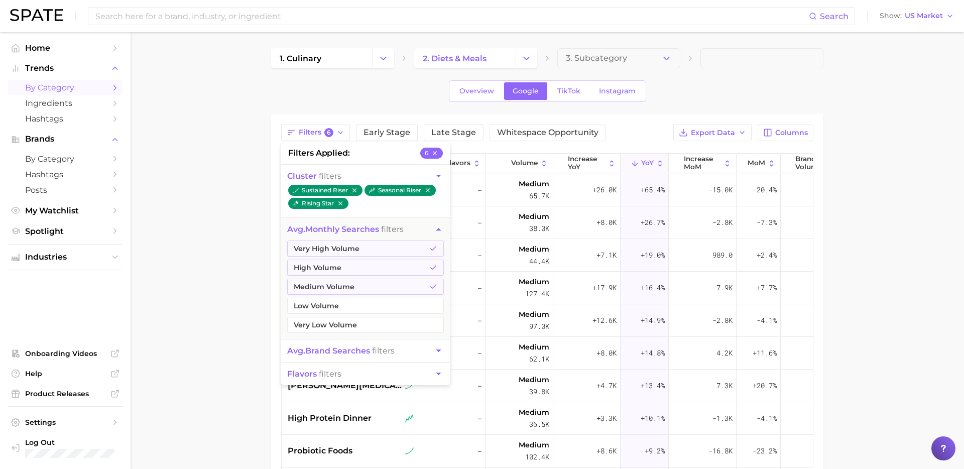
click at [217, 259] on main "1. culinary 2. diets & meals 3. Subcategory Overview Google TikTok Instagram Fi…" at bounding box center [547, 357] width 833 height 650
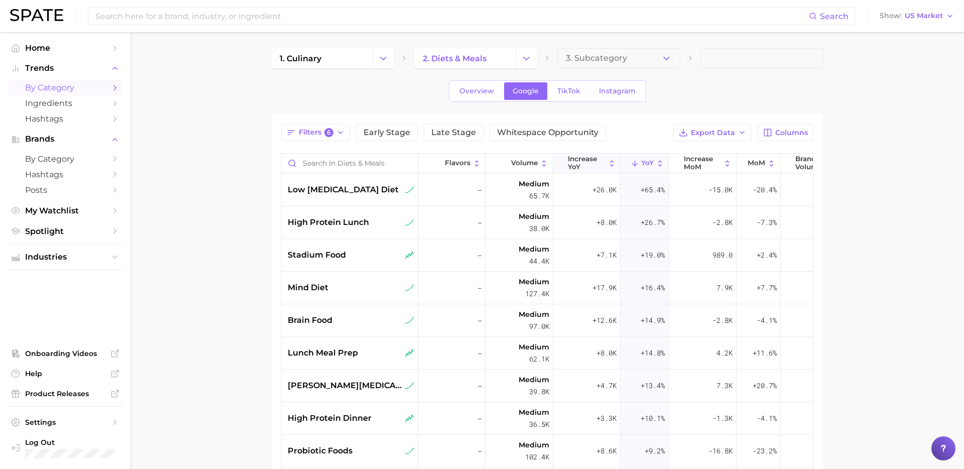
click at [595, 161] on span "increase YoY" at bounding box center [586, 163] width 37 height 16
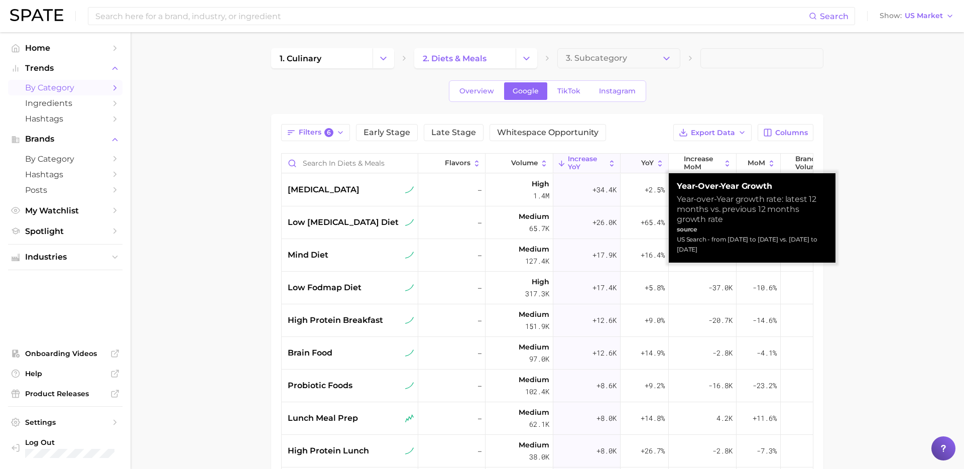
click at [642, 164] on span "YoY" at bounding box center [647, 163] width 13 height 8
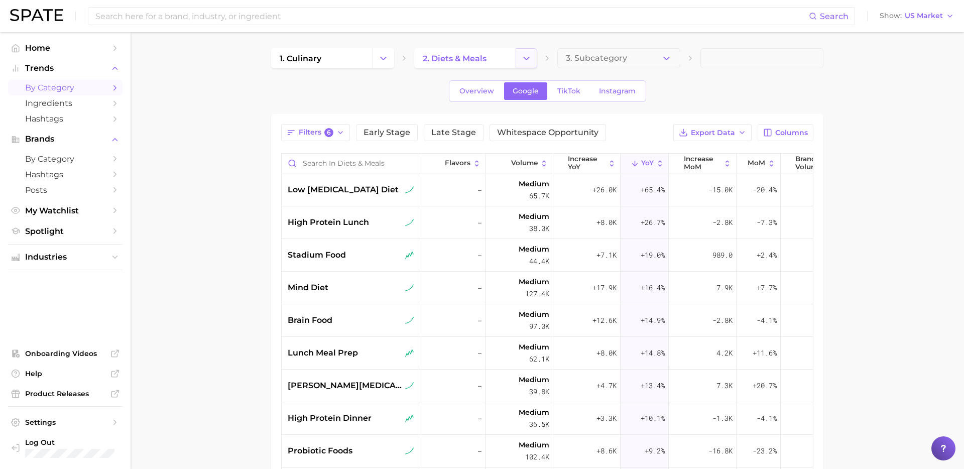
click at [532, 62] on button "Change Category" at bounding box center [527, 58] width 22 height 20
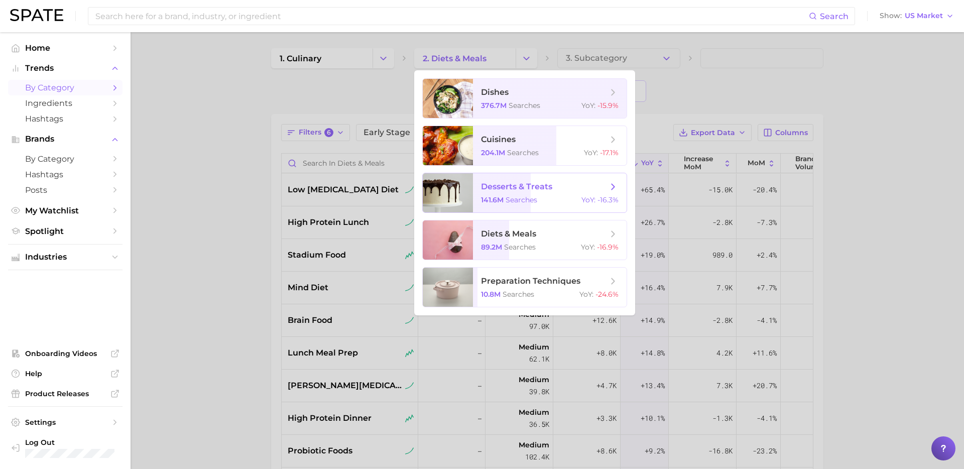
click at [537, 195] on span "searches" at bounding box center [522, 199] width 32 height 9
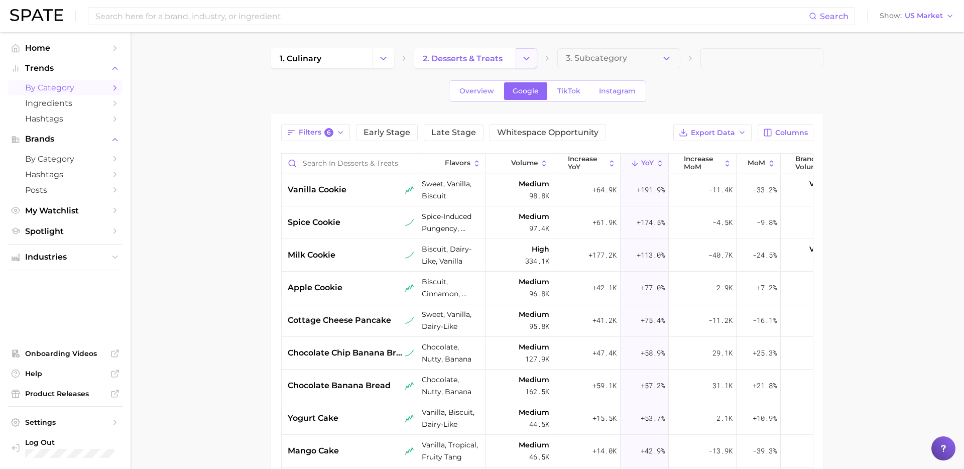
click at [530, 54] on icon "Change Category" at bounding box center [526, 58] width 11 height 11
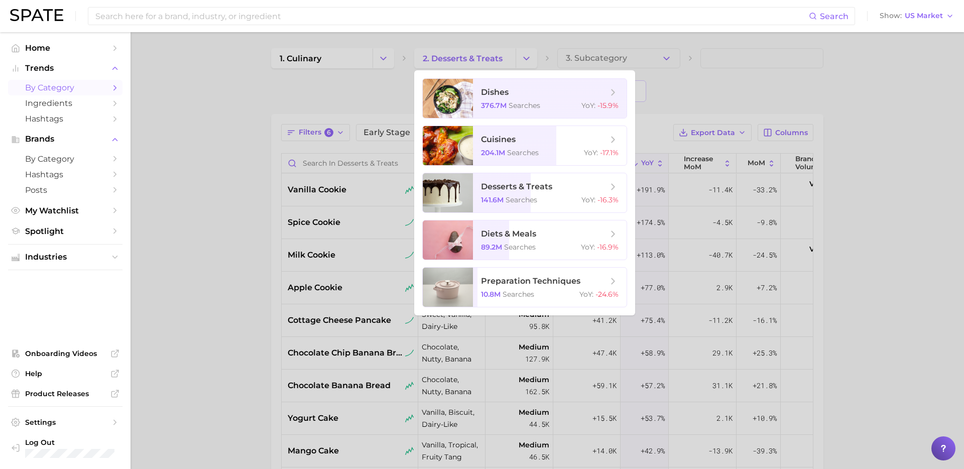
click at [751, 91] on div at bounding box center [482, 234] width 964 height 469
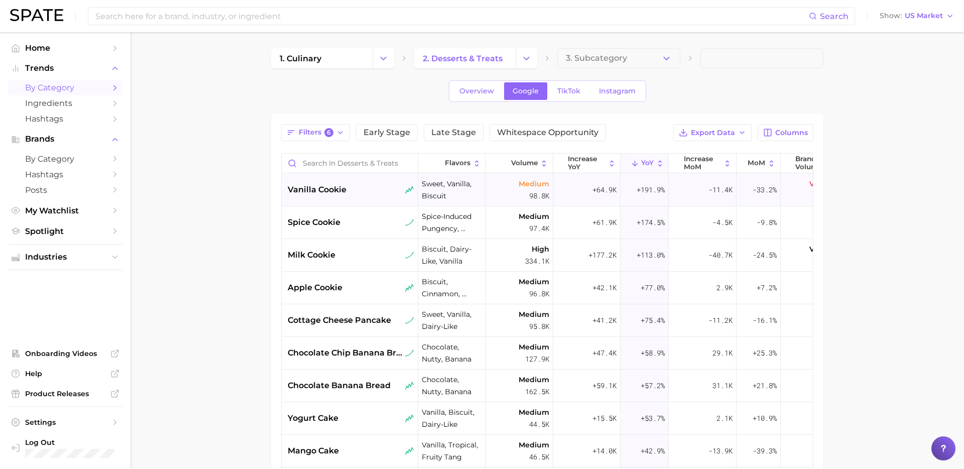
click at [340, 189] on span "vanilla cookie" at bounding box center [317, 190] width 59 height 12
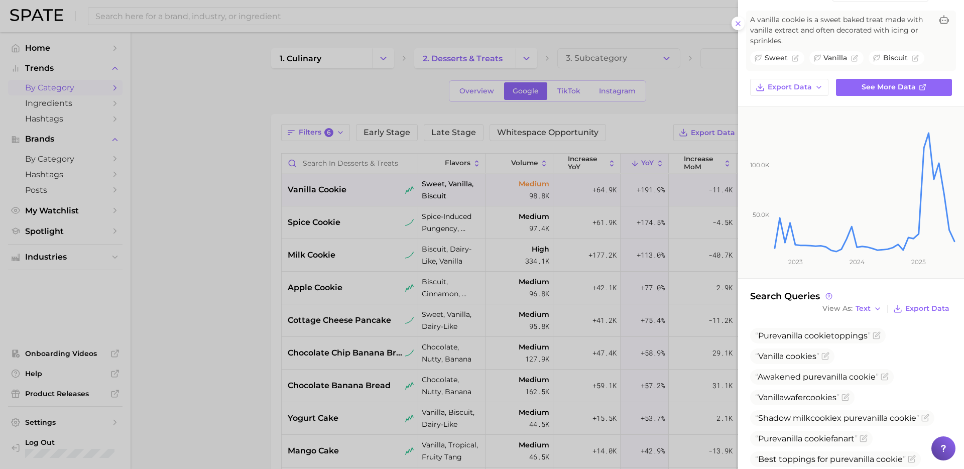
scroll to position [147, 0]
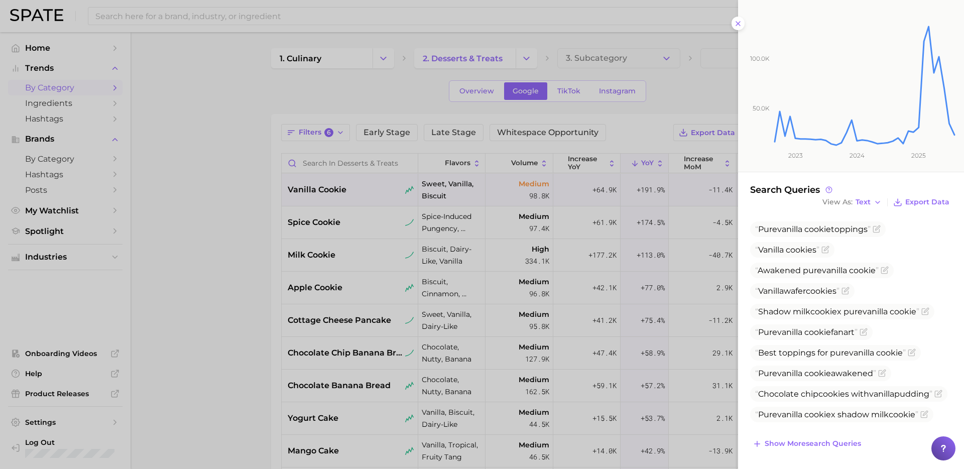
click at [343, 229] on div at bounding box center [482, 234] width 964 height 469
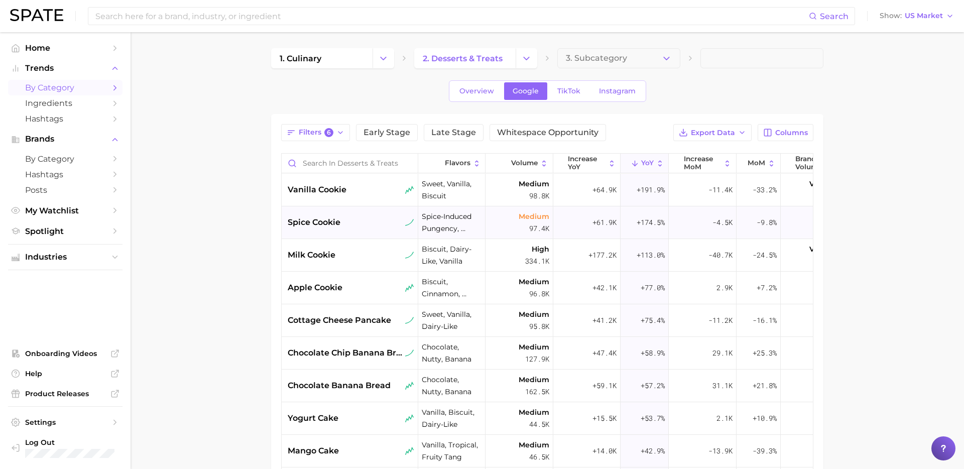
click at [330, 226] on span "spice cookie" at bounding box center [314, 222] width 53 height 12
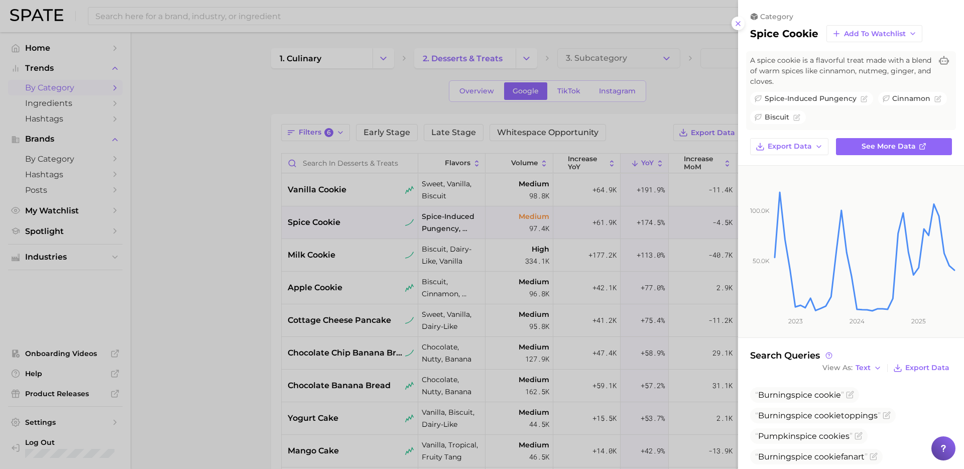
click at [695, 224] on div at bounding box center [482, 234] width 964 height 469
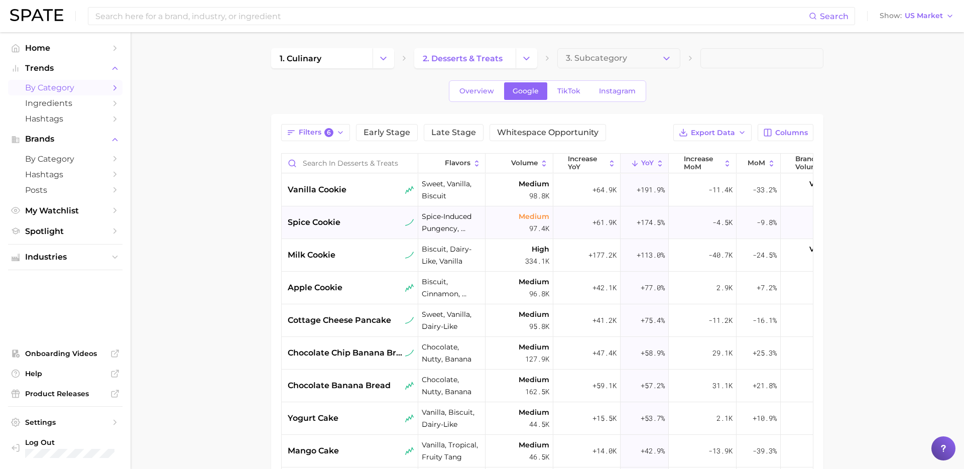
click at [357, 224] on div "spice cookie" at bounding box center [351, 222] width 127 height 12
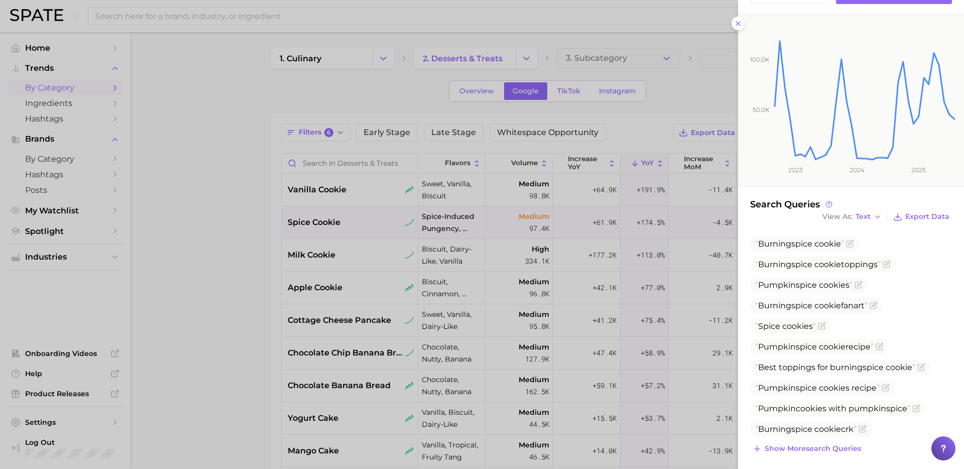
scroll to position [156, 0]
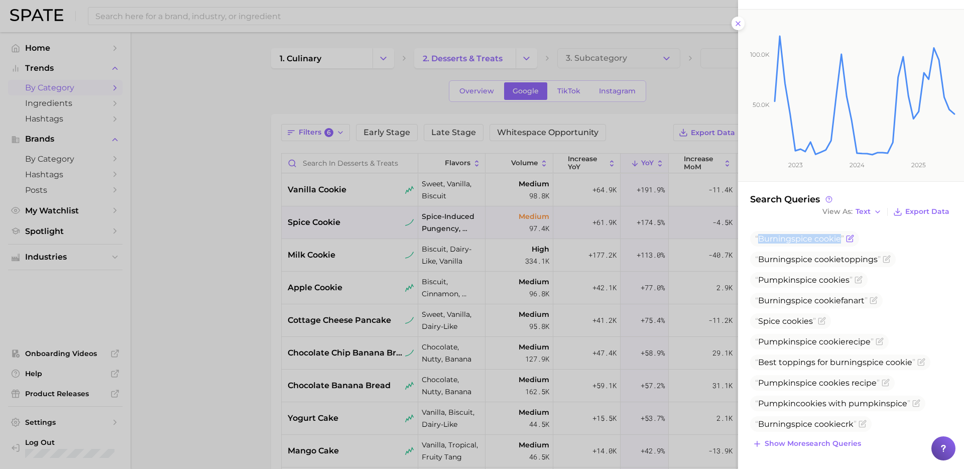
drag, startPoint x: 760, startPoint y: 238, endPoint x: 842, endPoint y: 239, distance: 81.8
click at [842, 239] on span "Burning spice cookie" at bounding box center [799, 239] width 89 height 10
copy span "Burning spice cookie"
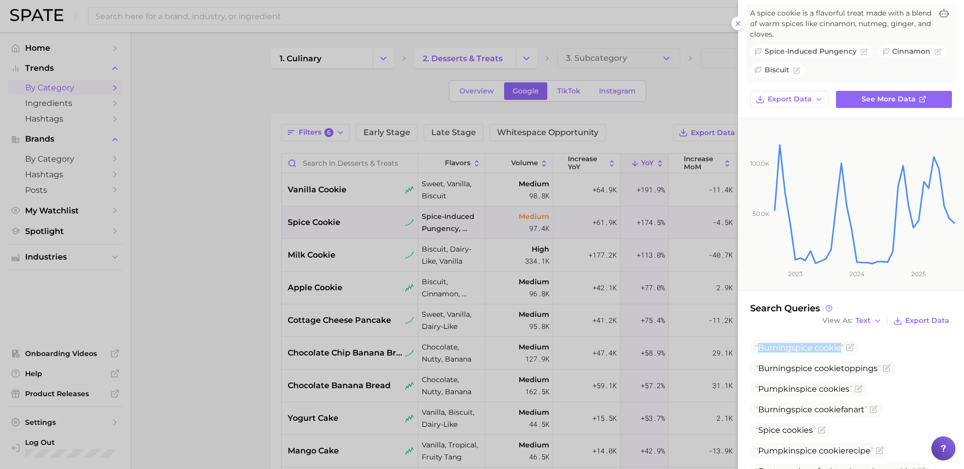
scroll to position [0, 0]
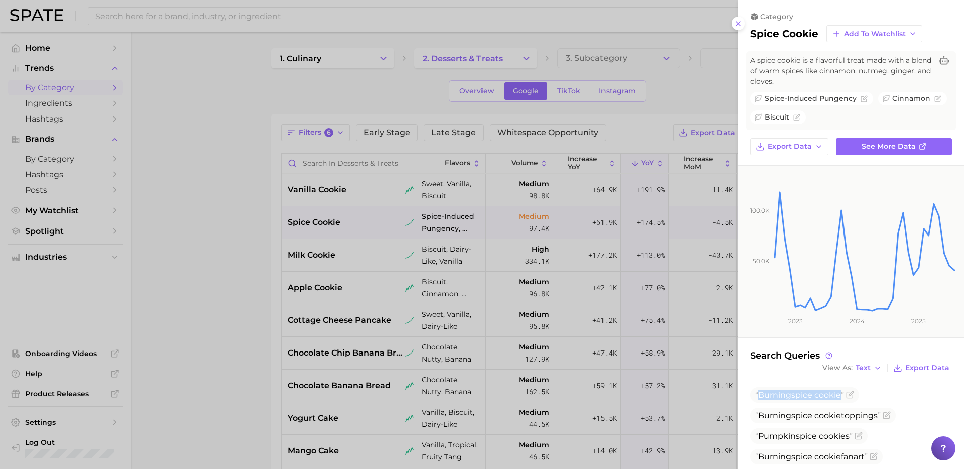
click at [791, 43] on div "category spice cookie Add to Watchlist A spice cookie is a flavorful treat made…" at bounding box center [851, 83] width 202 height 143
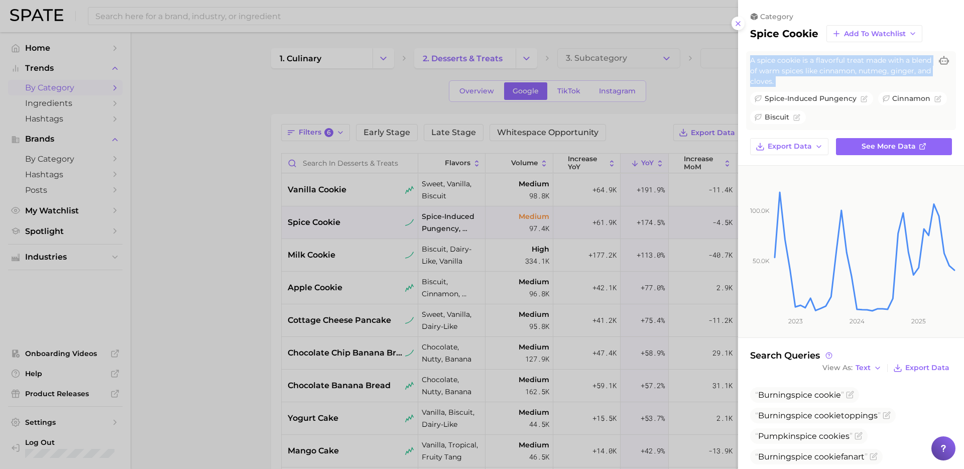
click at [787, 30] on h2 "spice cookie" at bounding box center [784, 34] width 68 height 12
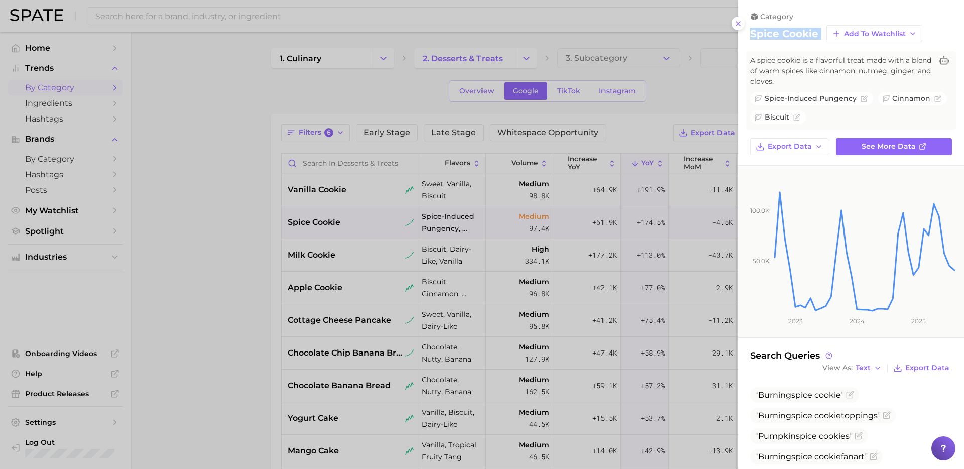
copy div "spice cookie Add to Watchlist"
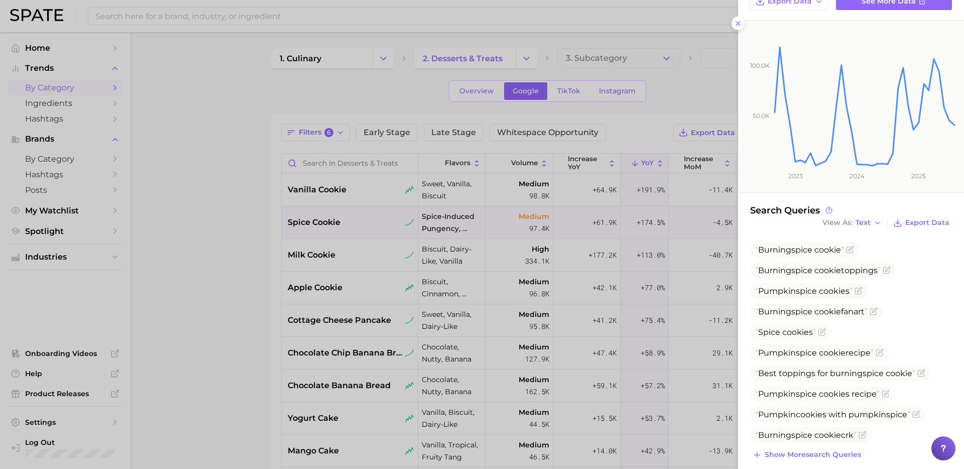
scroll to position [156, 0]
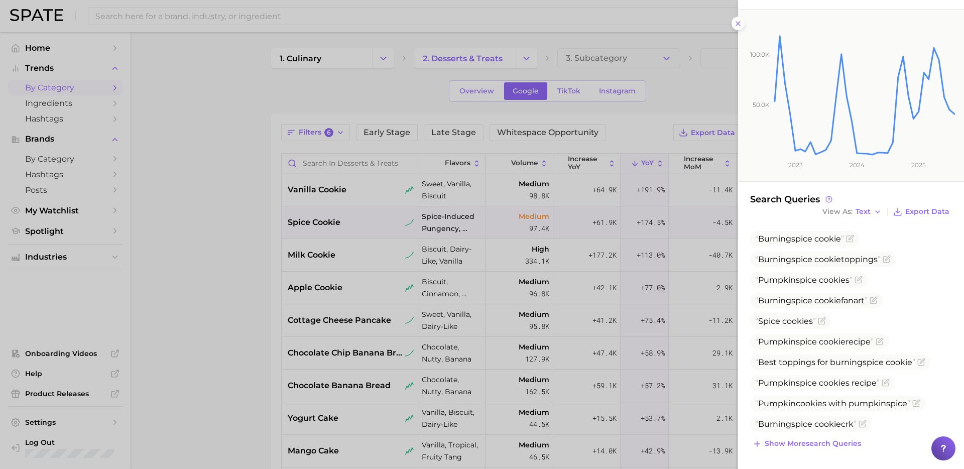
click at [262, 307] on div at bounding box center [482, 234] width 964 height 469
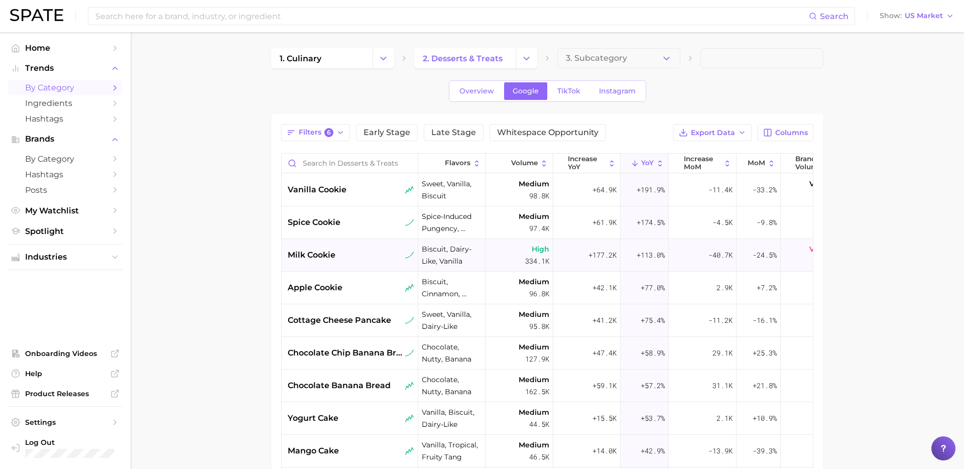
click at [353, 268] on div "milk cookie" at bounding box center [350, 255] width 137 height 33
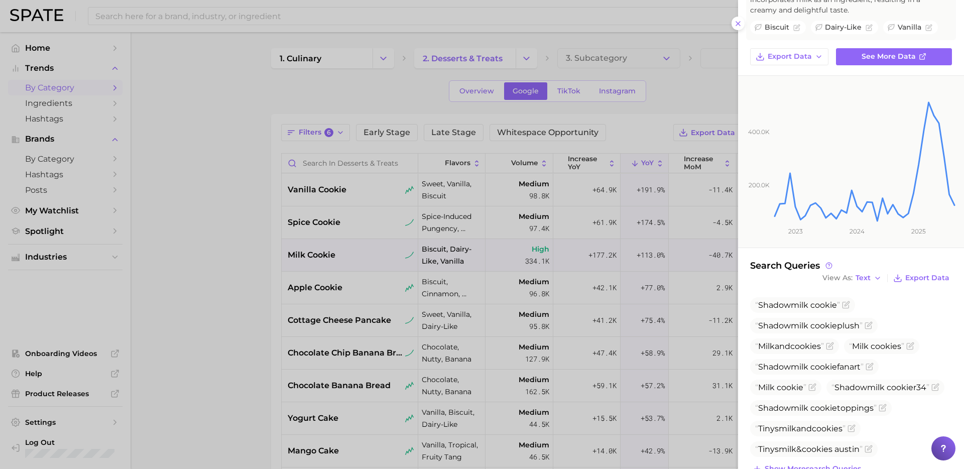
scroll to position [96, 0]
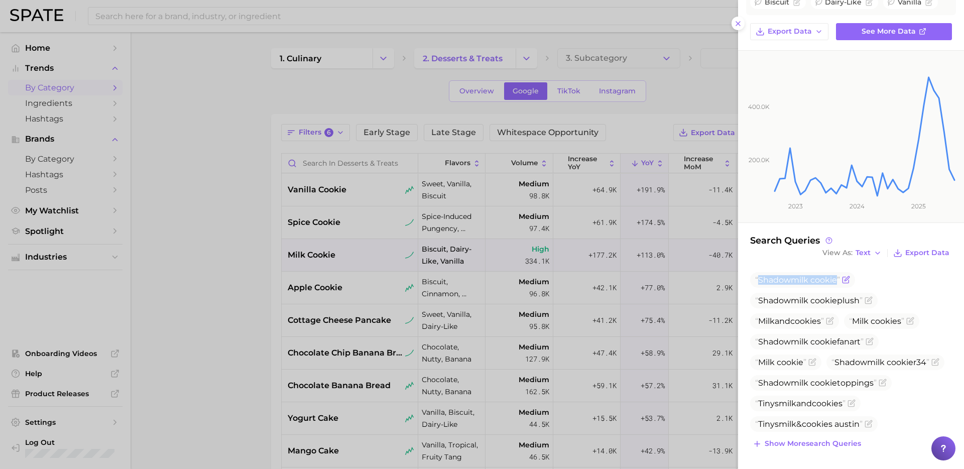
drag, startPoint x: 759, startPoint y: 279, endPoint x: 837, endPoint y: 282, distance: 78.9
click at [837, 282] on span "Shadow milk cookie" at bounding box center [797, 280] width 85 height 10
copy span "Shadow milk cookie"
click at [342, 327] on div at bounding box center [482, 234] width 964 height 469
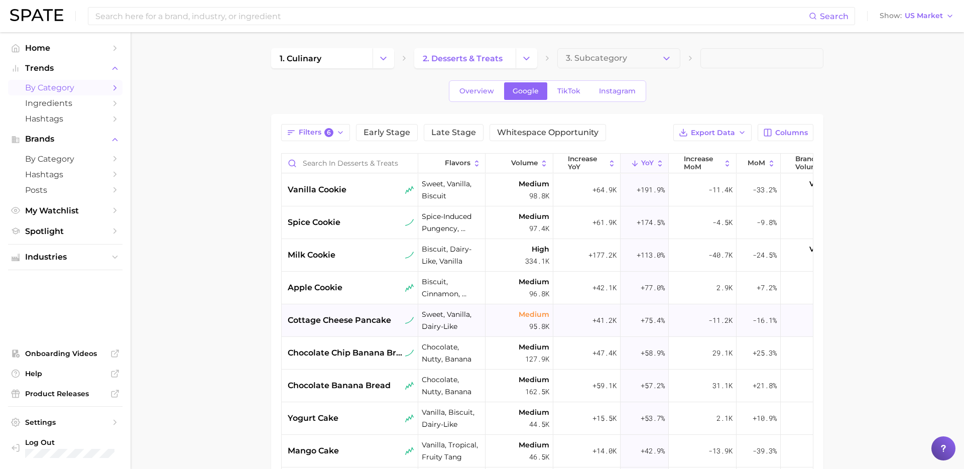
click at [351, 329] on div "cottage cheese pancake" at bounding box center [350, 320] width 137 height 33
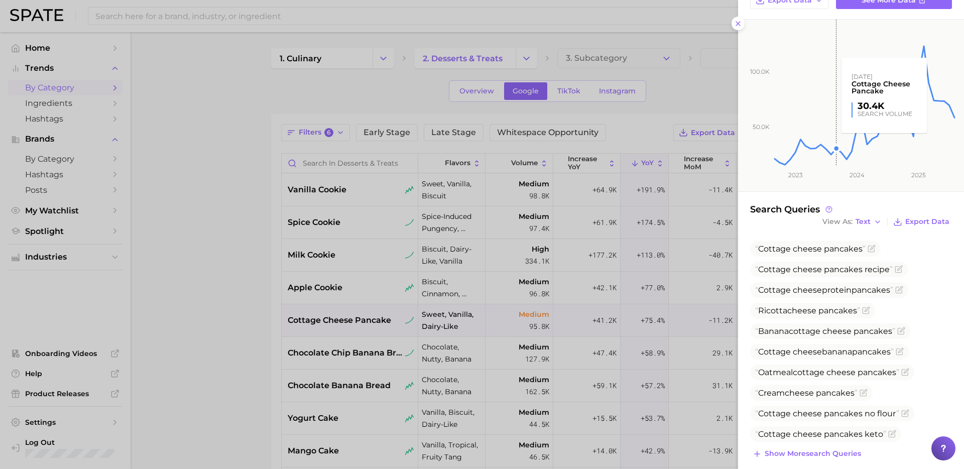
scroll to position [155, 0]
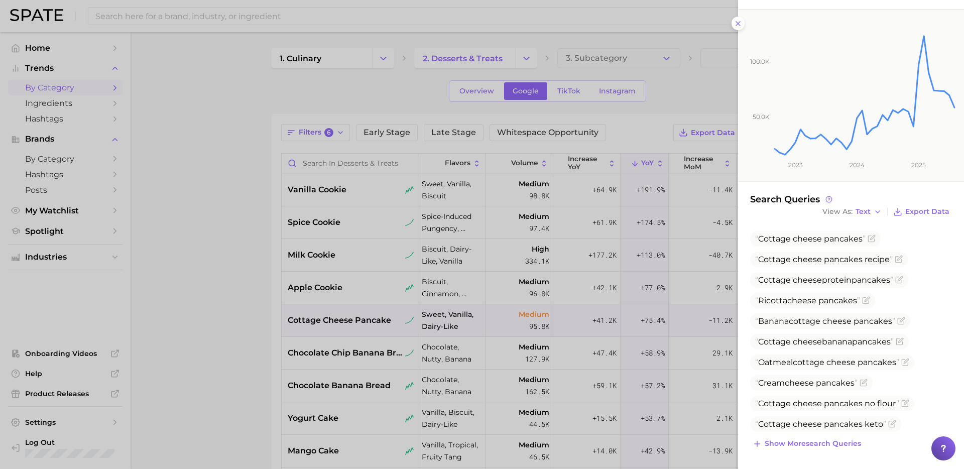
click at [368, 393] on div at bounding box center [482, 234] width 964 height 469
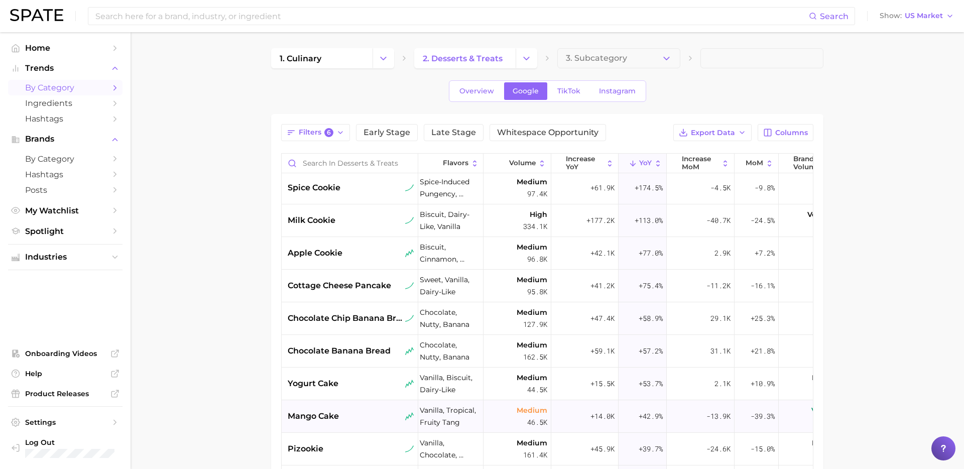
scroll to position [33, 2]
click at [364, 326] on div "chocolate chip banana bread" at bounding box center [350, 320] width 137 height 33
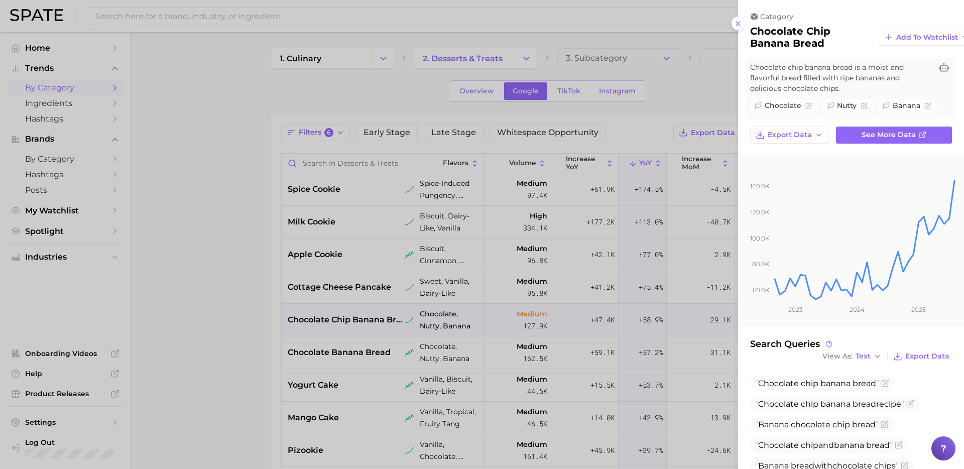
click at [800, 33] on h2 "chocolate chip banana bread" at bounding box center [810, 37] width 121 height 24
copy div "chocolate chip banana bread Add to Watchlist"
click at [358, 351] on div at bounding box center [482, 234] width 964 height 469
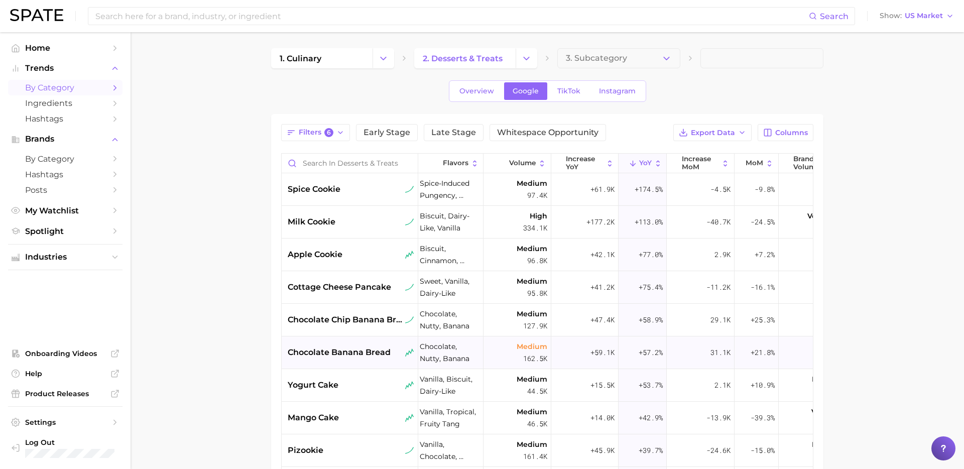
click at [344, 356] on span "chocolate banana bread" at bounding box center [339, 352] width 103 height 12
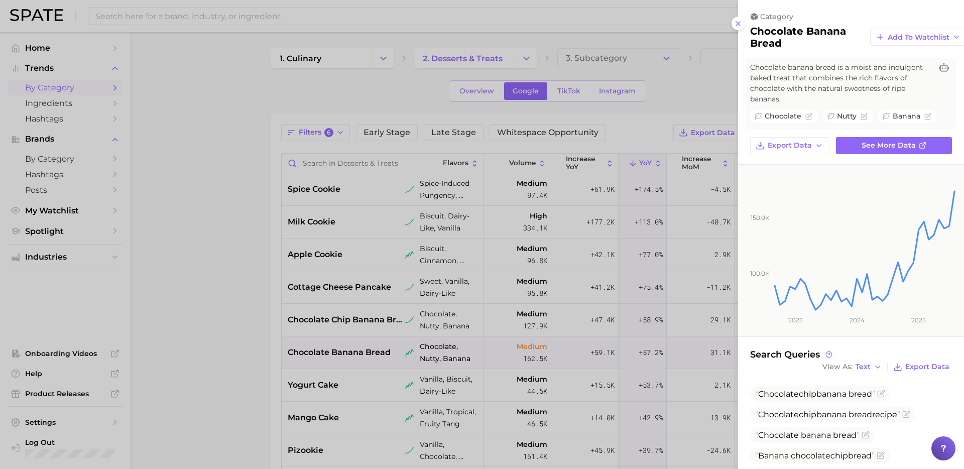
click at [768, 48] on h2 "chocolate banana bread" at bounding box center [806, 37] width 112 height 24
copy div "chocolate banana bread Add to Watchlist"
click at [666, 370] on div at bounding box center [482, 234] width 964 height 469
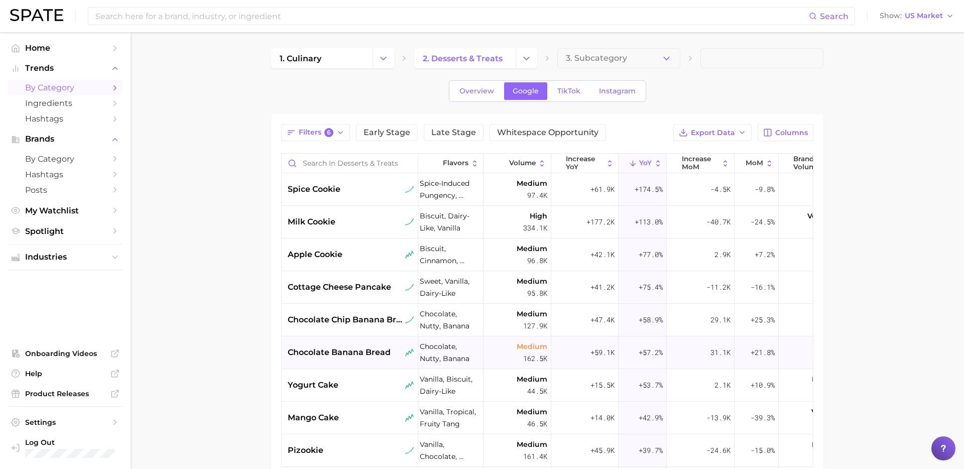
click at [362, 356] on span "chocolate banana bread" at bounding box center [339, 352] width 103 height 12
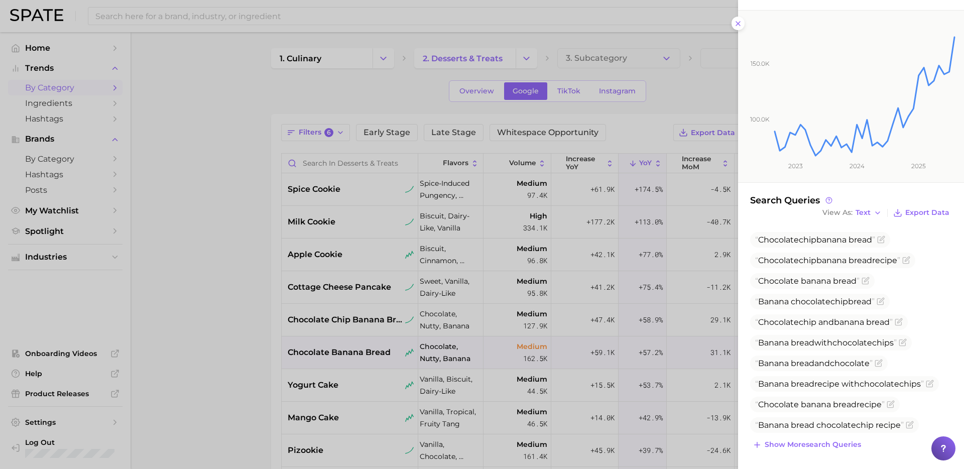
scroll to position [155, 0]
click at [847, 237] on span "banana" at bounding box center [831, 239] width 30 height 10
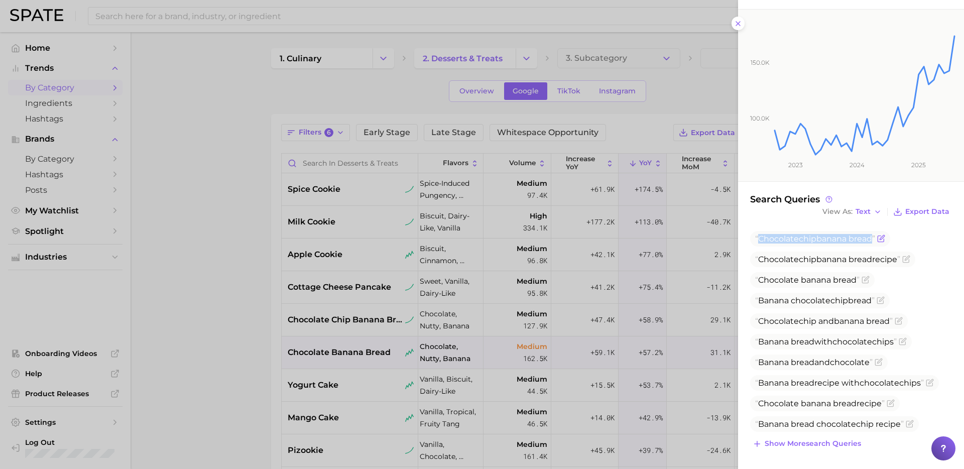
copy span "Chocolate chip banana bread"
click at [497, 236] on div at bounding box center [482, 234] width 964 height 469
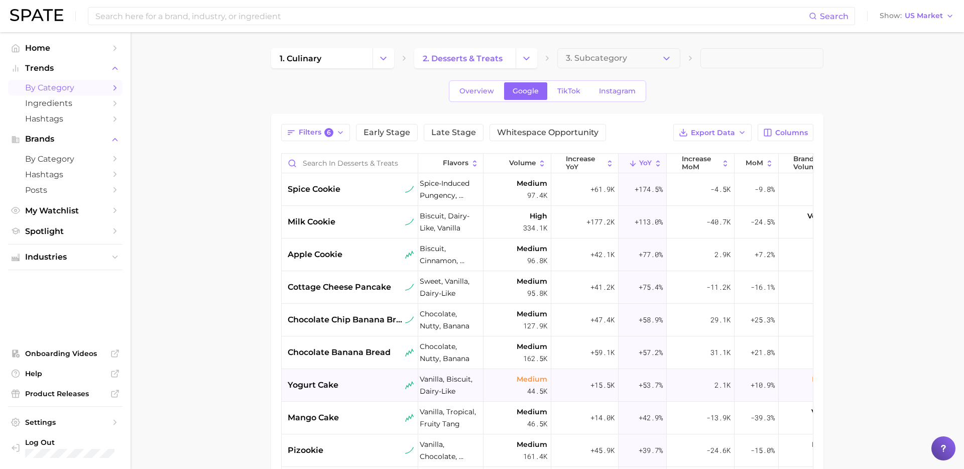
click at [333, 393] on div "yogurt cake" at bounding box center [350, 385] width 137 height 33
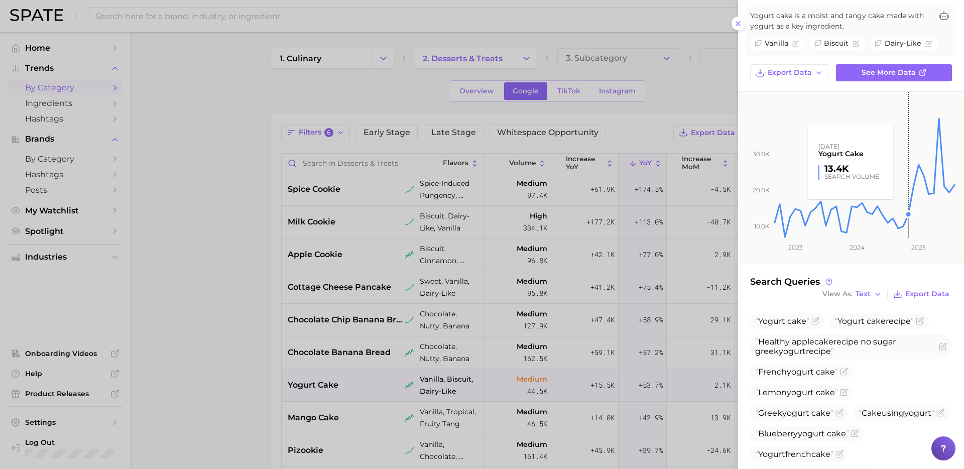
scroll to position [116, 0]
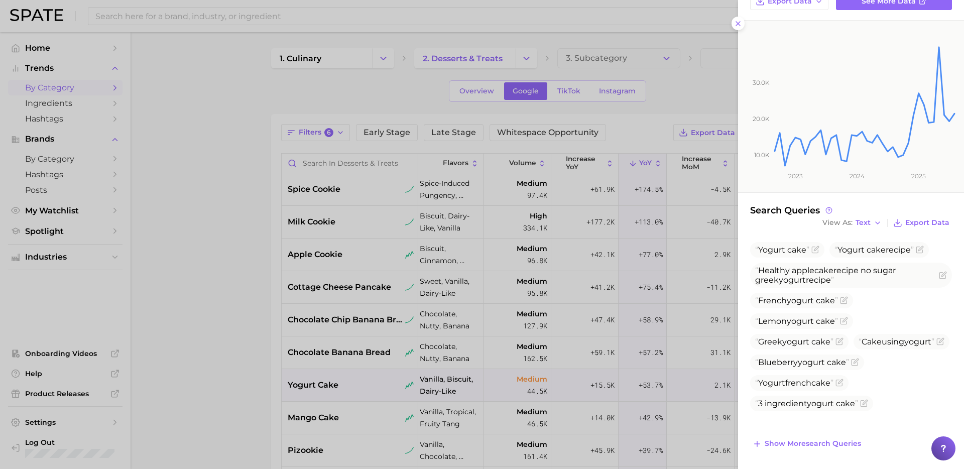
click at [305, 355] on div at bounding box center [482, 234] width 964 height 469
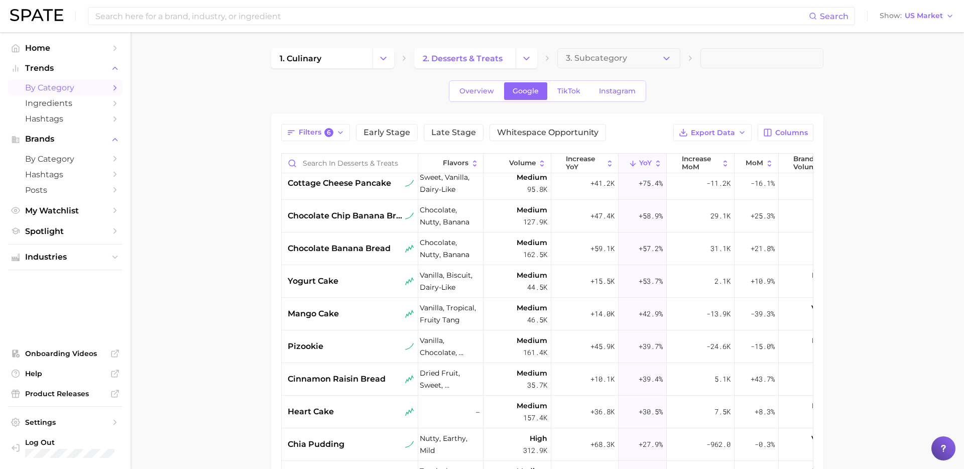
scroll to position [160, 2]
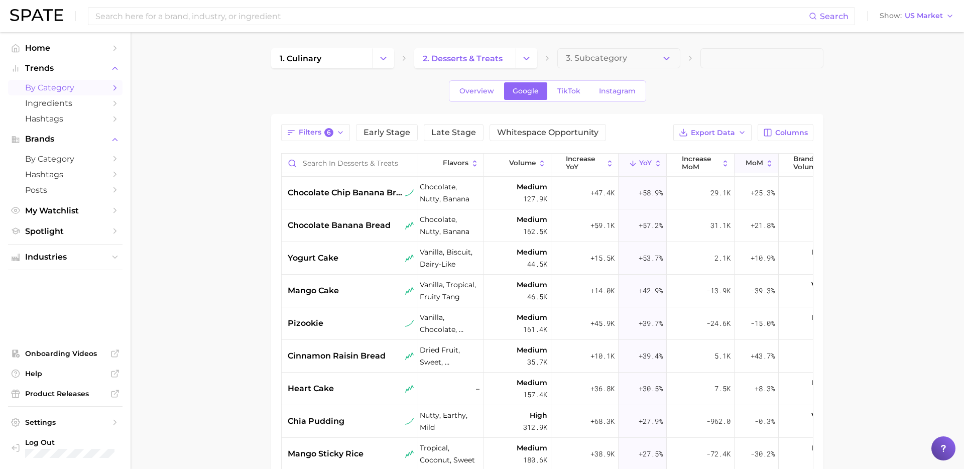
click at [759, 163] on span "MoM" at bounding box center [755, 163] width 18 height 8
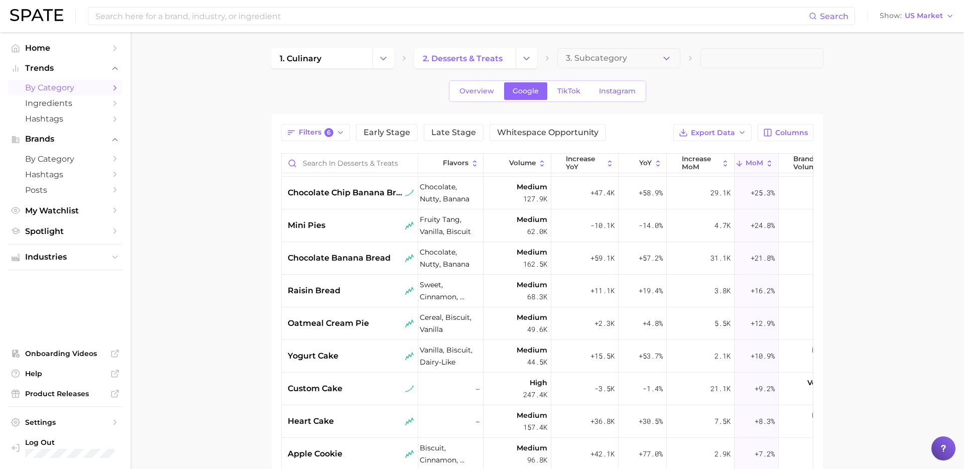
scroll to position [0, 2]
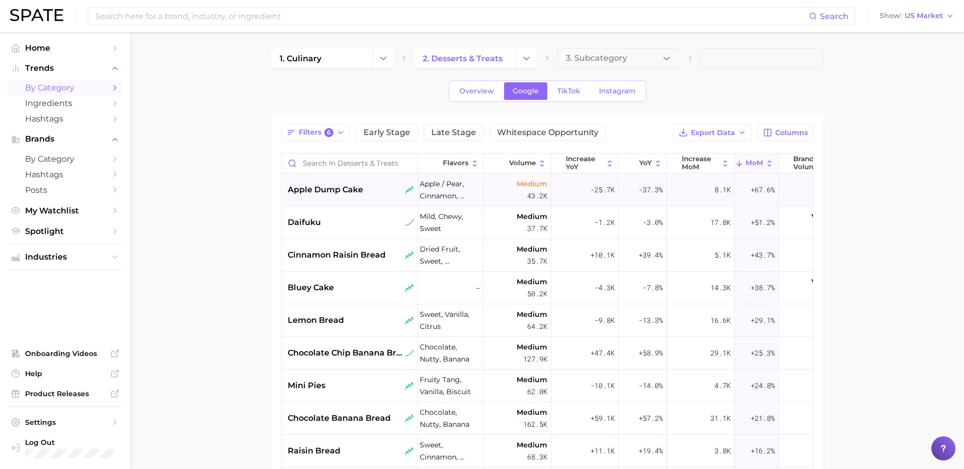
click at [344, 194] on span "apple dump cake" at bounding box center [325, 190] width 75 height 12
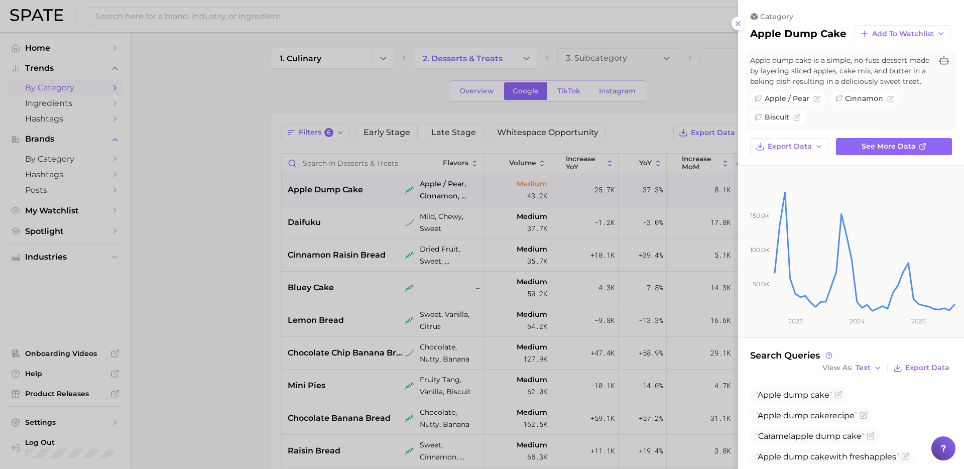
click at [524, 361] on div at bounding box center [482, 234] width 964 height 469
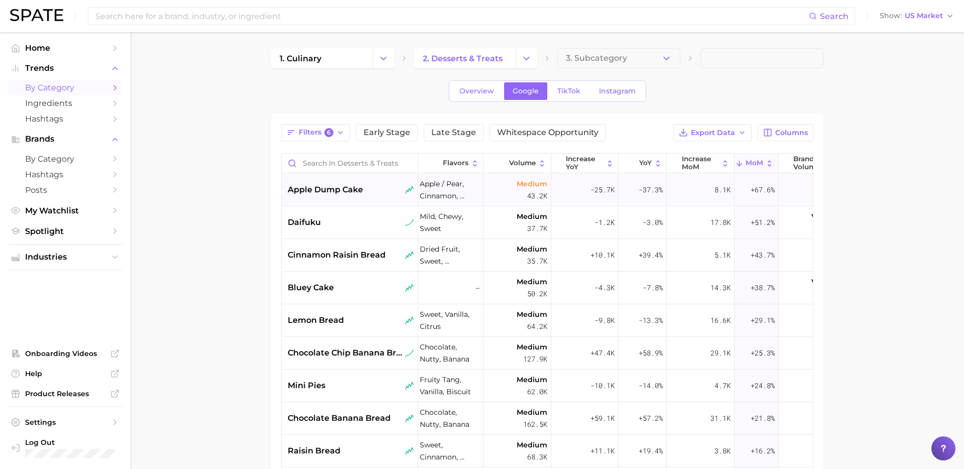
click at [361, 197] on div "apple dump cake" at bounding box center [350, 190] width 137 height 33
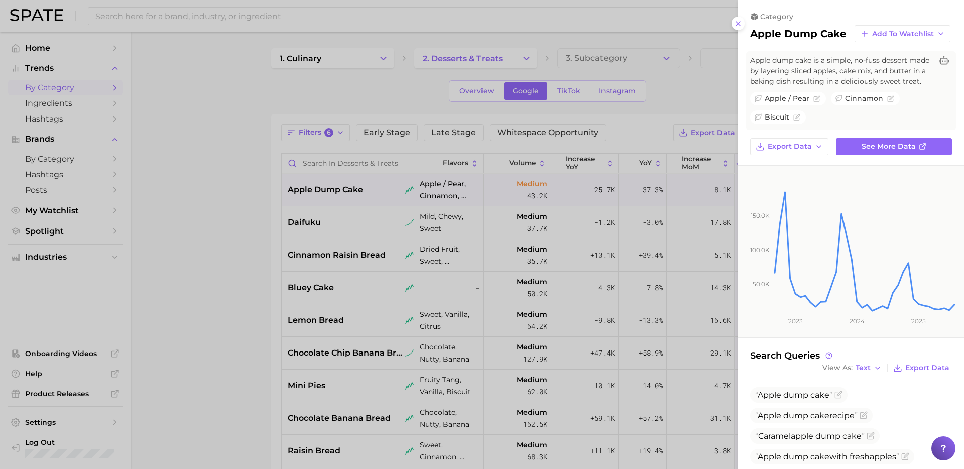
click at [365, 235] on div at bounding box center [482, 234] width 964 height 469
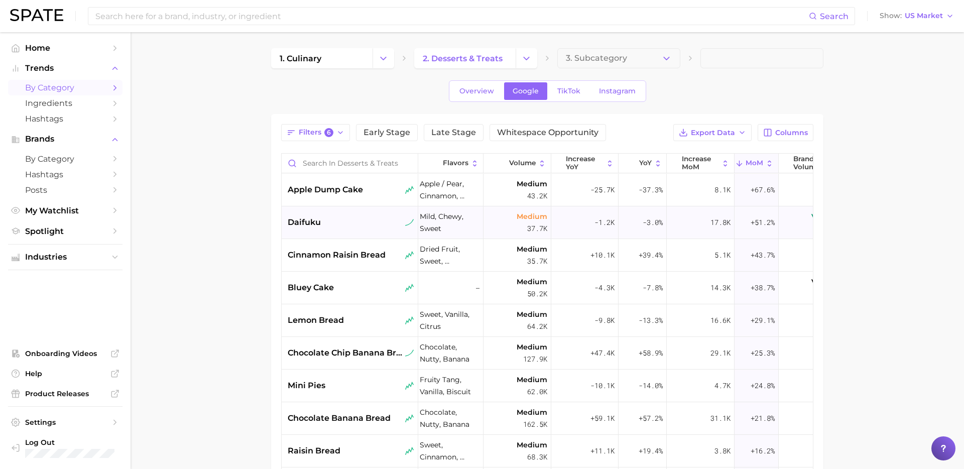
click at [348, 226] on div "daifuku" at bounding box center [351, 222] width 127 height 12
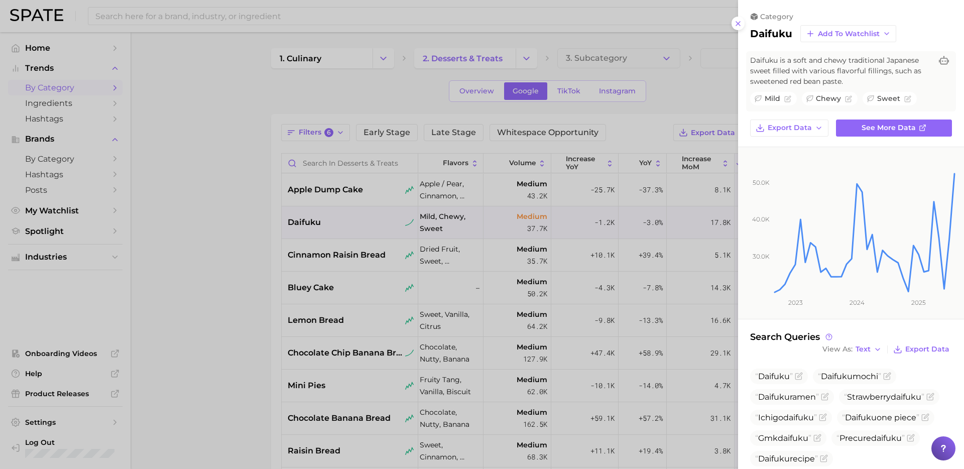
click at [461, 301] on div at bounding box center [482, 234] width 964 height 469
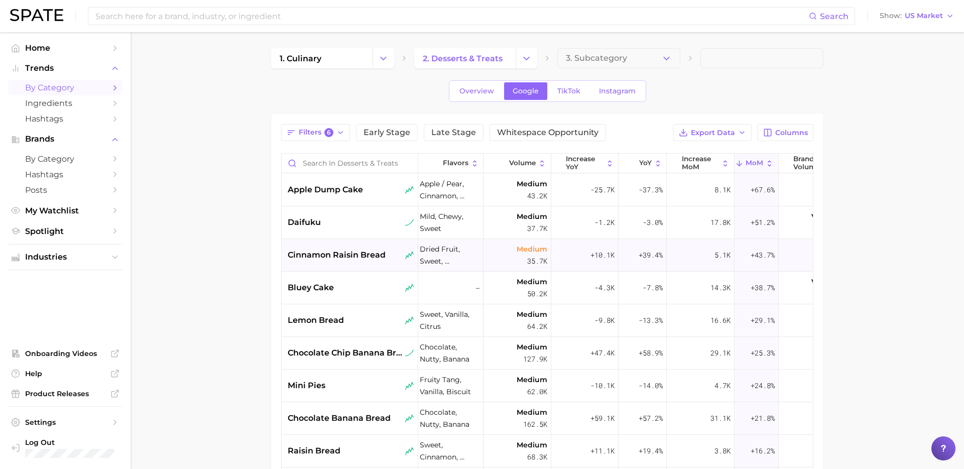
click at [340, 254] on span "cinnamon raisin bread" at bounding box center [337, 255] width 98 height 12
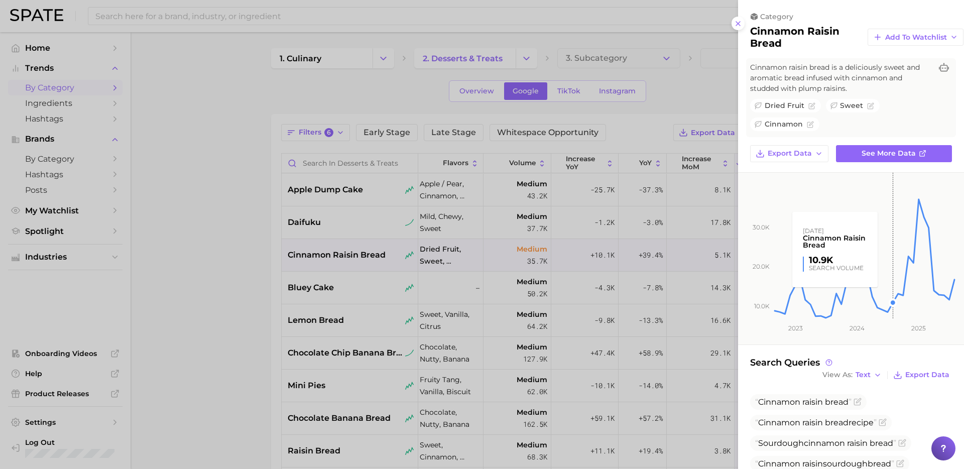
click at [894, 289] on rect at bounding box center [864, 246] width 183 height 147
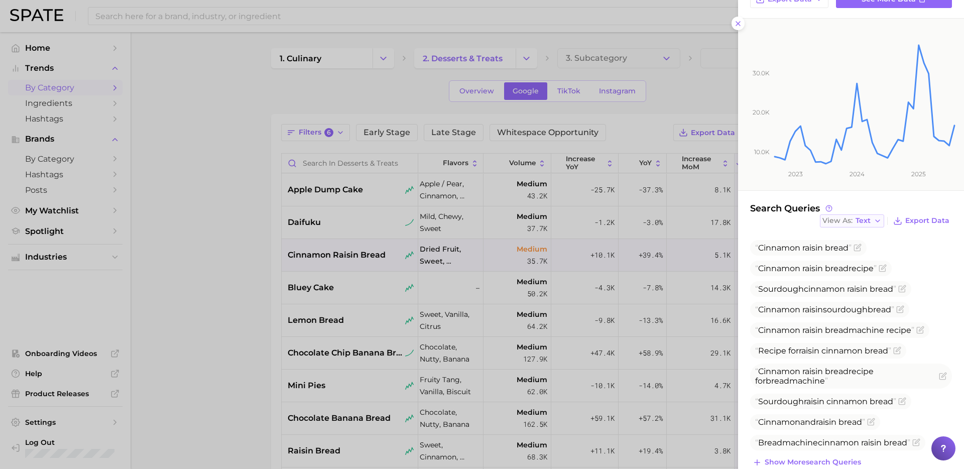
scroll to position [0, 0]
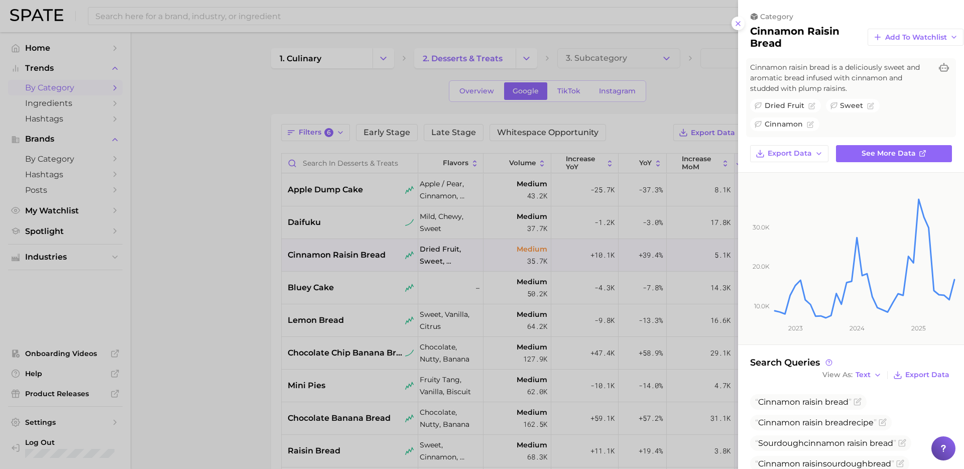
click at [776, 33] on h2 "cinnamon raisin bread" at bounding box center [804, 37] width 109 height 24
copy div "cinnamon raisin bread Add to Watchlist"
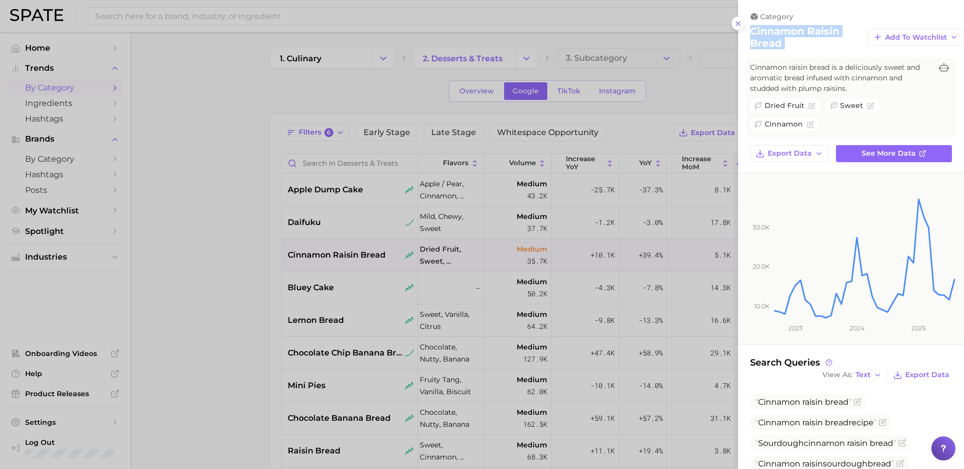
click at [448, 370] on div at bounding box center [482, 234] width 964 height 469
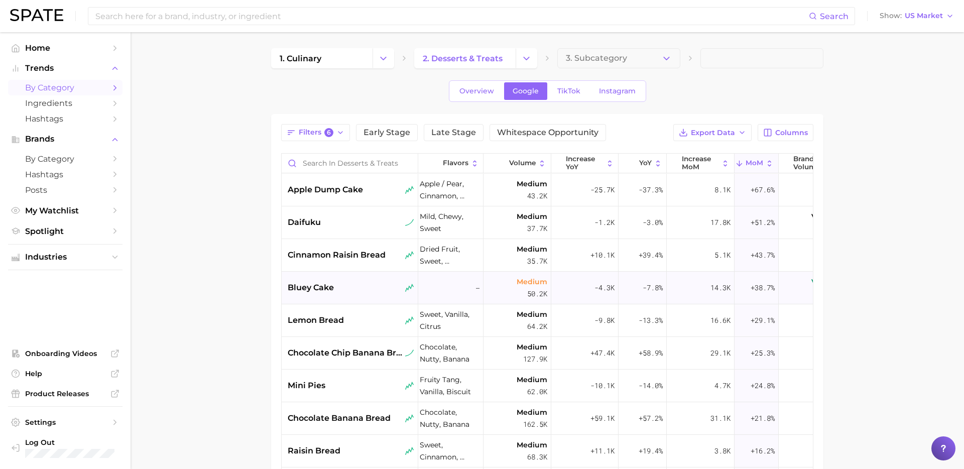
click at [359, 283] on div "bluey cake" at bounding box center [351, 288] width 127 height 12
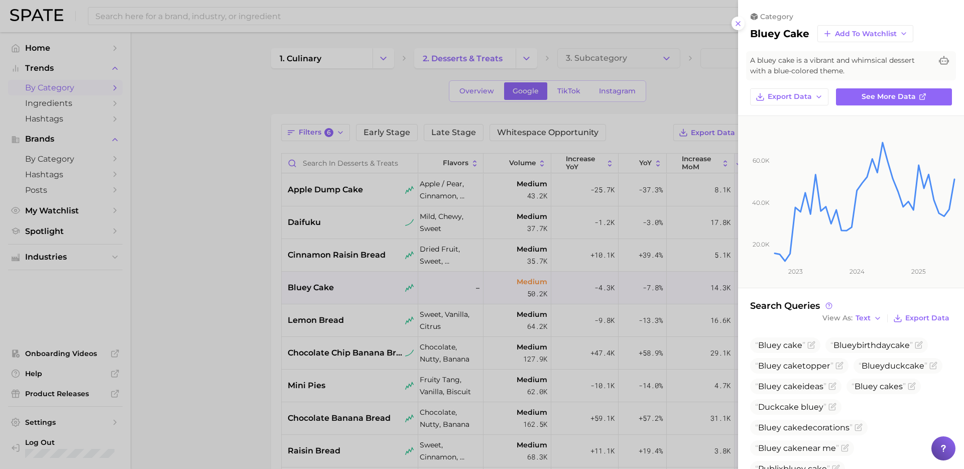
click at [367, 364] on div at bounding box center [482, 234] width 964 height 469
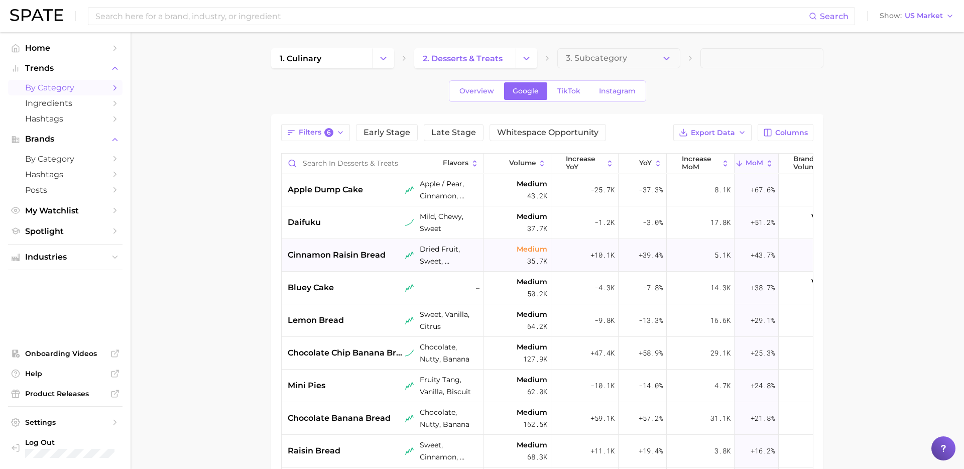
click at [395, 266] on div "cinnamon raisin bread" at bounding box center [350, 255] width 137 height 33
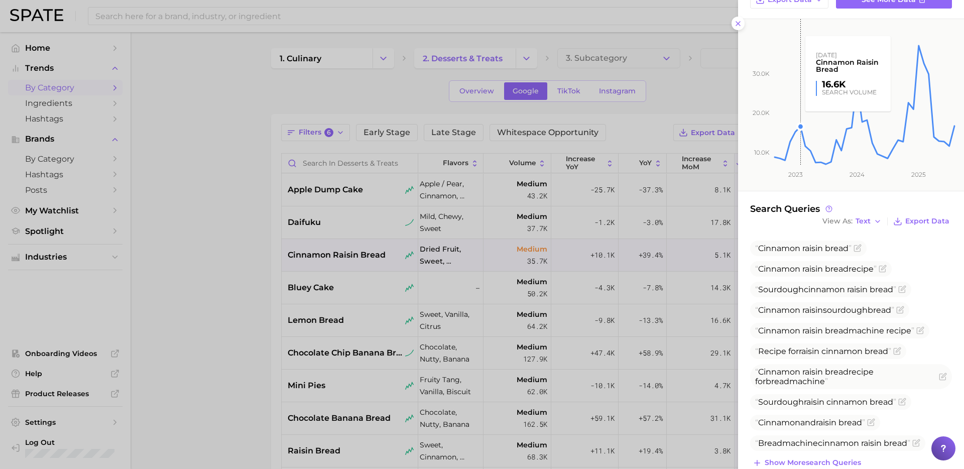
scroll to position [154, 0]
click at [357, 310] on div at bounding box center [482, 234] width 964 height 469
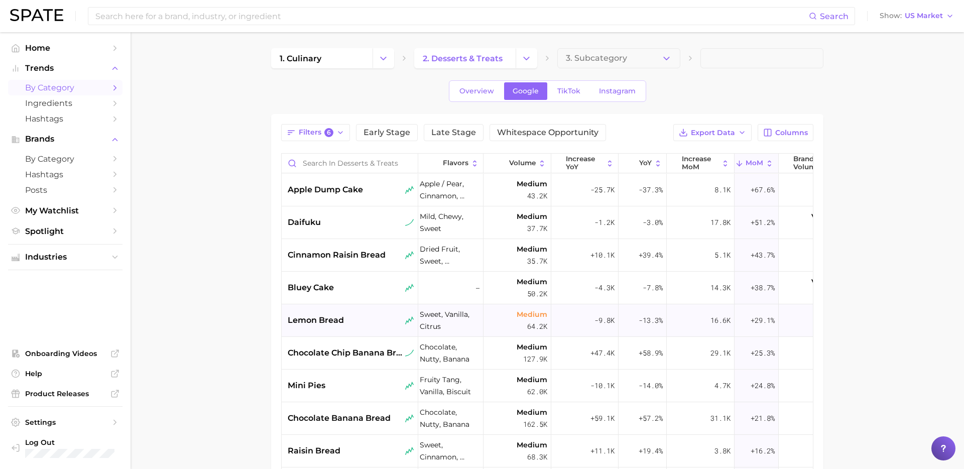
click at [349, 322] on div "lemon bread" at bounding box center [351, 320] width 127 height 12
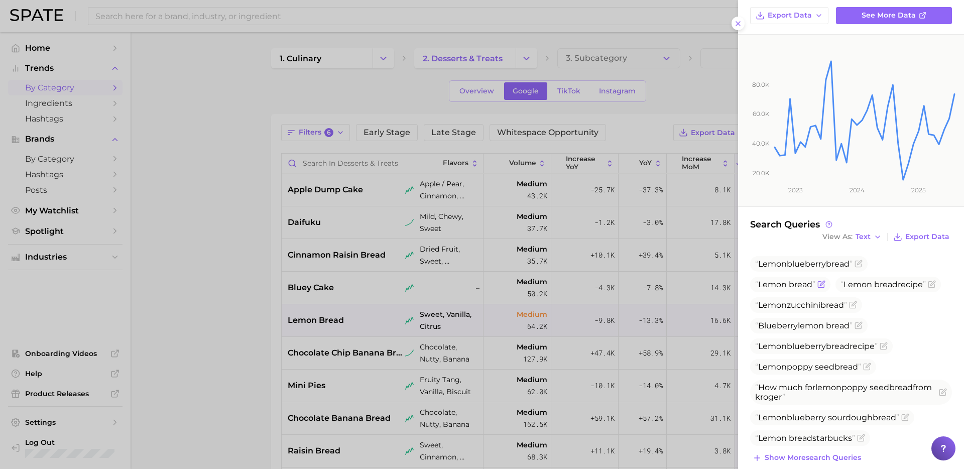
scroll to position [127, 0]
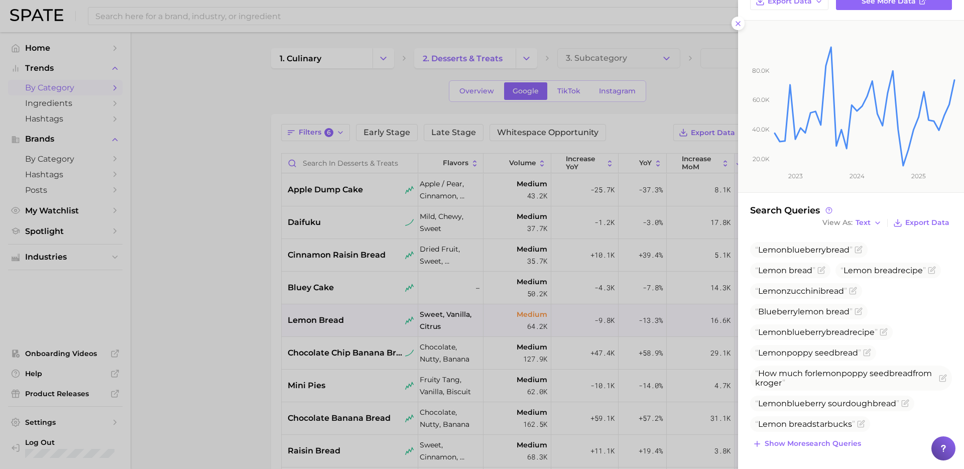
click at [374, 334] on div at bounding box center [482, 234] width 964 height 469
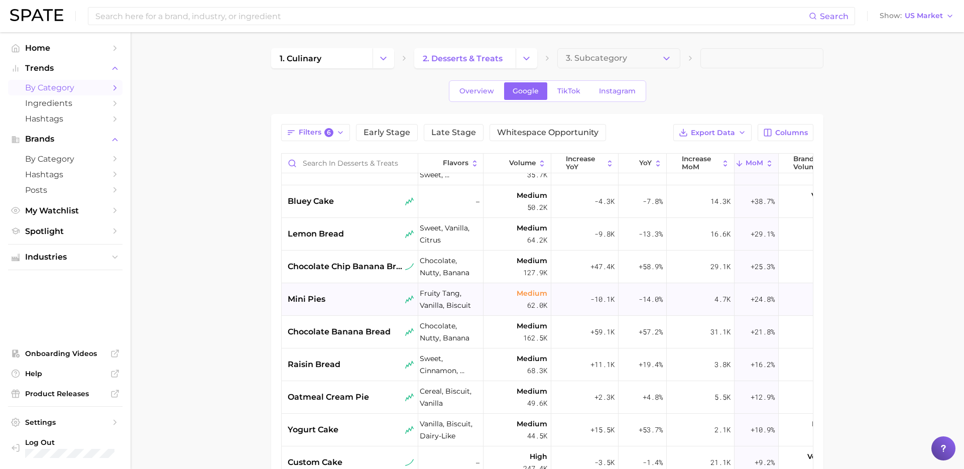
scroll to position [95, 2]
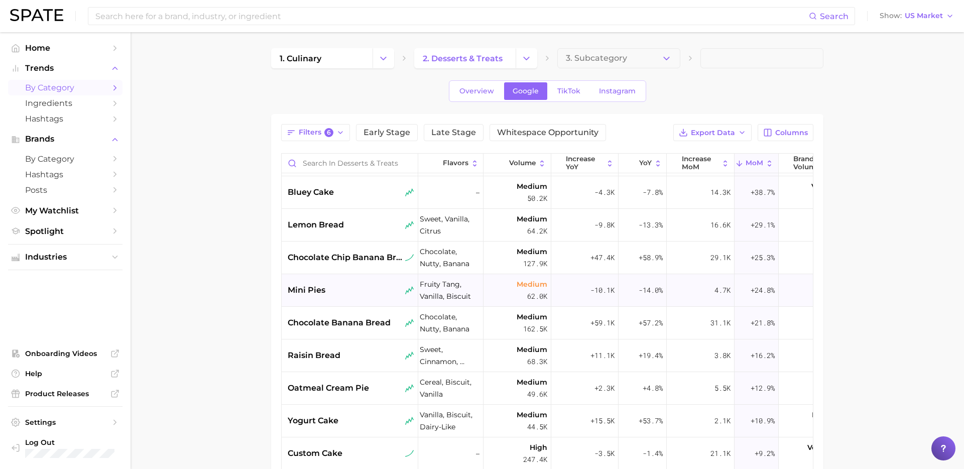
click at [364, 287] on div "mini pies" at bounding box center [351, 290] width 127 height 12
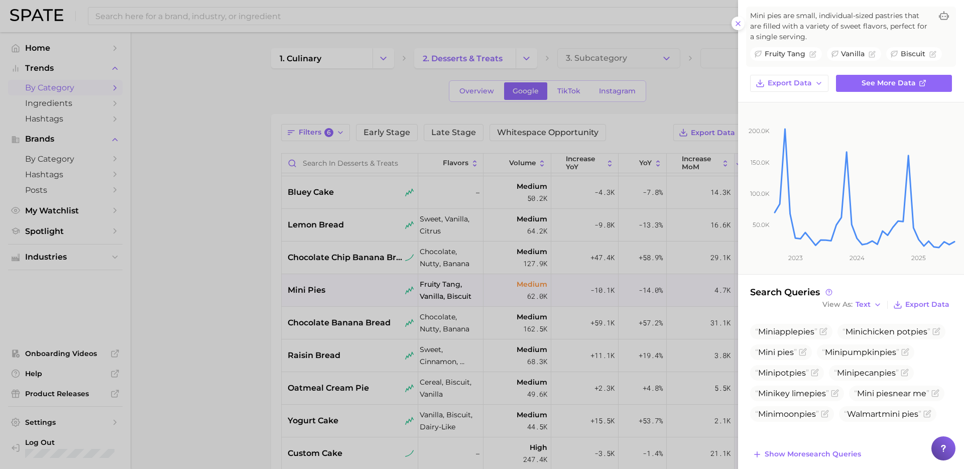
scroll to position [55, 0]
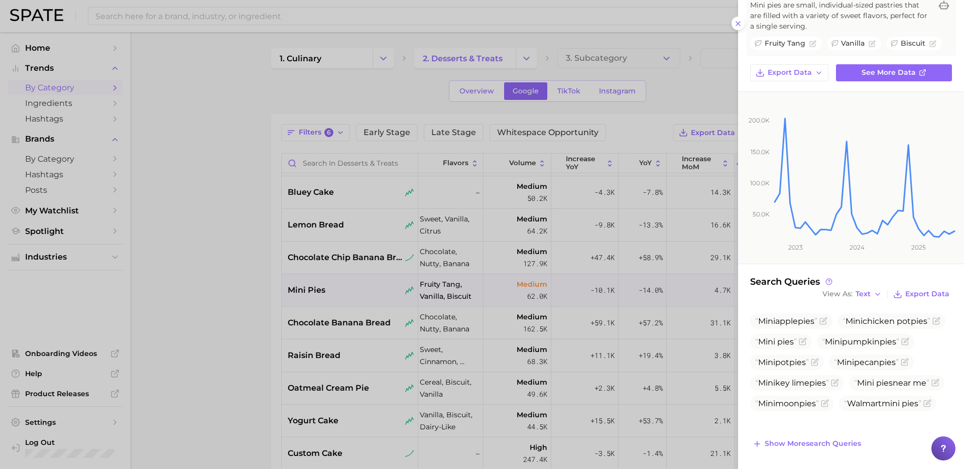
click at [705, 309] on div at bounding box center [482, 234] width 964 height 469
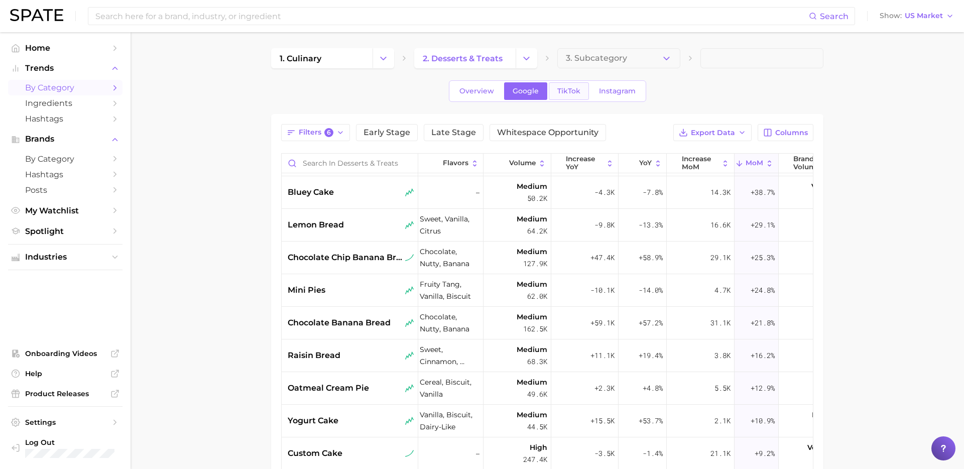
click at [571, 84] on link "TikTok" at bounding box center [569, 91] width 40 height 18
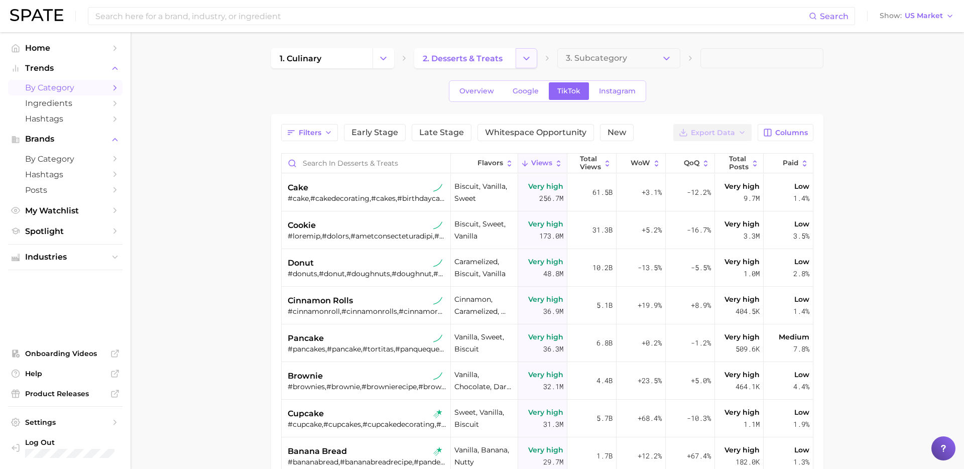
click at [533, 62] on button "Change Category" at bounding box center [527, 58] width 22 height 20
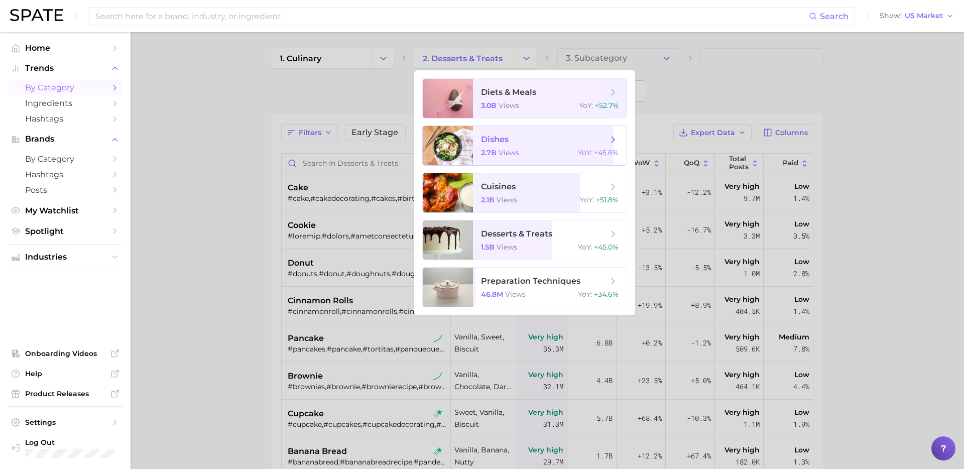
click at [535, 132] on span "dishes 2.7b views YoY : +45.6%" at bounding box center [550, 145] width 154 height 39
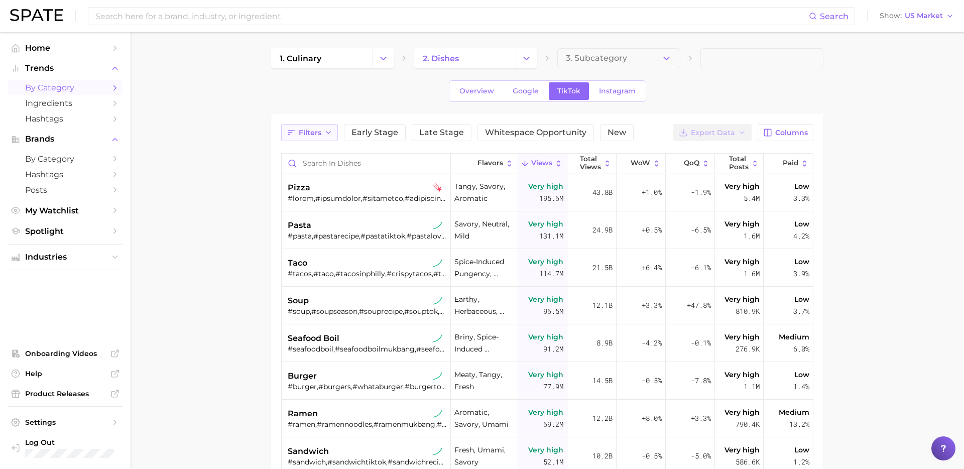
click at [321, 140] on button "Filters" at bounding box center [309, 132] width 57 height 17
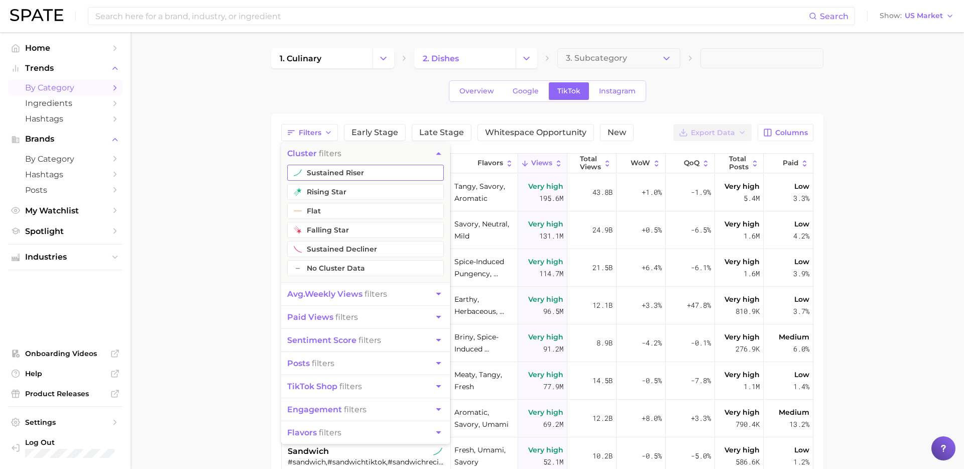
click at [351, 178] on button "sustained riser" at bounding box center [365, 173] width 157 height 16
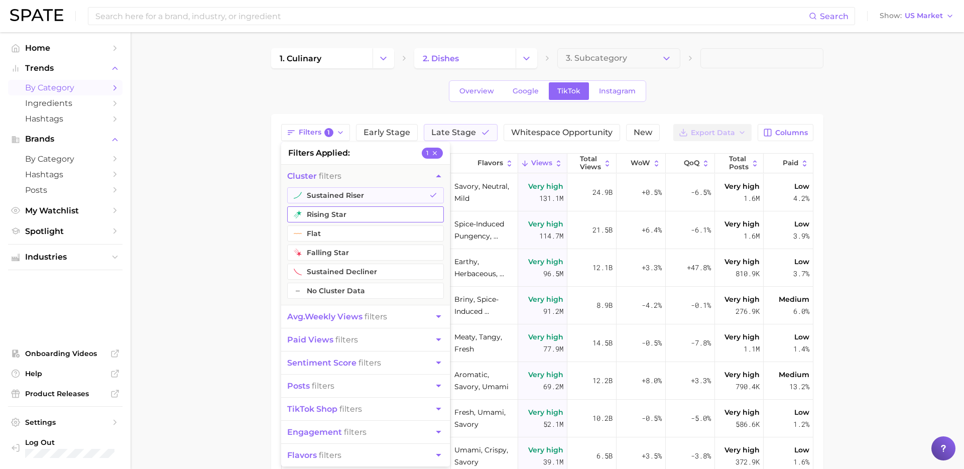
click at [343, 218] on button "rising star" at bounding box center [365, 214] width 157 height 16
click at [353, 324] on button "avg. weekly views filters" at bounding box center [365, 316] width 169 height 23
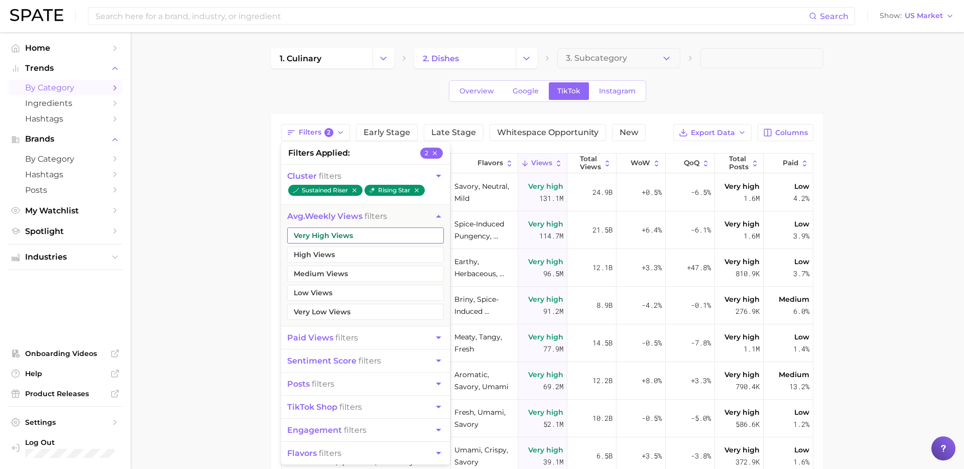
click at [375, 228] on button "Very High Views" at bounding box center [365, 235] width 157 height 16
click at [363, 249] on button "High Views" at bounding box center [365, 255] width 157 height 16
click at [343, 272] on button "Medium Views" at bounding box center [365, 274] width 157 height 16
click at [231, 333] on main "1. culinary 2. dishes 3. Subcategory Overview Google TikTok Instagram Filters 5…" at bounding box center [547, 357] width 833 height 650
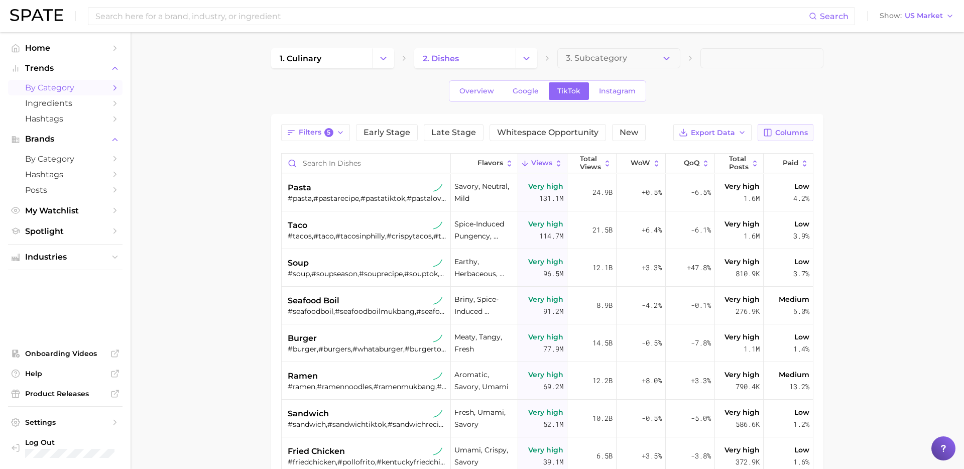
click at [784, 129] on span "Columns" at bounding box center [791, 133] width 33 height 9
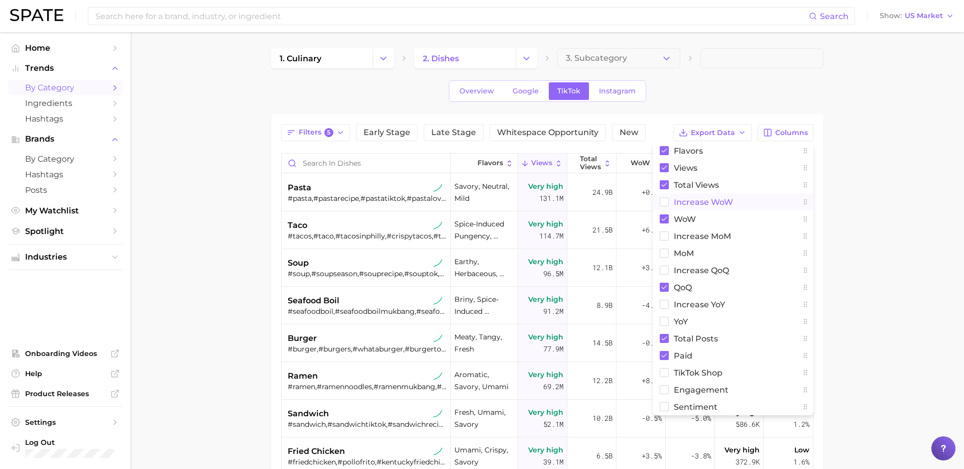
click at [702, 203] on span "Increase WoW" at bounding box center [703, 202] width 59 height 9
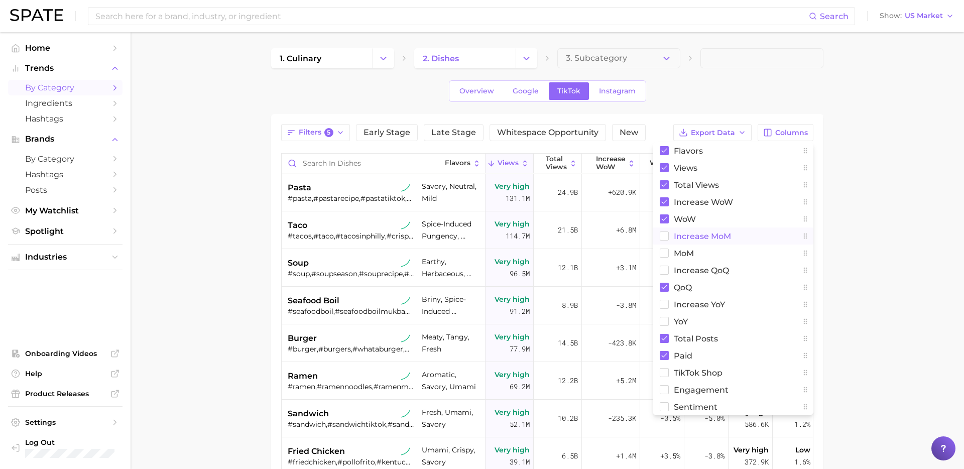
click at [678, 237] on span "increase MoM" at bounding box center [702, 236] width 57 height 9
click at [671, 255] on button "MoM" at bounding box center [733, 253] width 161 height 17
click at [883, 258] on main "1. culinary 2. dishes 3. Subcategory Overview Google TikTok Instagram Filters 5…" at bounding box center [547, 357] width 833 height 650
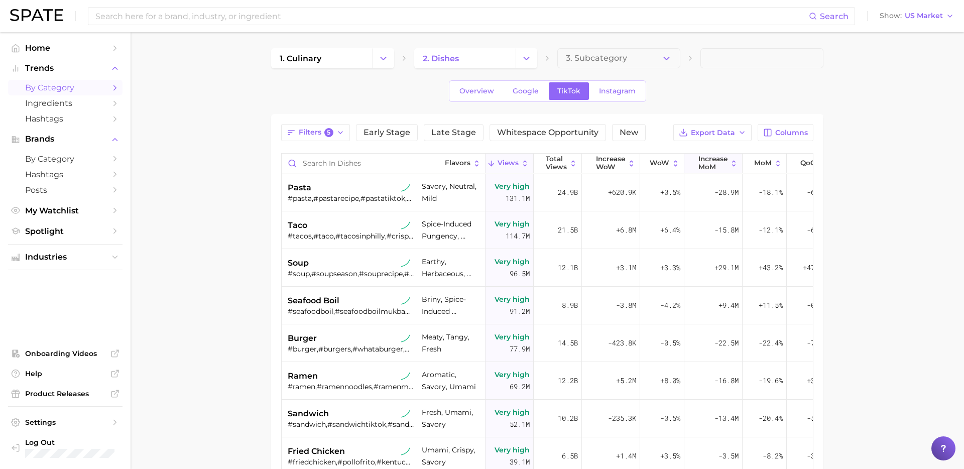
click at [732, 172] on button "increase MoM" at bounding box center [713, 164] width 58 height 20
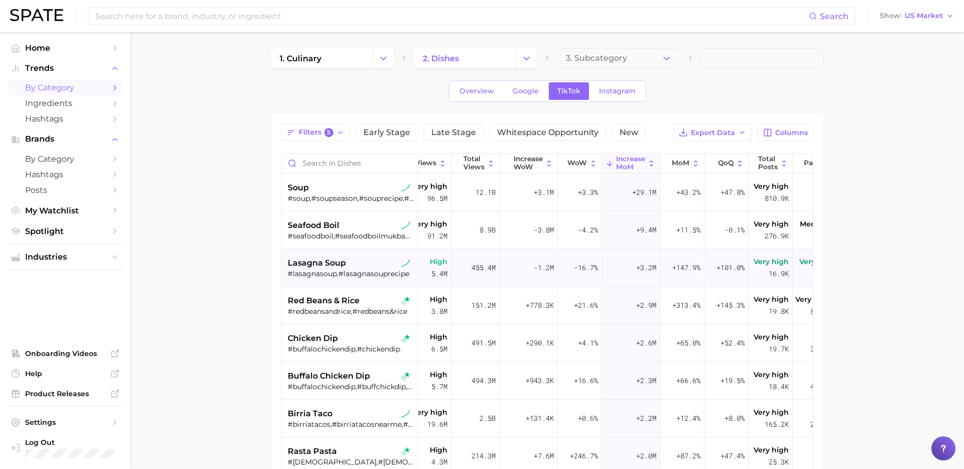
scroll to position [0, 103]
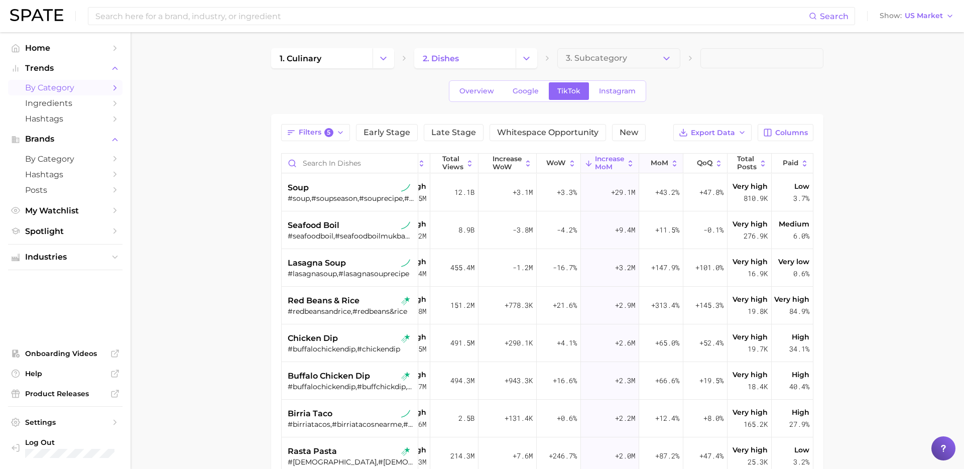
click at [668, 166] on button "MoM" at bounding box center [661, 164] width 44 height 20
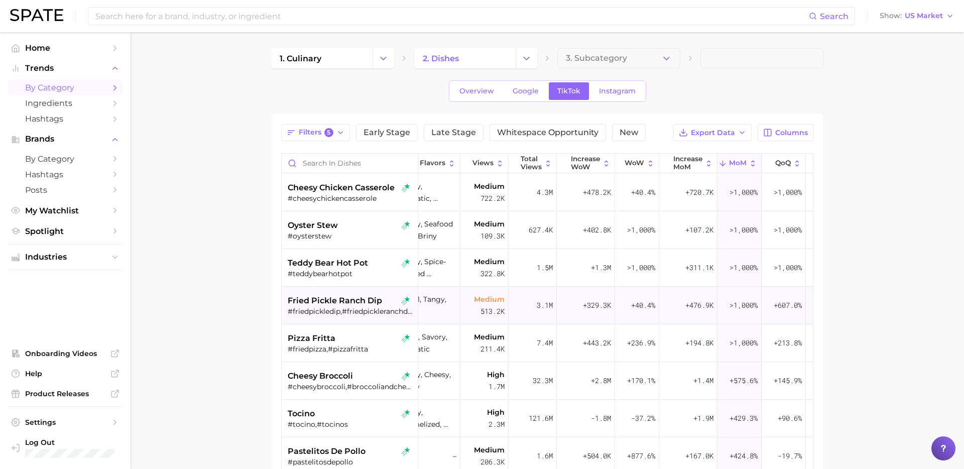
scroll to position [0, 28]
click at [351, 194] on div "#cheesychickencasserole" at bounding box center [351, 198] width 127 height 9
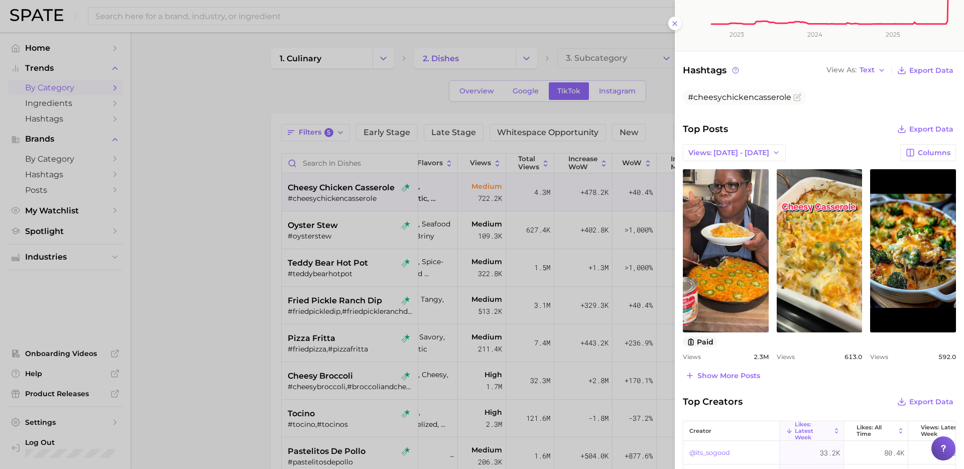
scroll to position [274, 0]
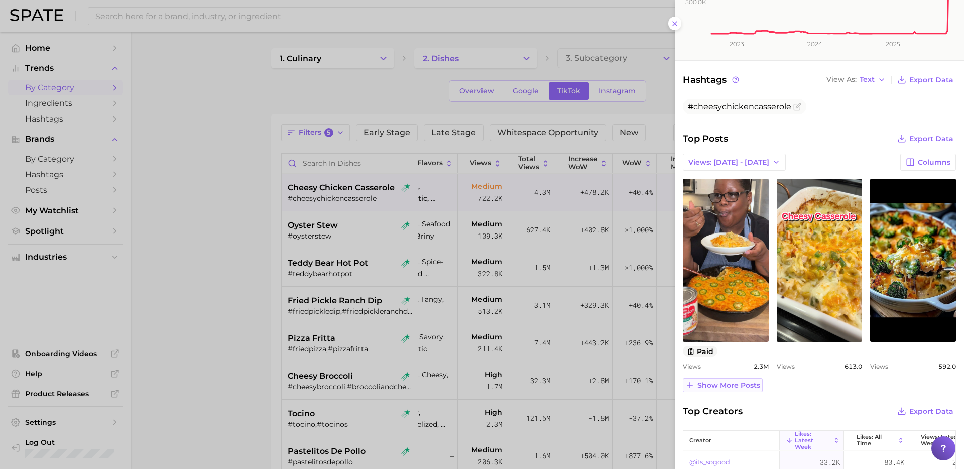
click at [735, 388] on span "Show more posts" at bounding box center [728, 385] width 63 height 9
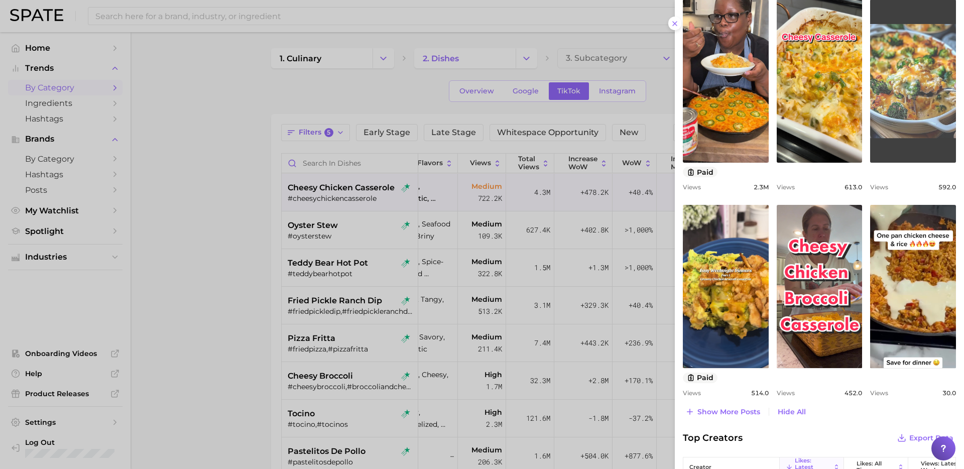
scroll to position [452, 0]
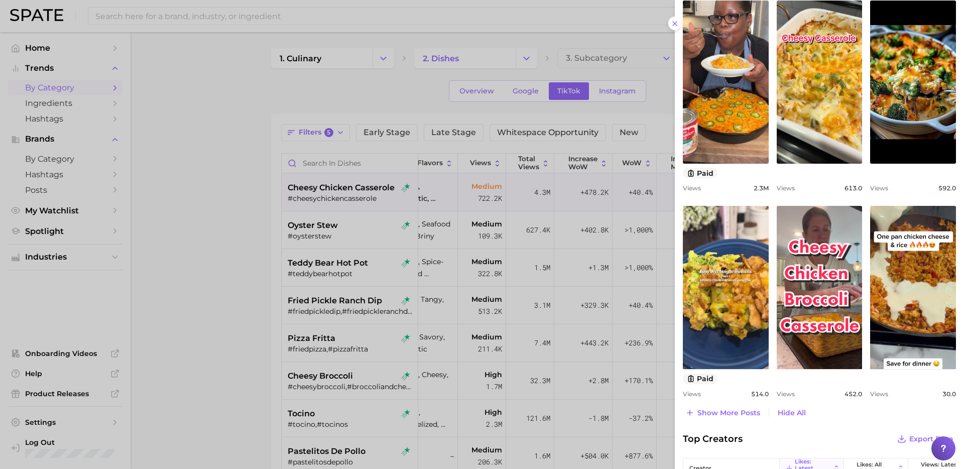
click at [333, 232] on div at bounding box center [482, 234] width 964 height 469
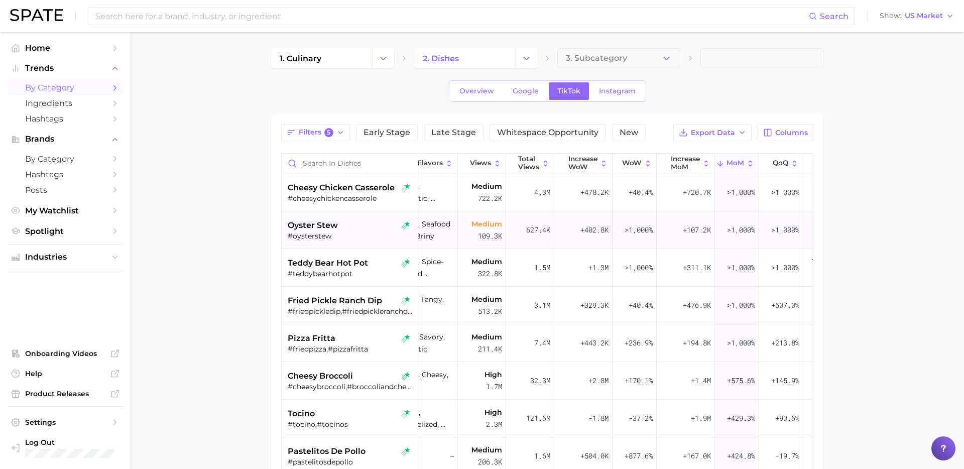
click at [358, 232] on div "#oysterstew" at bounding box center [351, 235] width 127 height 9
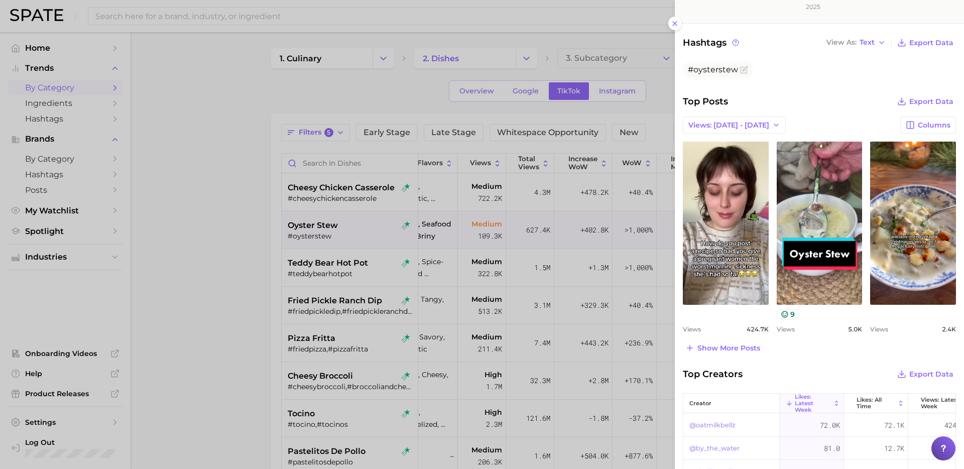
scroll to position [325, 0]
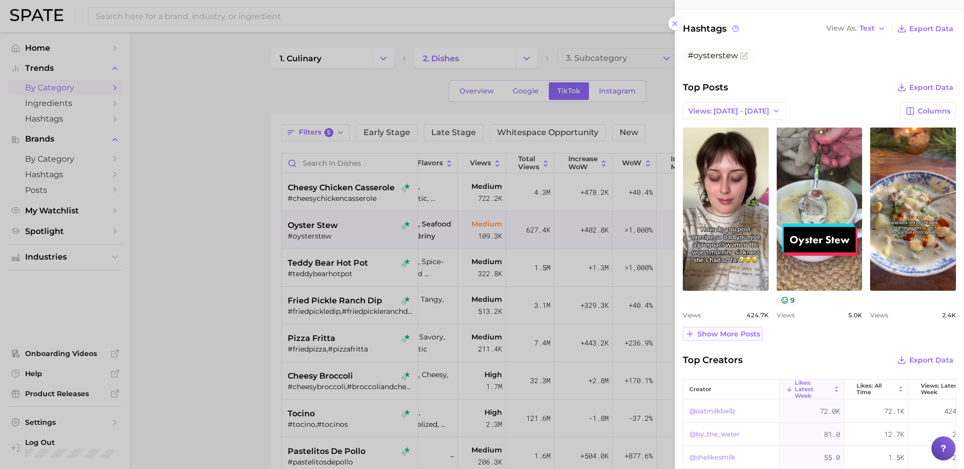
click at [740, 337] on span "Show more posts" at bounding box center [728, 334] width 63 height 9
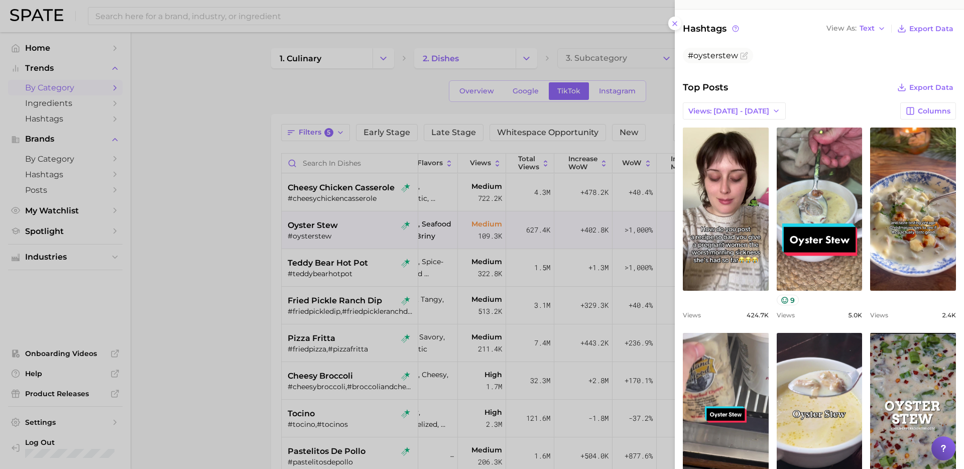
scroll to position [0, 0]
click at [346, 258] on div at bounding box center [482, 234] width 964 height 469
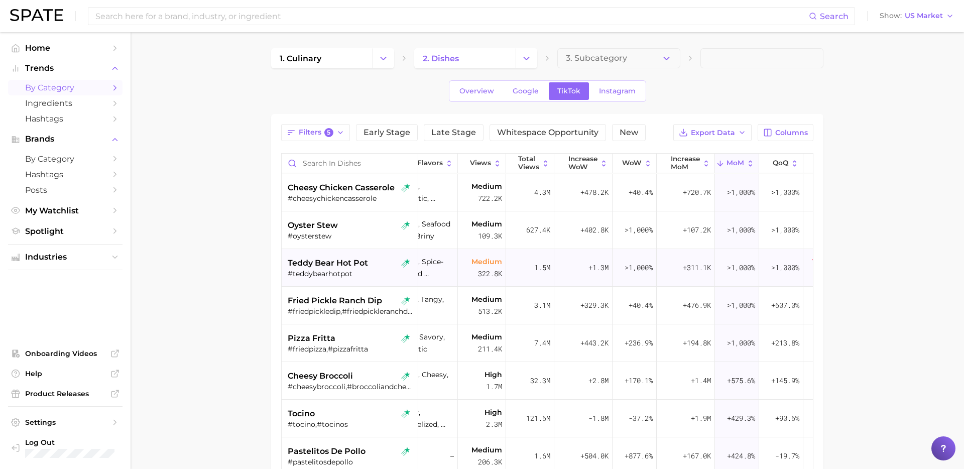
click at [368, 268] on div "teddy bear hot pot" at bounding box center [351, 263] width 127 height 12
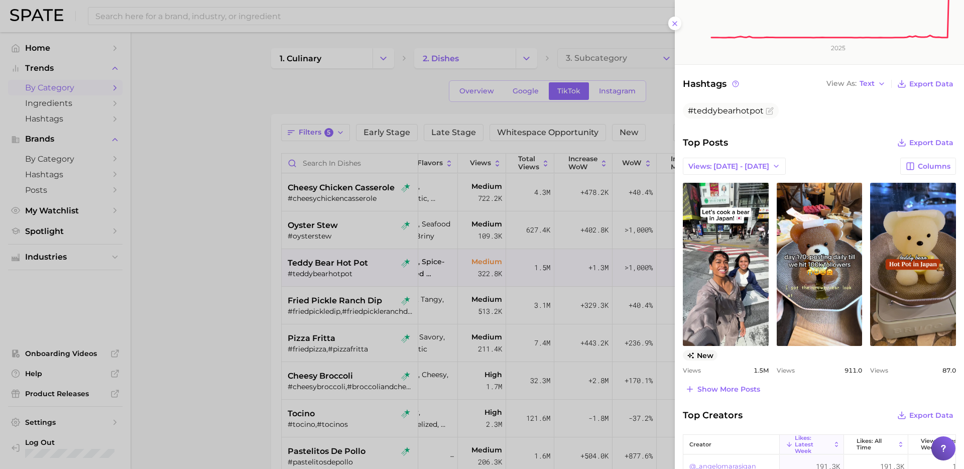
scroll to position [284, 0]
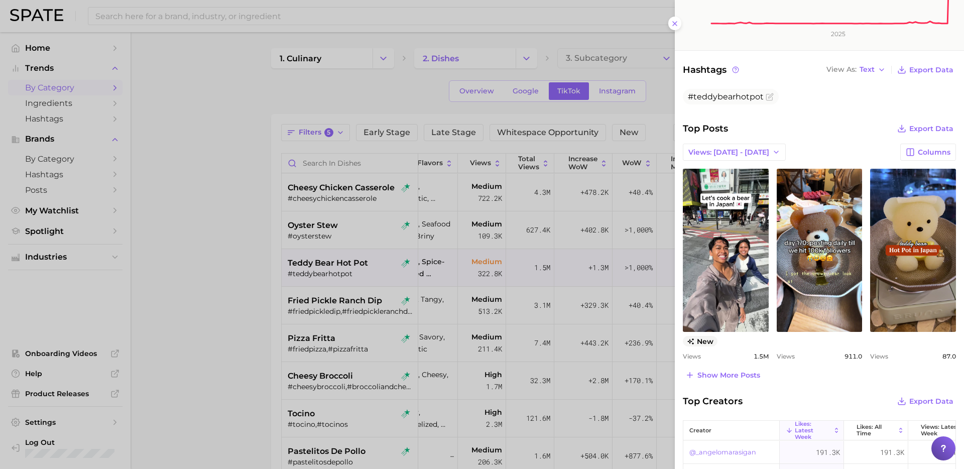
click at [332, 226] on div at bounding box center [482, 234] width 964 height 469
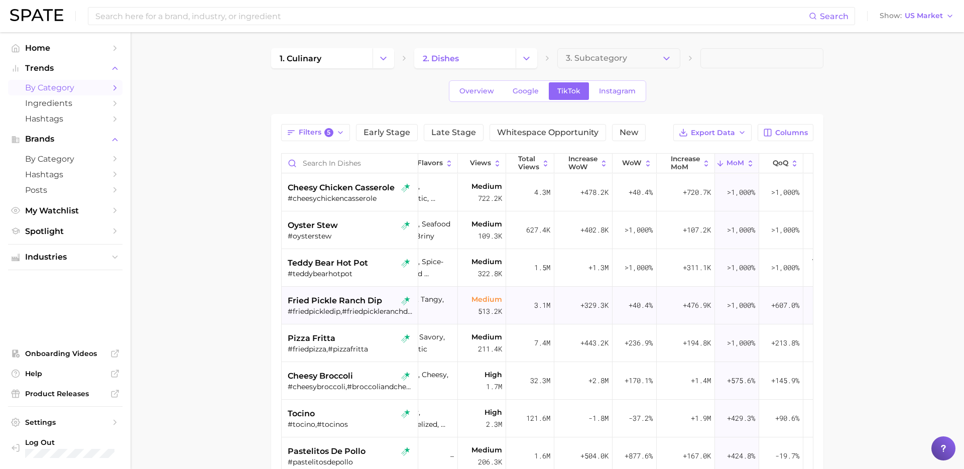
click at [348, 311] on div "#friedpickledip,#friedpickleranchdip" at bounding box center [351, 311] width 127 height 9
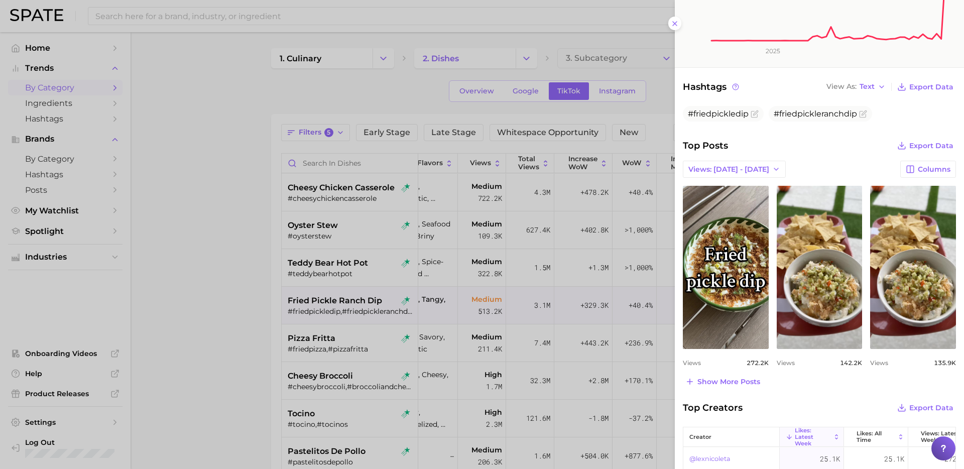
scroll to position [306, 0]
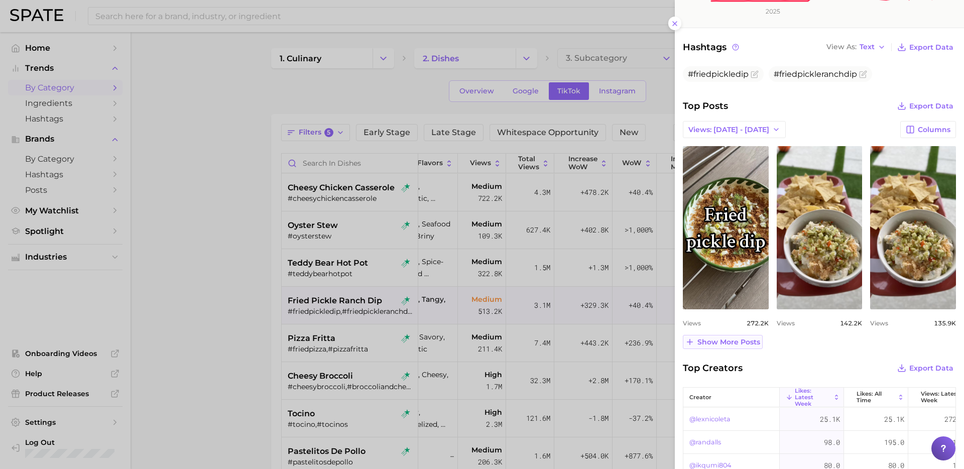
click at [736, 344] on span "Show more posts" at bounding box center [728, 342] width 63 height 9
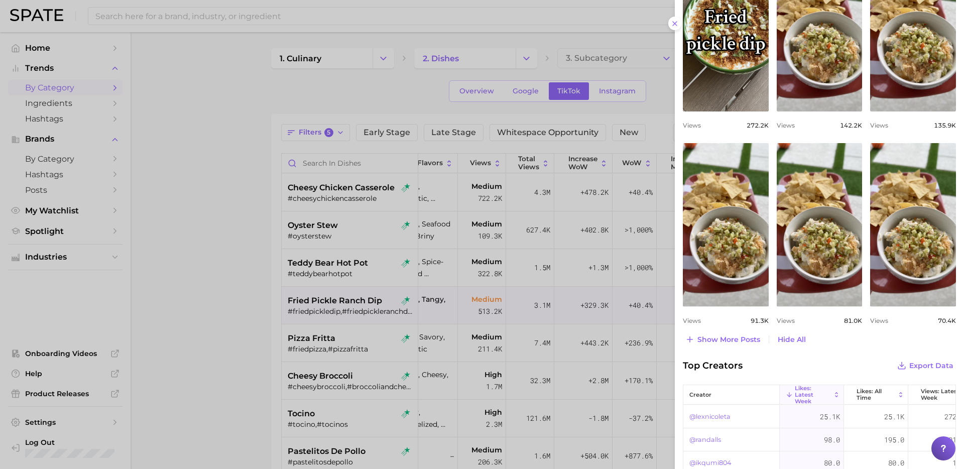
scroll to position [514, 0]
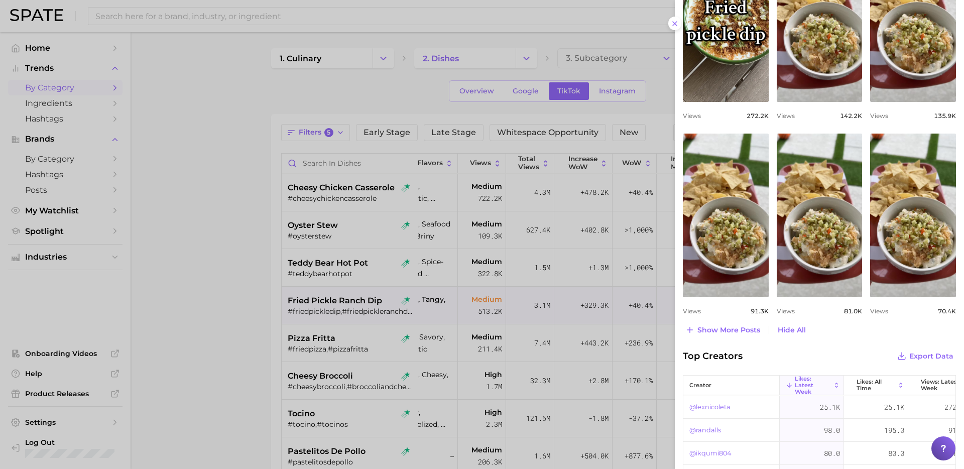
click at [352, 289] on div at bounding box center [482, 234] width 964 height 469
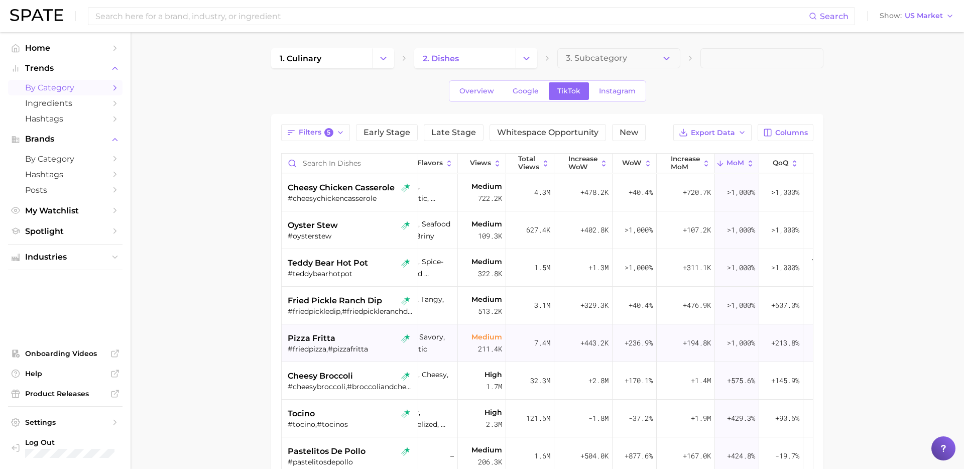
click at [347, 338] on div "pizza fritta" at bounding box center [351, 338] width 127 height 12
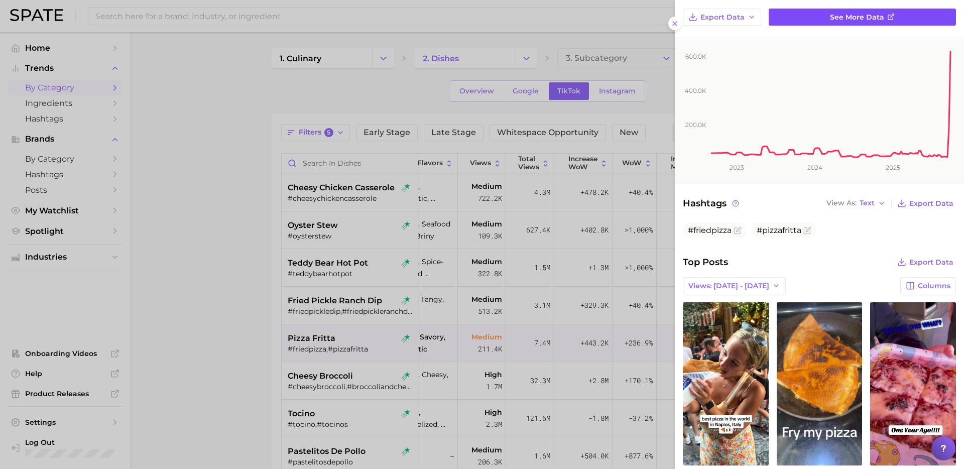
scroll to position [331, 0]
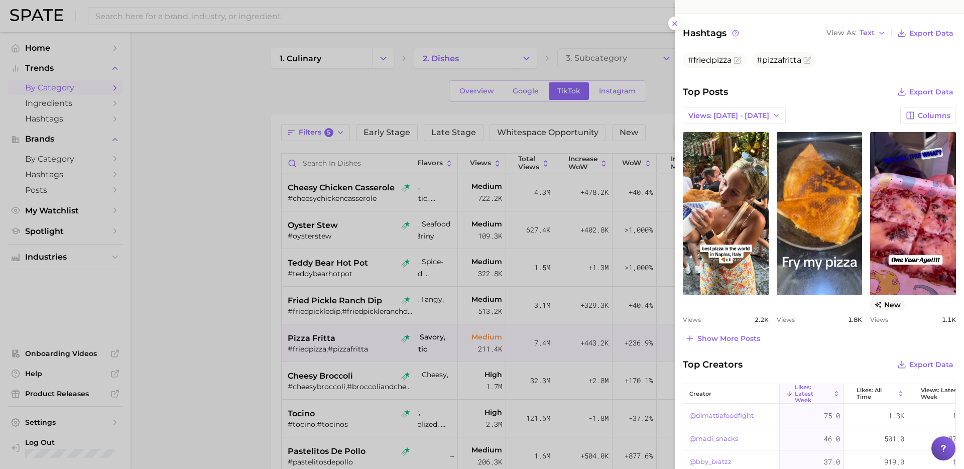
click at [346, 359] on div at bounding box center [482, 234] width 964 height 469
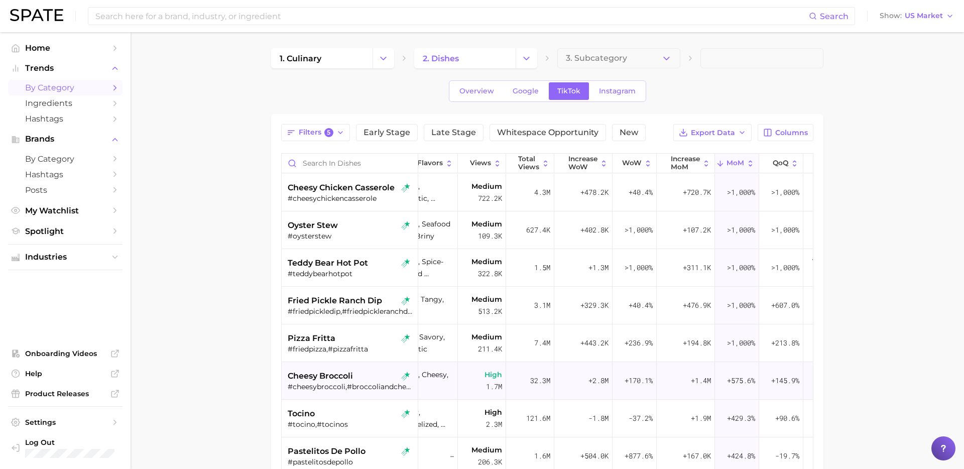
click at [348, 378] on span "cheesy broccoli" at bounding box center [320, 376] width 65 height 12
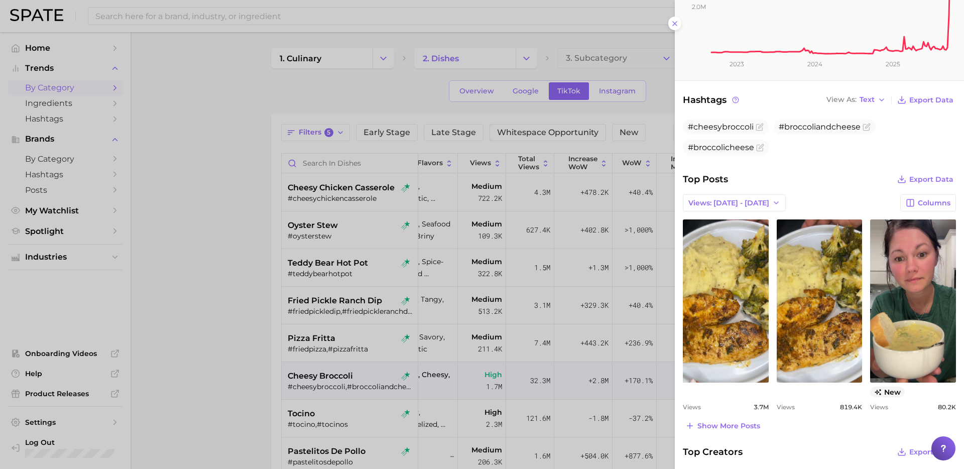
scroll to position [257, 0]
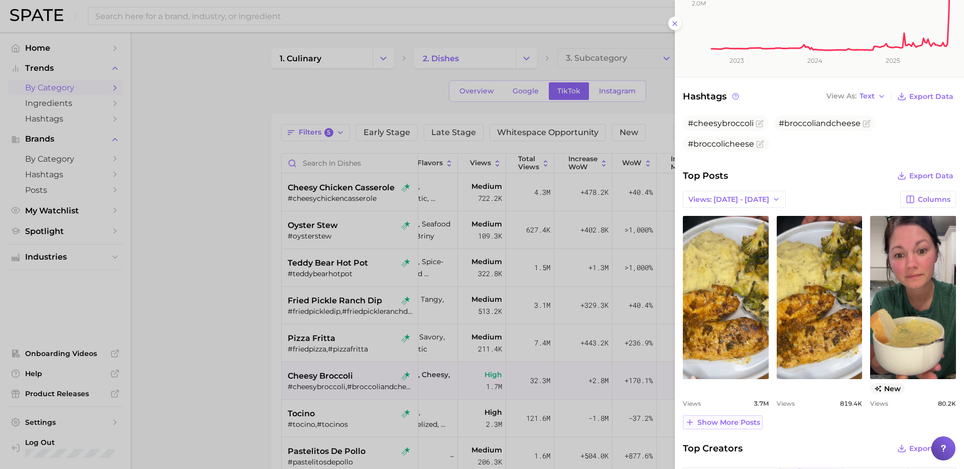
click at [722, 424] on span "Show more posts" at bounding box center [728, 422] width 63 height 9
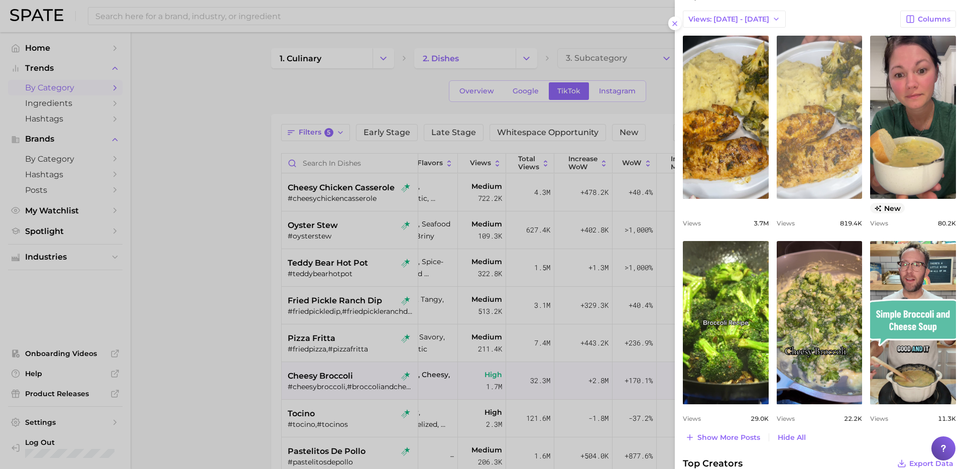
scroll to position [399, 0]
